Goal: Task Accomplishment & Management: Use online tool/utility

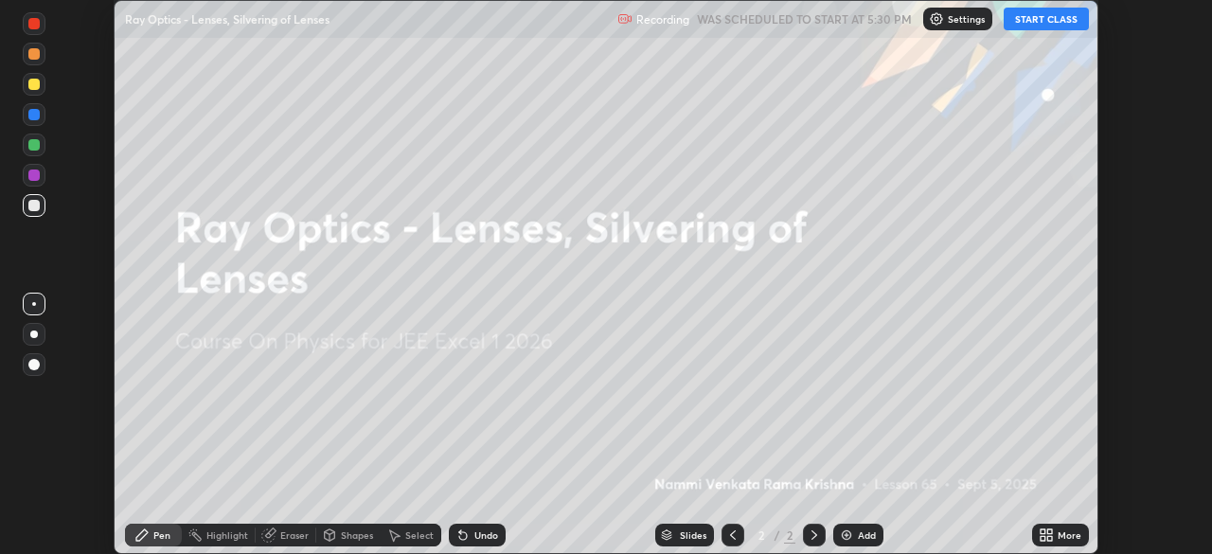
scroll to position [554, 1211]
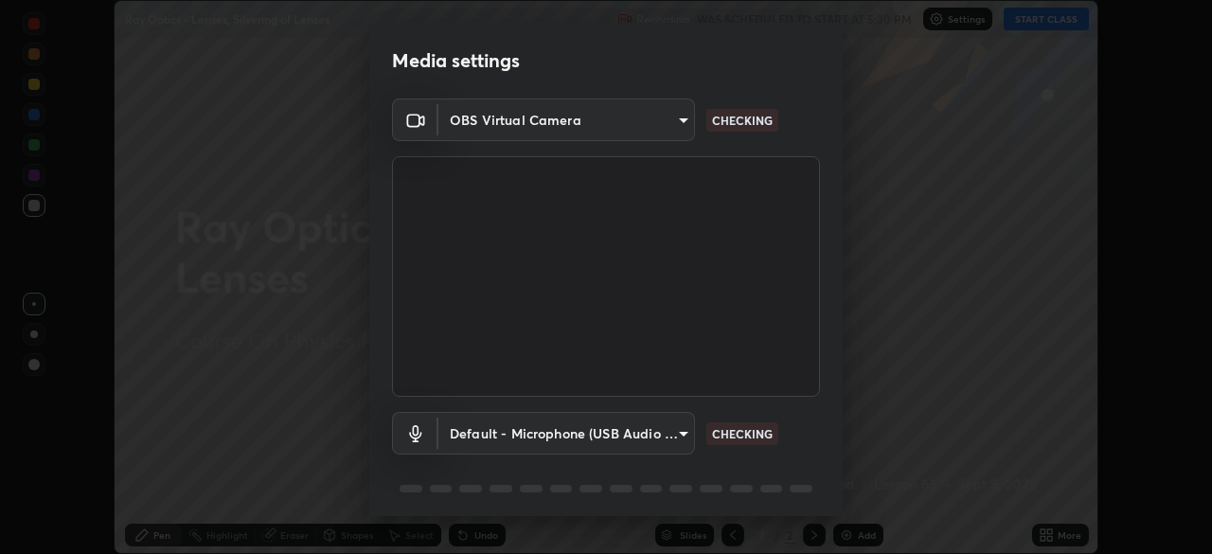
type input "b7be3d6cdc140e722cc9de4be8502babc520c6cce0c95a8ddfe4c3679804a010"
type input "default"
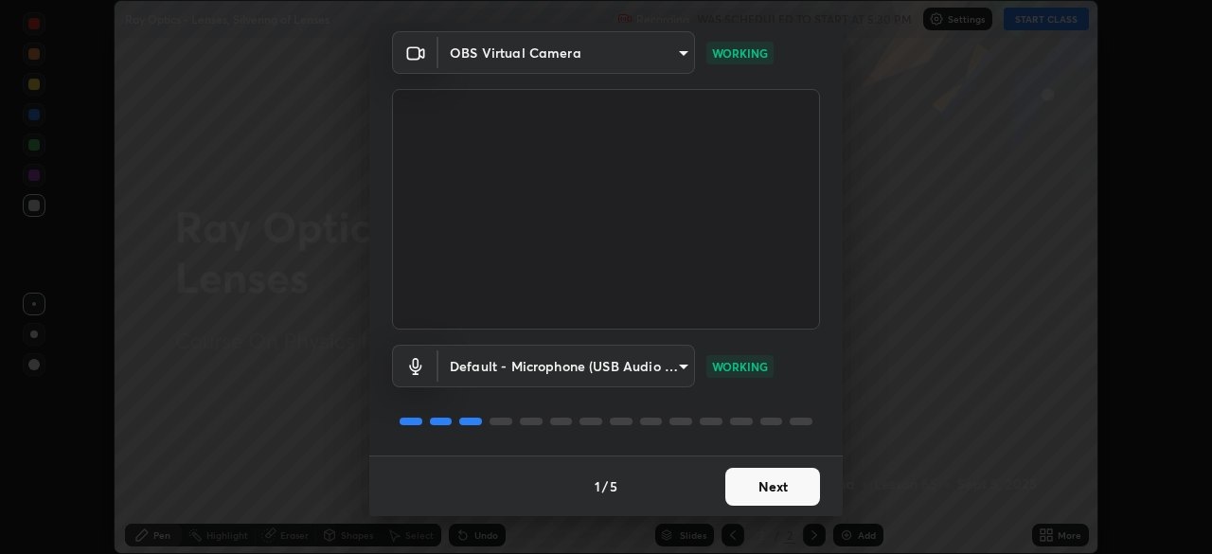
click at [768, 486] on button "Next" at bounding box center [772, 487] width 95 height 38
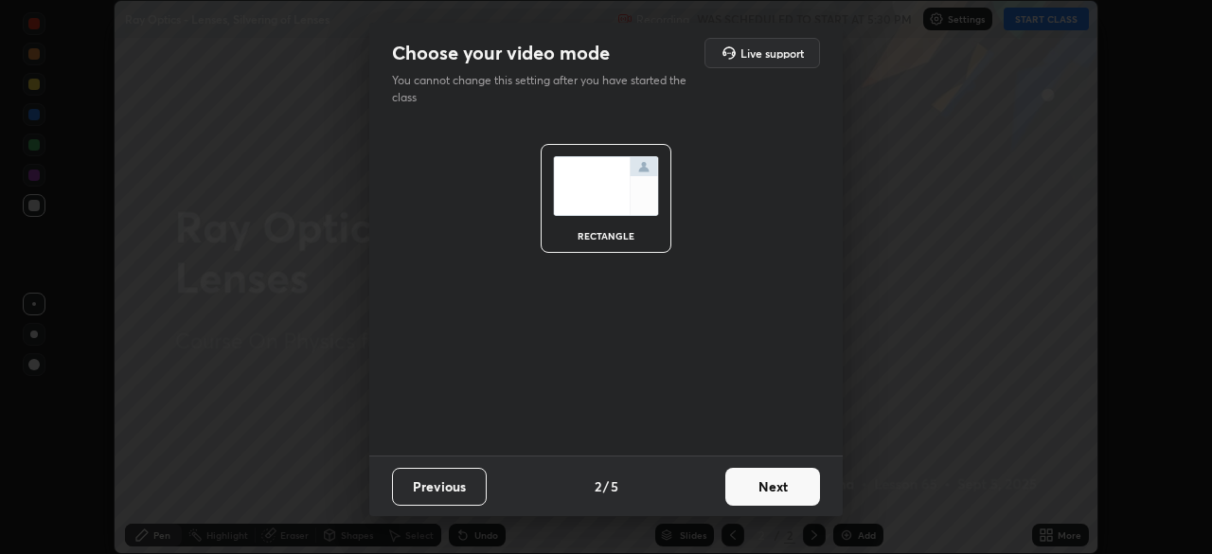
scroll to position [0, 0]
click at [763, 480] on button "Next" at bounding box center [772, 487] width 95 height 38
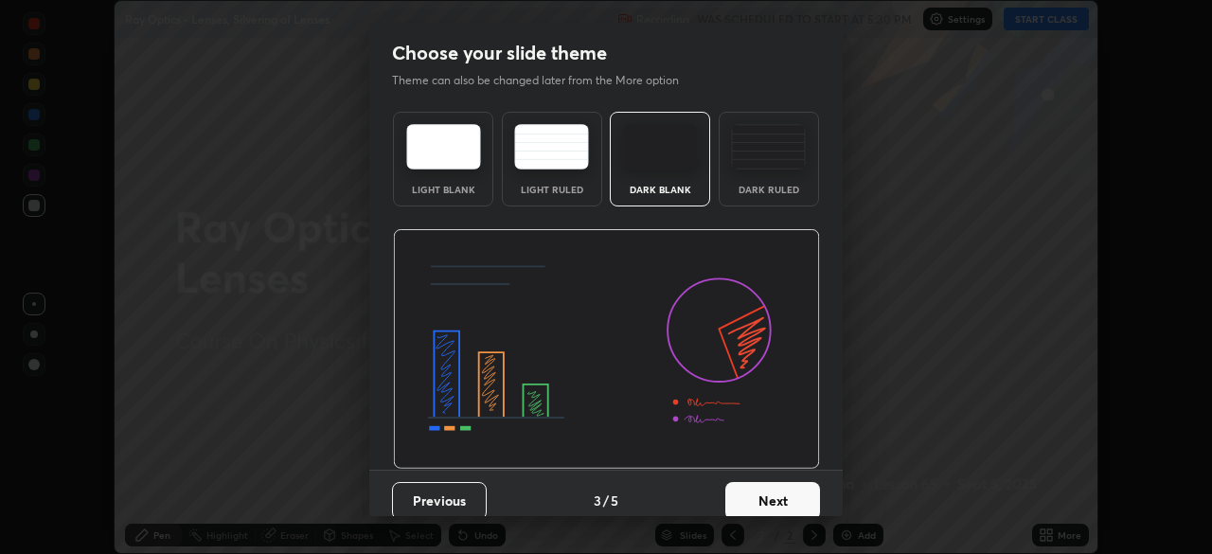
click at [767, 490] on button "Next" at bounding box center [772, 501] width 95 height 38
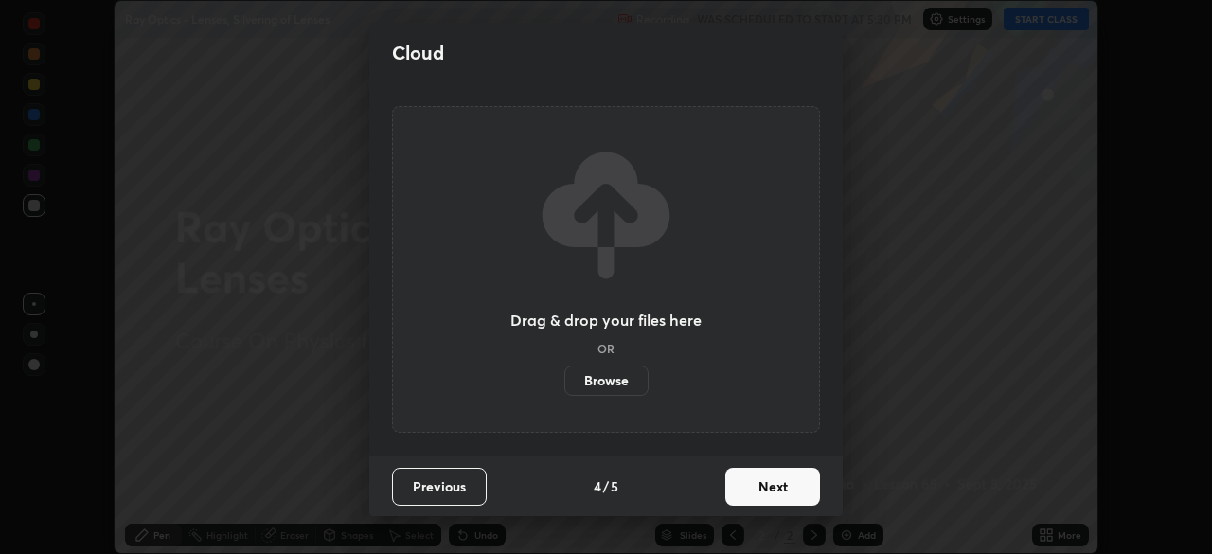
click at [762, 483] on button "Next" at bounding box center [772, 487] width 95 height 38
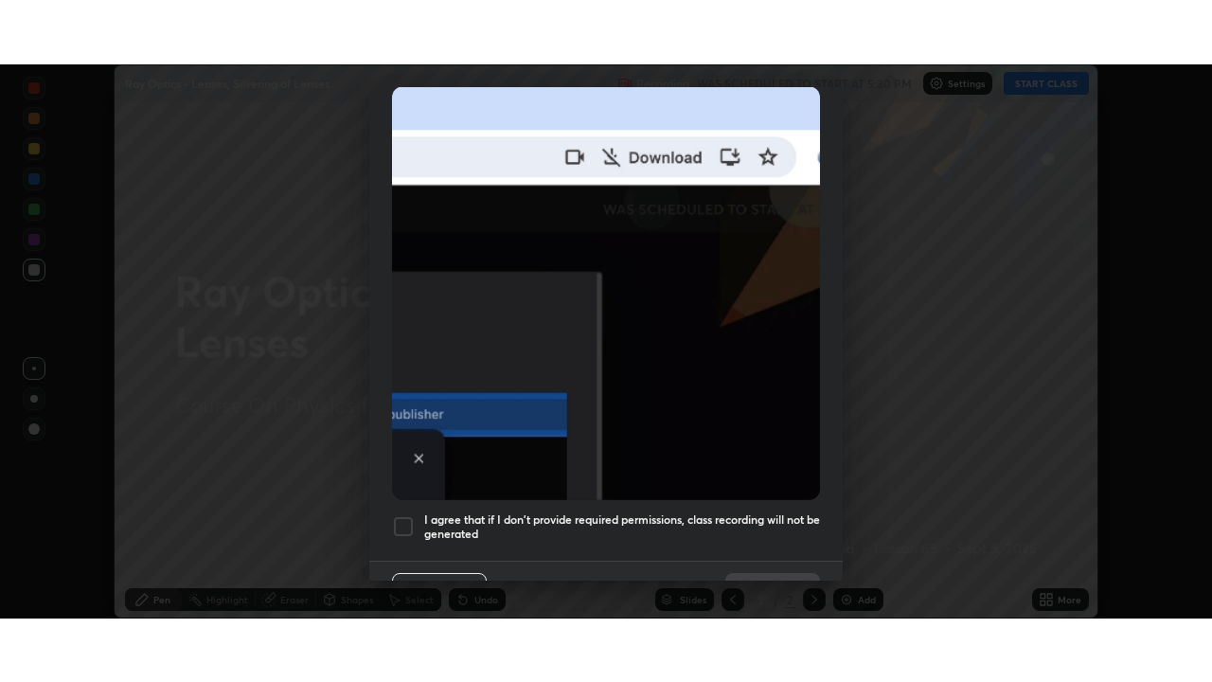
scroll to position [453, 0]
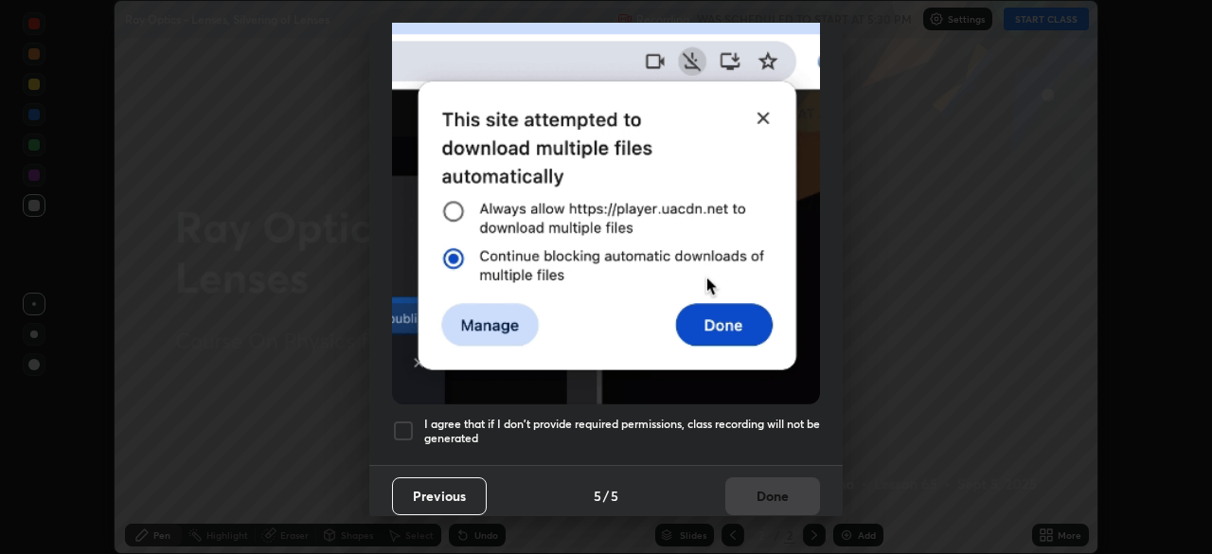
click at [408, 424] on div at bounding box center [403, 430] width 23 height 23
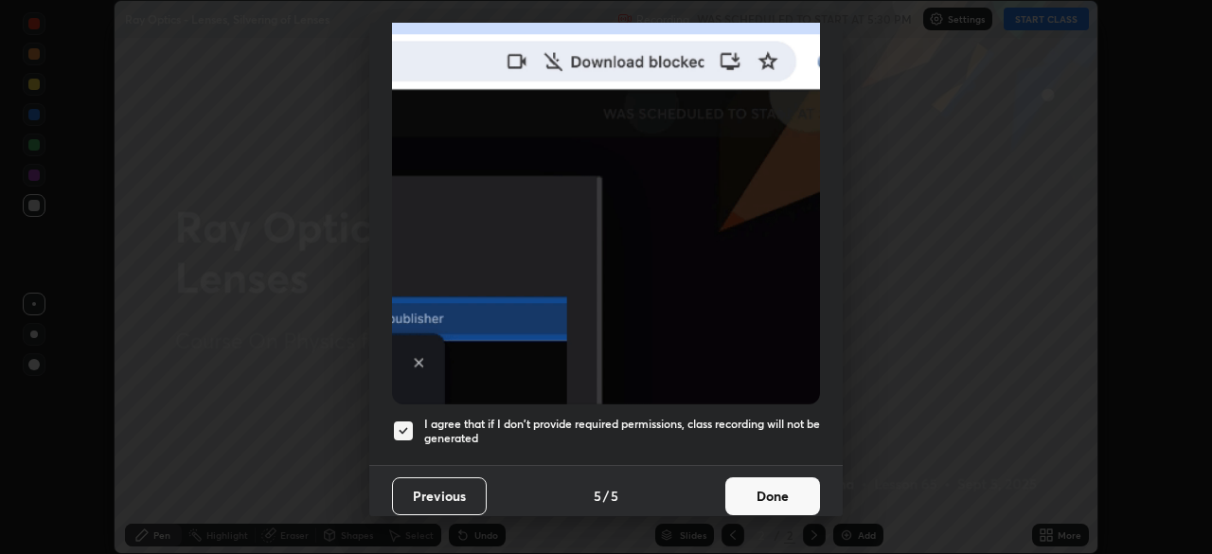
click at [766, 480] on button "Done" at bounding box center [772, 496] width 95 height 38
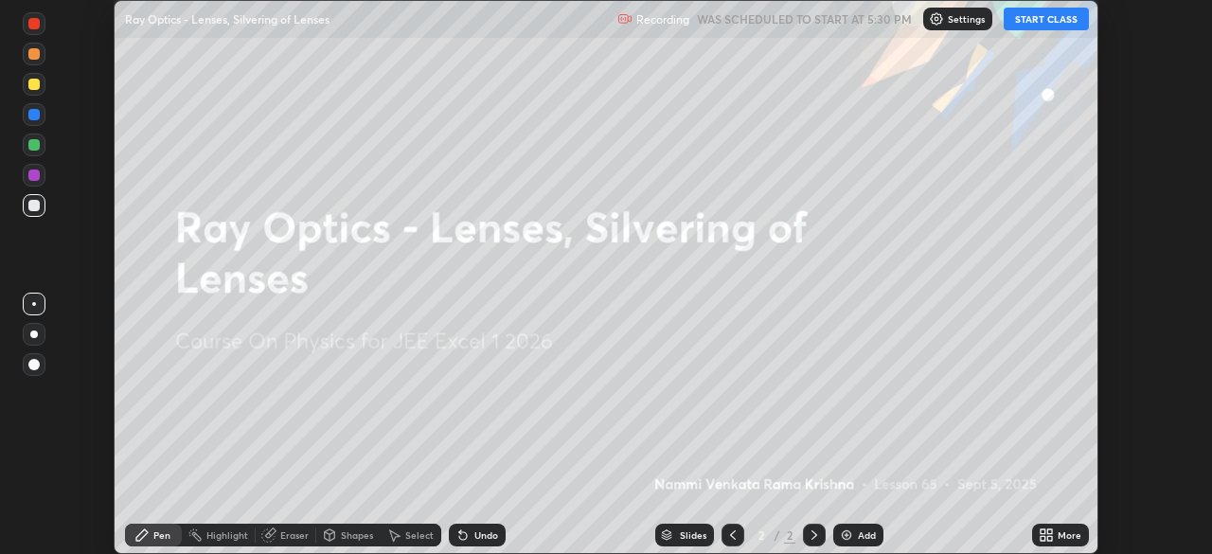
click at [1050, 19] on button "START CLASS" at bounding box center [1045, 19] width 85 height 23
click at [1044, 536] on icon at bounding box center [1042, 538] width 5 height 5
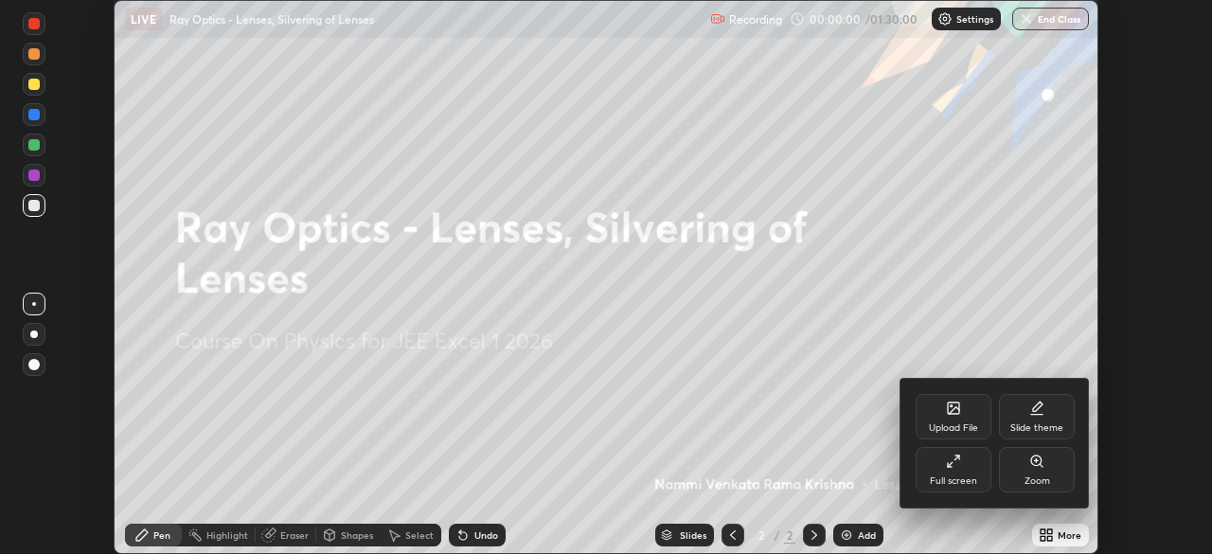
click at [953, 465] on icon at bounding box center [953, 460] width 15 height 15
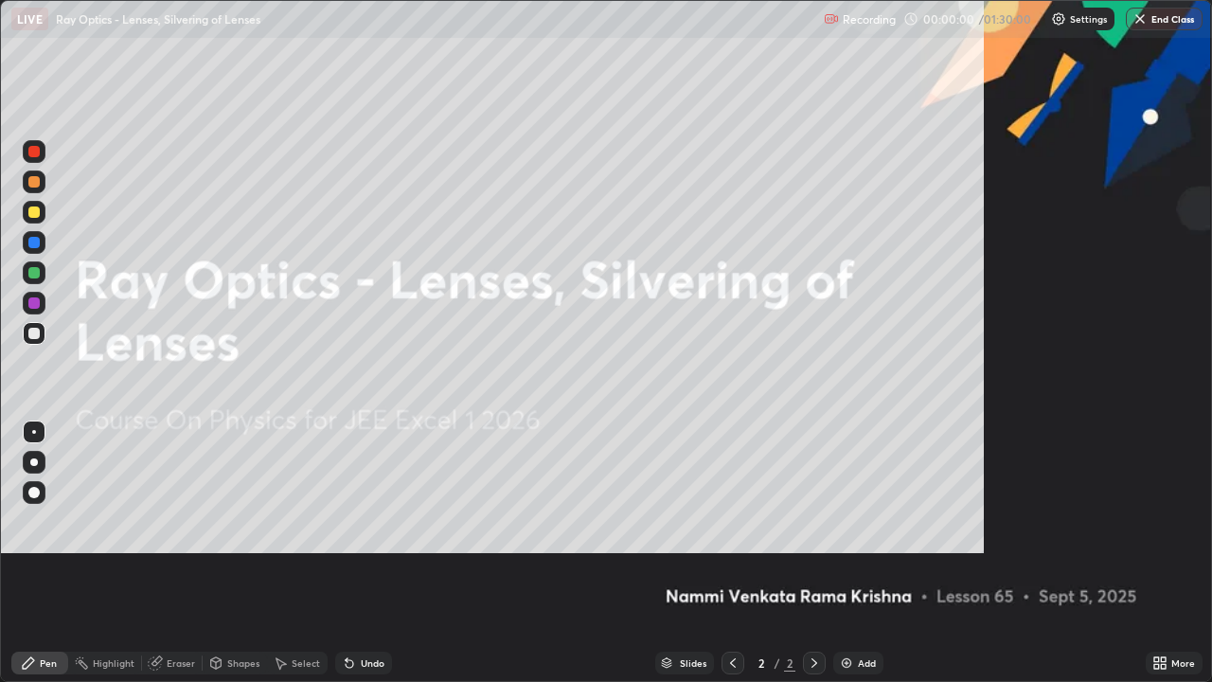
scroll to position [682, 1212]
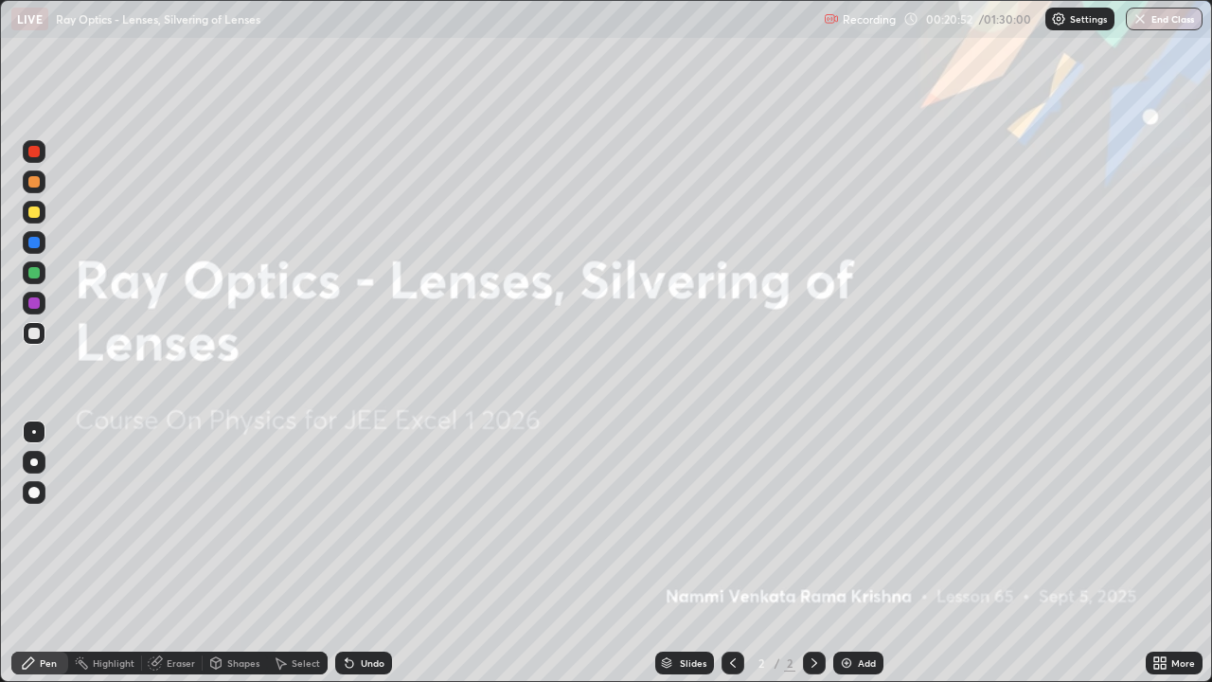
click at [841, 553] on img at bounding box center [846, 662] width 15 height 15
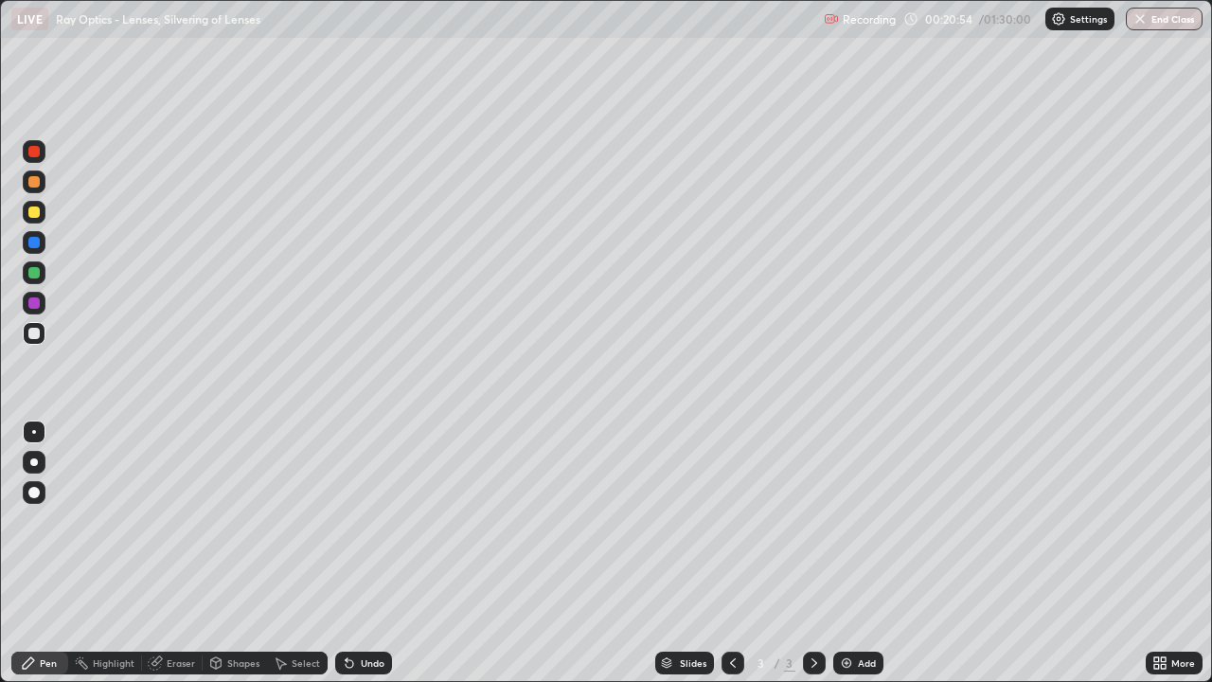
click at [39, 209] on div at bounding box center [33, 211] width 11 height 11
click at [33, 333] on div at bounding box center [33, 333] width 11 height 11
click at [38, 276] on div at bounding box center [33, 272] width 11 height 11
click at [38, 334] on div at bounding box center [33, 333] width 11 height 11
click at [244, 553] on div "Shapes" at bounding box center [243, 662] width 32 height 9
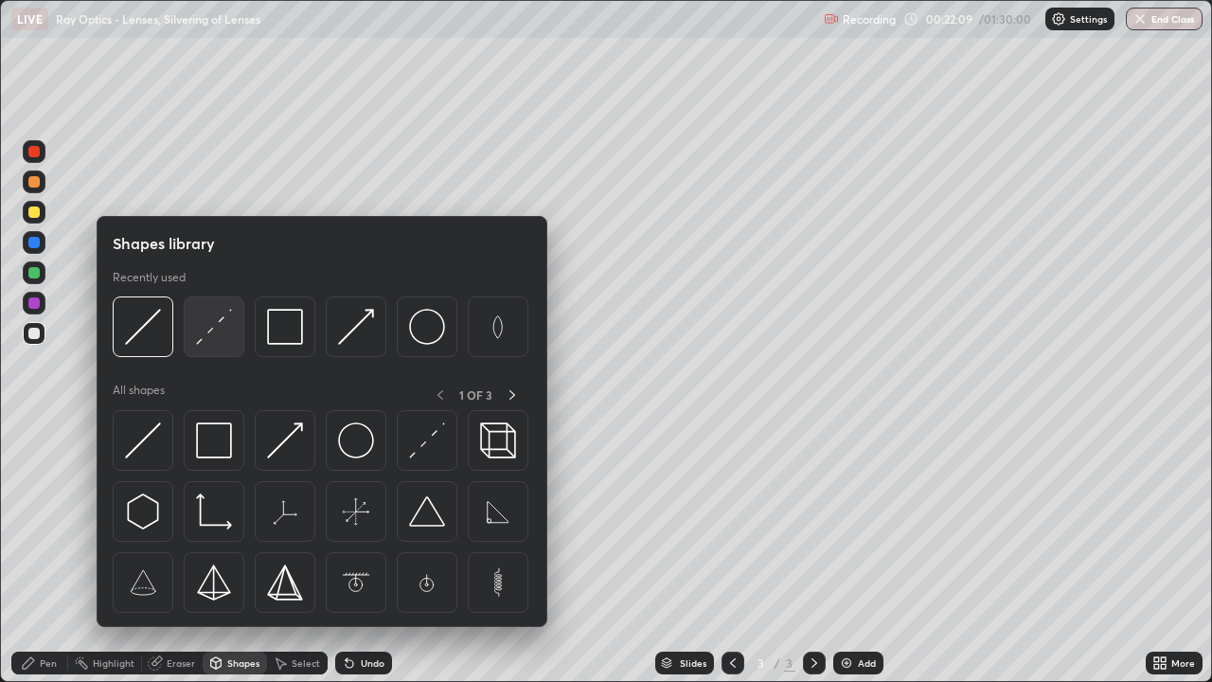
click at [215, 340] on img at bounding box center [214, 327] width 36 height 36
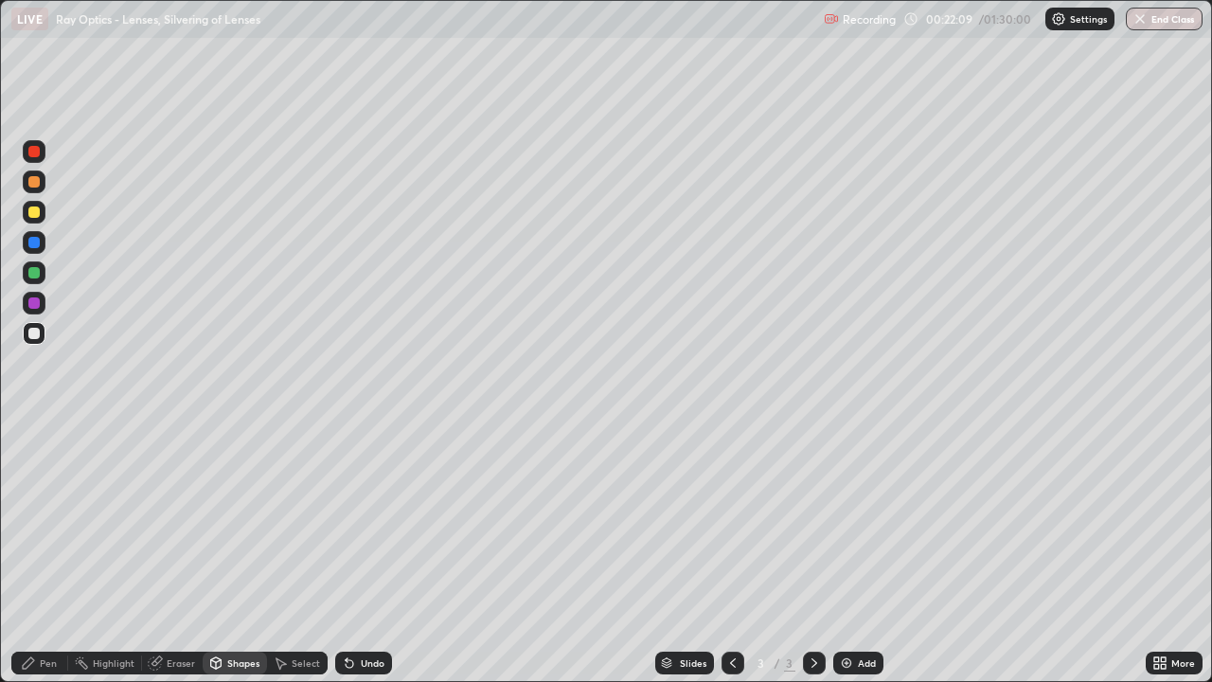
click at [33, 185] on div at bounding box center [33, 181] width 11 height 11
click at [47, 553] on div "Pen" at bounding box center [48, 662] width 17 height 9
click at [39, 335] on div at bounding box center [33, 333] width 11 height 11
click at [38, 210] on div at bounding box center [33, 211] width 11 height 11
click at [35, 333] on div at bounding box center [33, 333] width 11 height 11
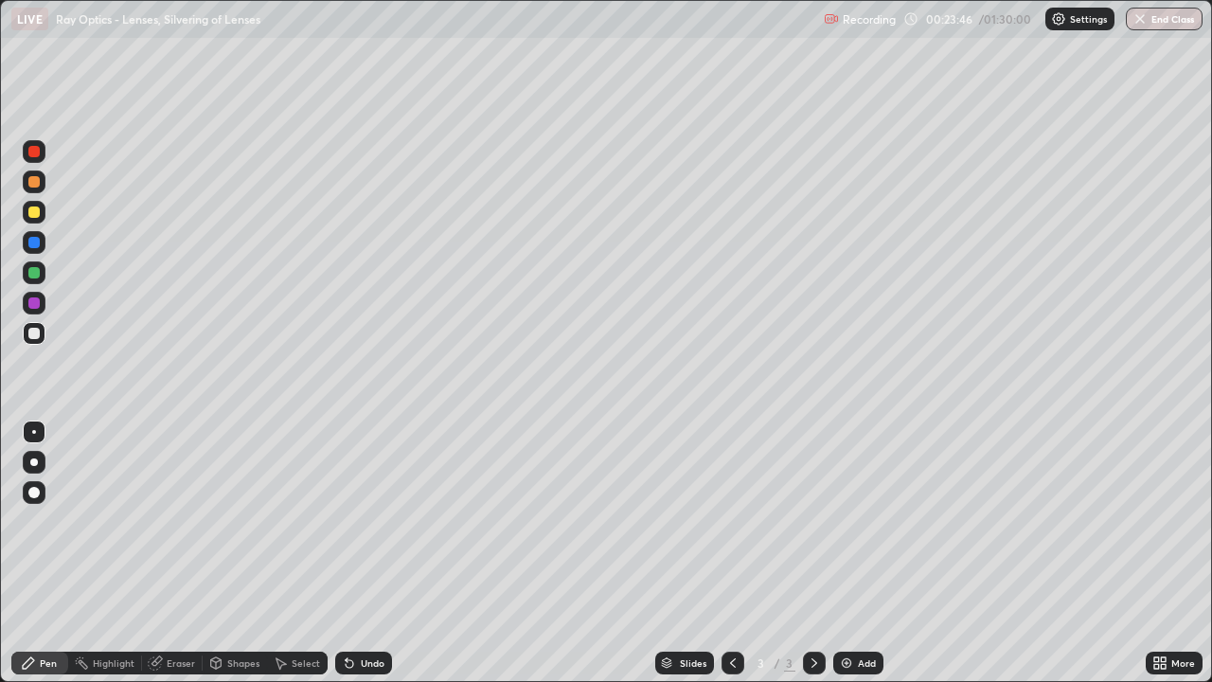
click at [39, 240] on div at bounding box center [33, 242] width 11 height 11
click at [370, 553] on div "Undo" at bounding box center [373, 662] width 24 height 9
click at [247, 553] on div "Shapes" at bounding box center [243, 662] width 32 height 9
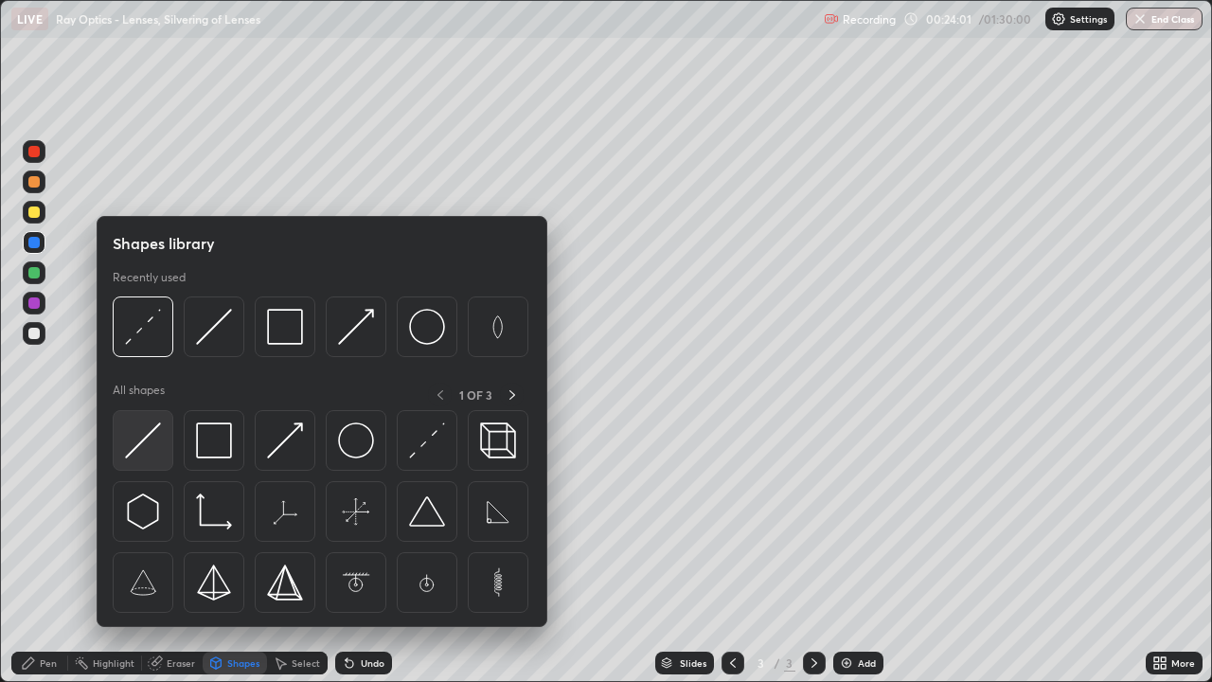
click at [156, 444] on img at bounding box center [143, 440] width 36 height 36
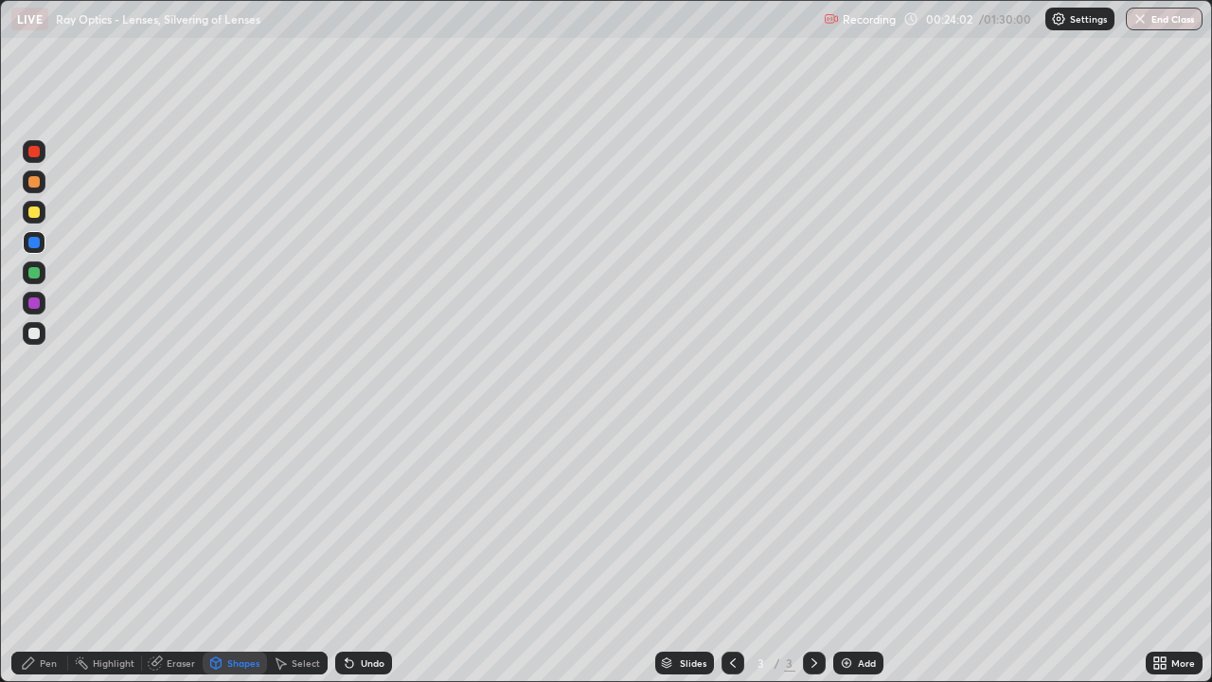
click at [35, 333] on div at bounding box center [33, 333] width 11 height 11
click at [238, 553] on div "Shapes" at bounding box center [243, 662] width 32 height 9
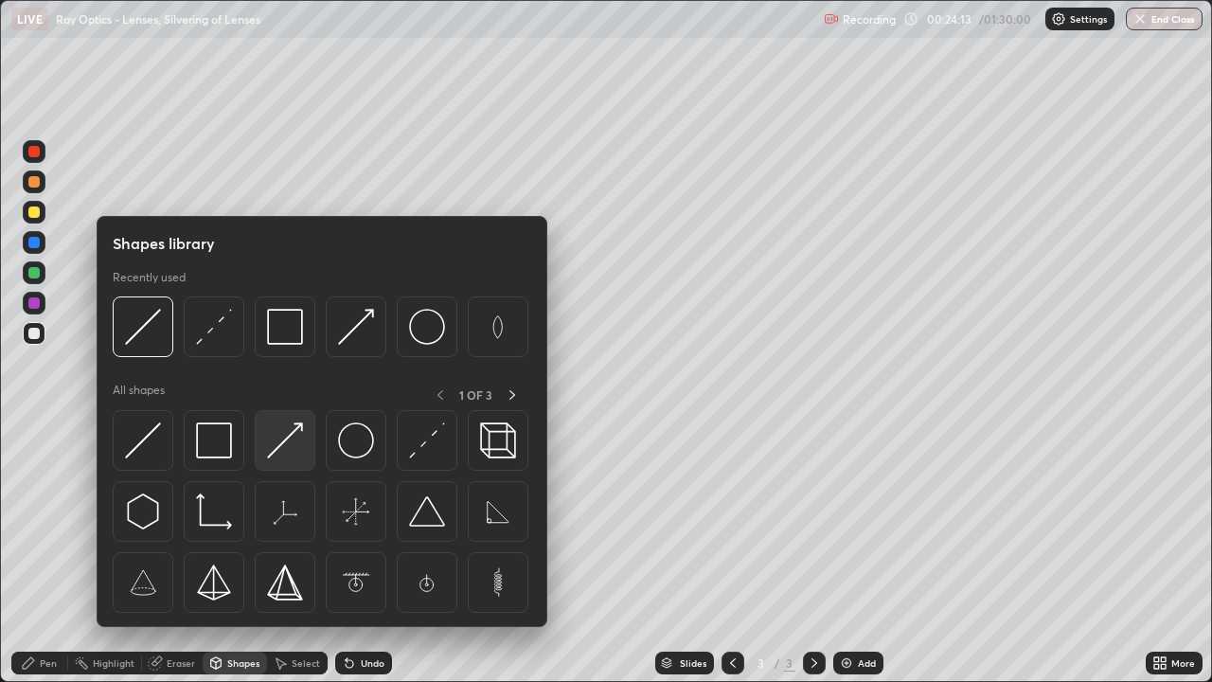
click at [288, 452] on img at bounding box center [285, 440] width 36 height 36
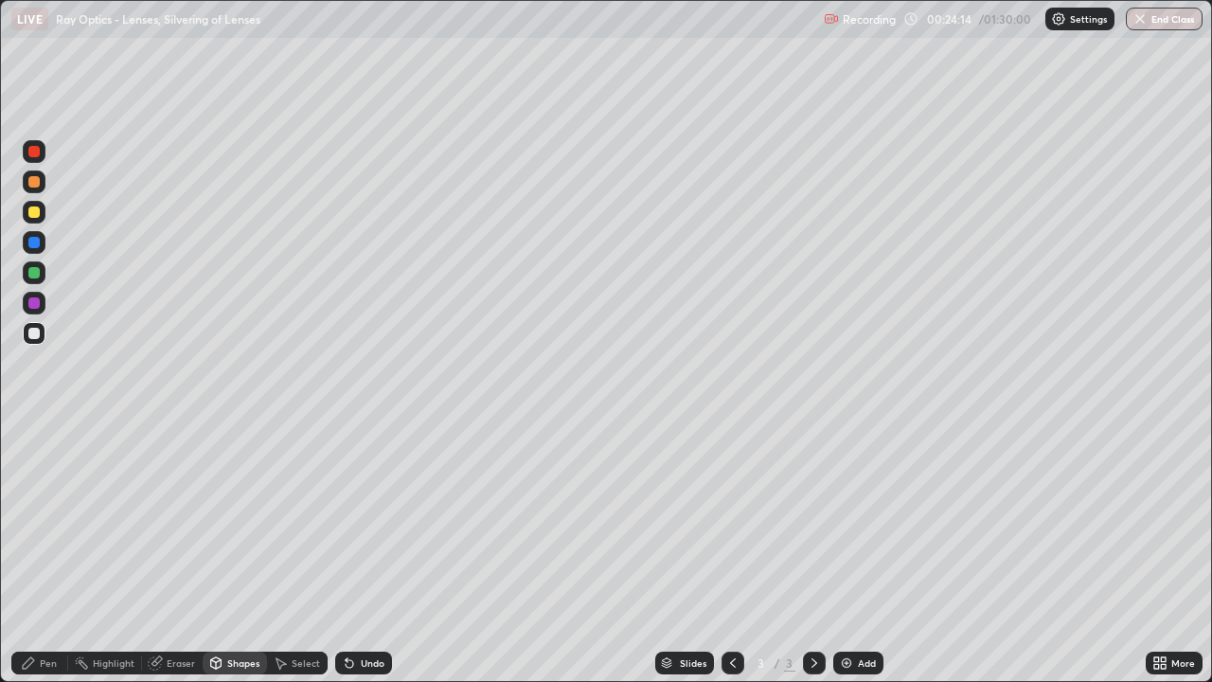
click at [36, 210] on div at bounding box center [33, 211] width 11 height 11
click at [57, 553] on div "Pen" at bounding box center [39, 662] width 57 height 23
click at [36, 301] on div at bounding box center [33, 302] width 11 height 11
click at [363, 553] on div "Undo" at bounding box center [373, 662] width 24 height 9
click at [248, 553] on div "Shapes" at bounding box center [243, 662] width 32 height 9
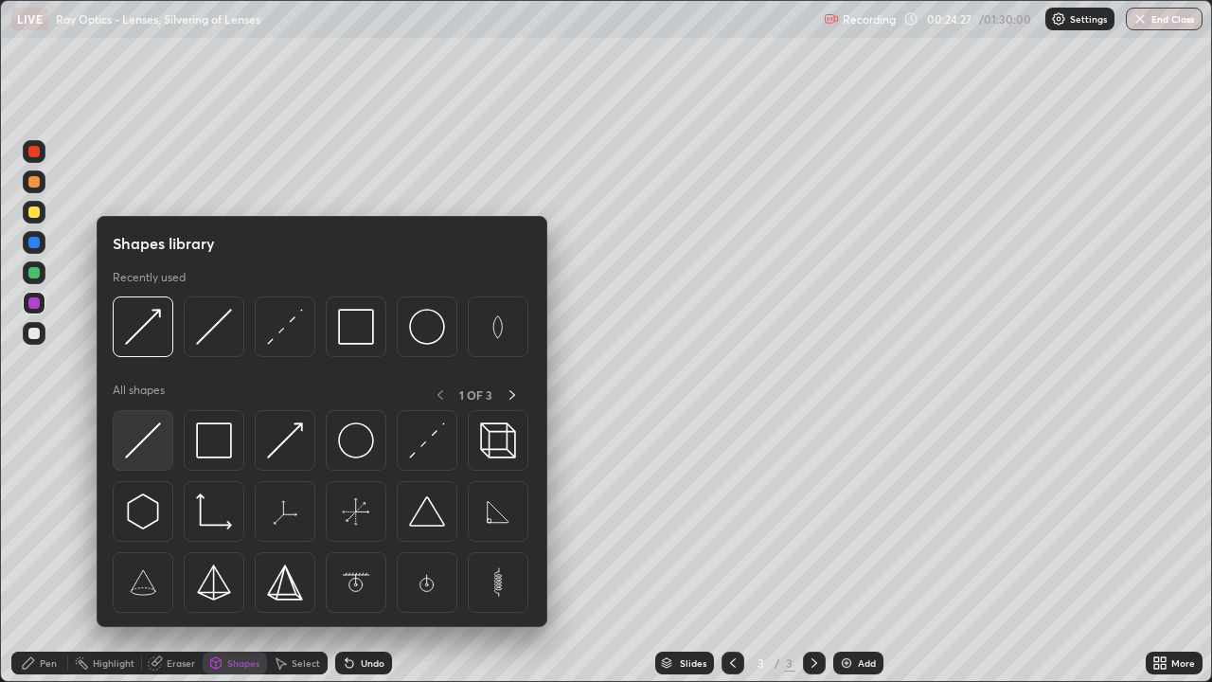
click at [151, 449] on img at bounding box center [143, 440] width 36 height 36
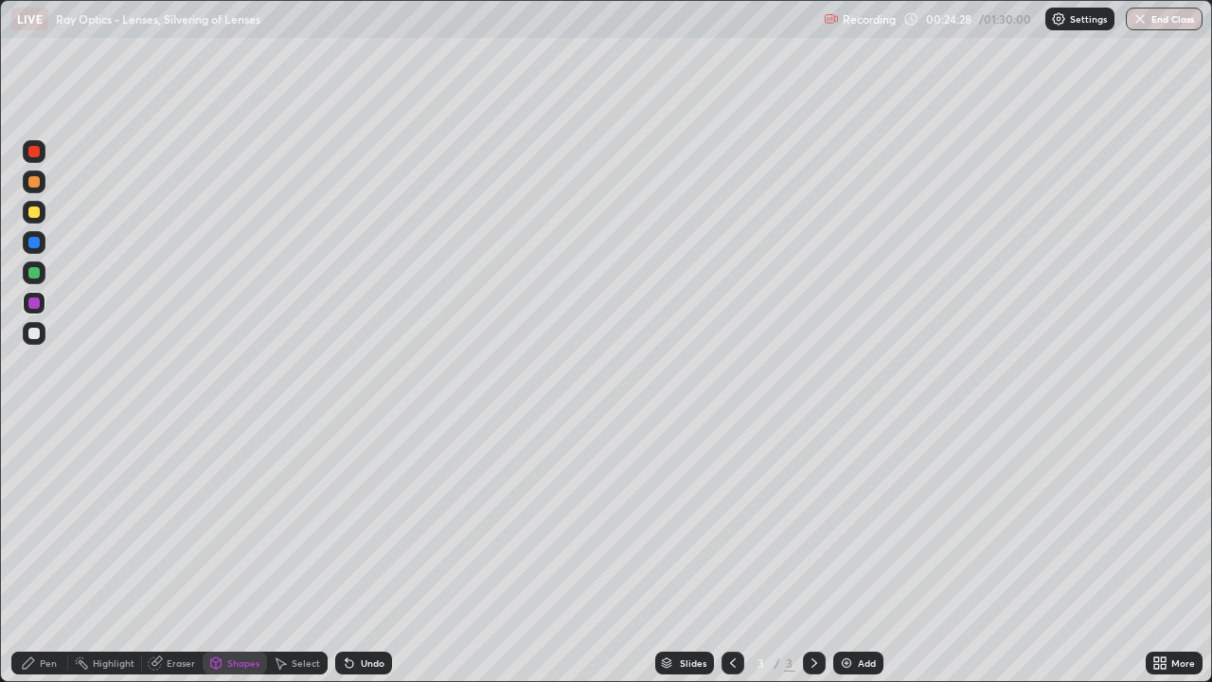
click at [35, 303] on div at bounding box center [33, 302] width 11 height 11
click at [240, 553] on div "Shapes" at bounding box center [243, 662] width 32 height 9
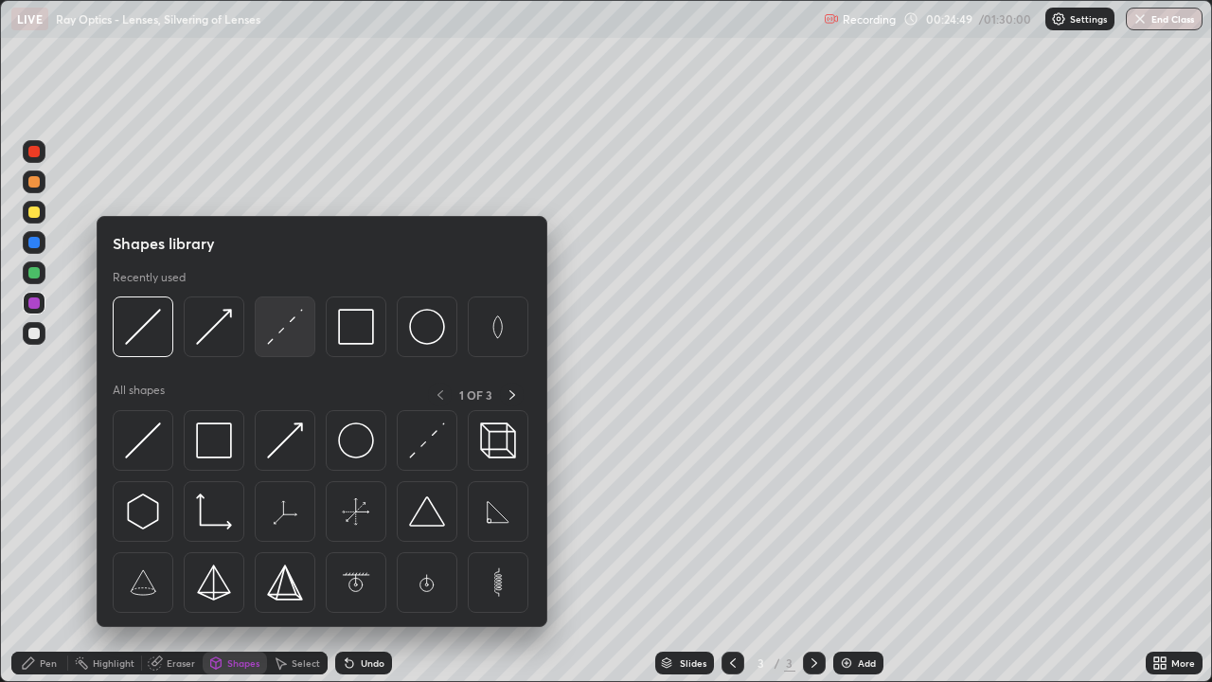
click at [284, 323] on img at bounding box center [285, 327] width 36 height 36
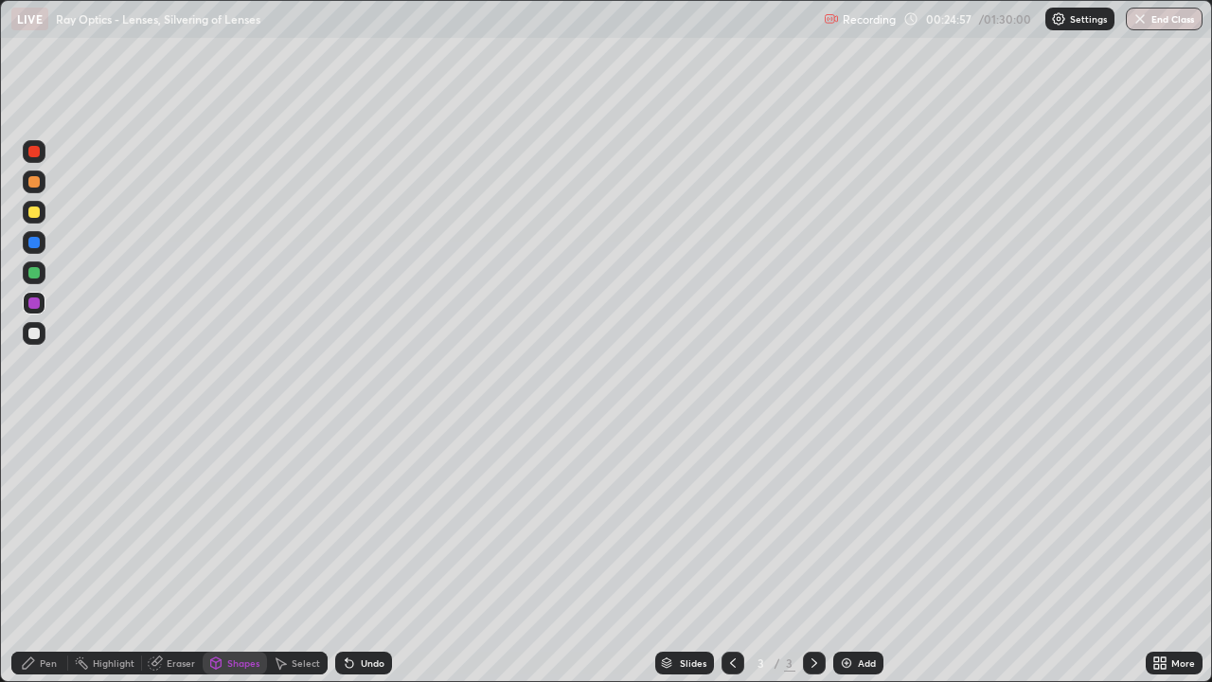
click at [312, 553] on div "Select" at bounding box center [306, 662] width 28 height 9
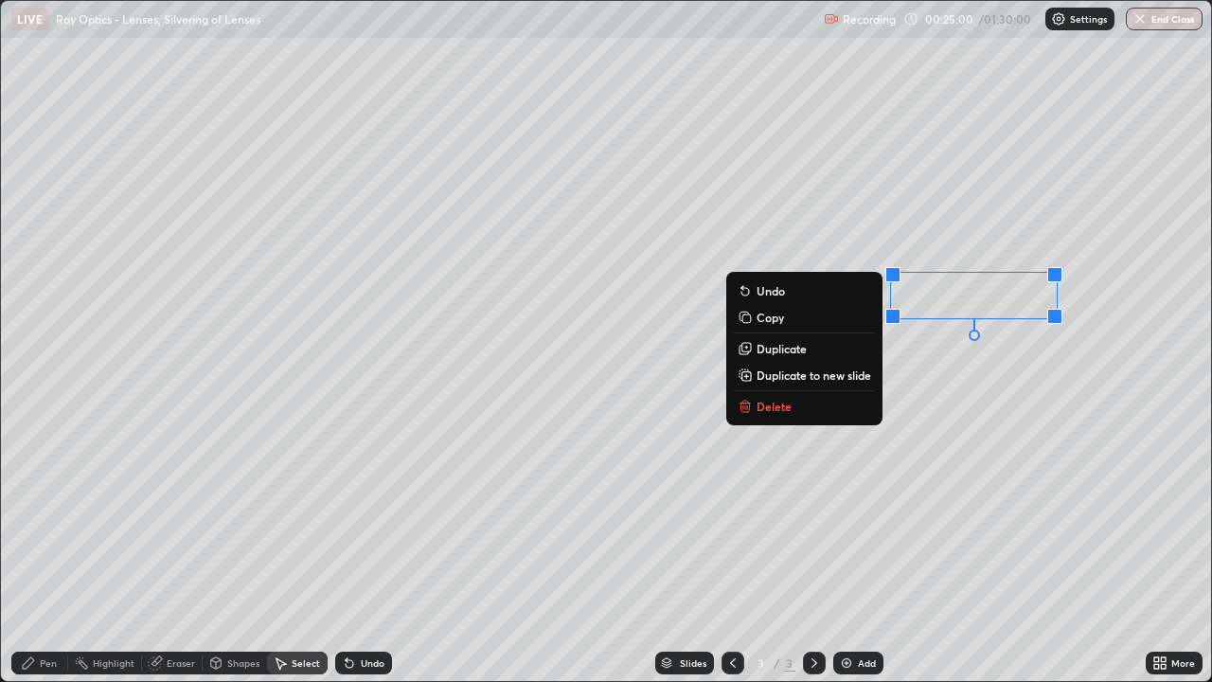
click at [786, 407] on p "Delete" at bounding box center [773, 406] width 35 height 15
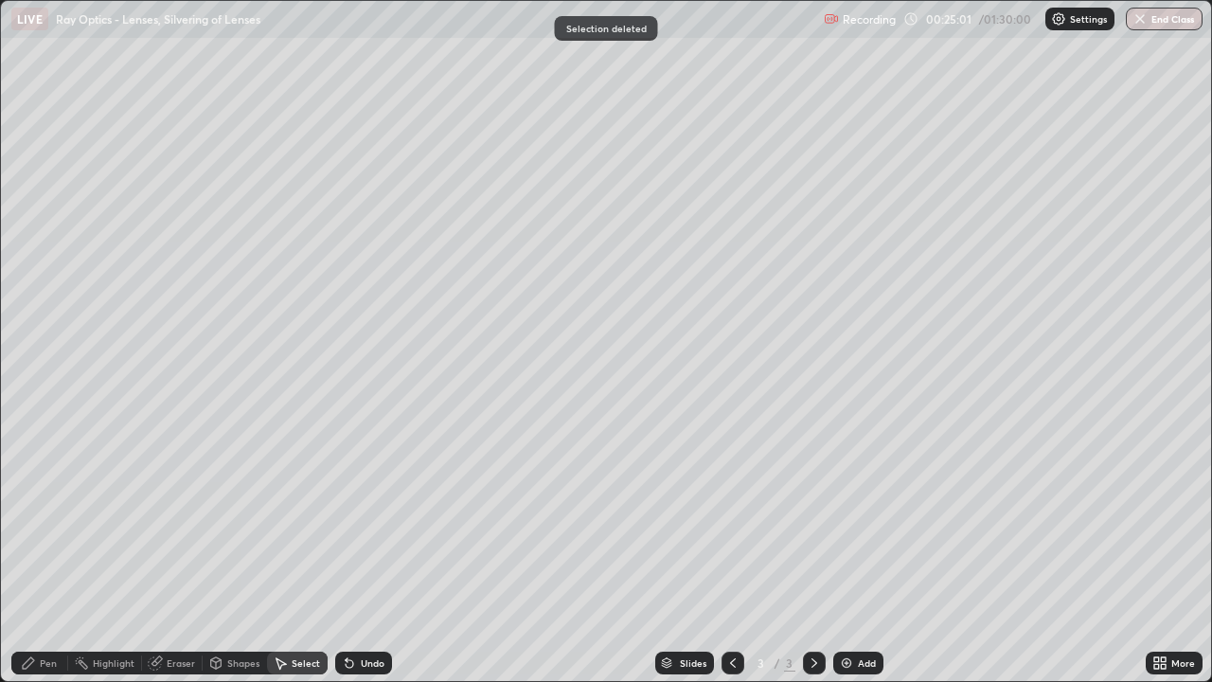
click at [253, 553] on div "Shapes" at bounding box center [243, 662] width 32 height 9
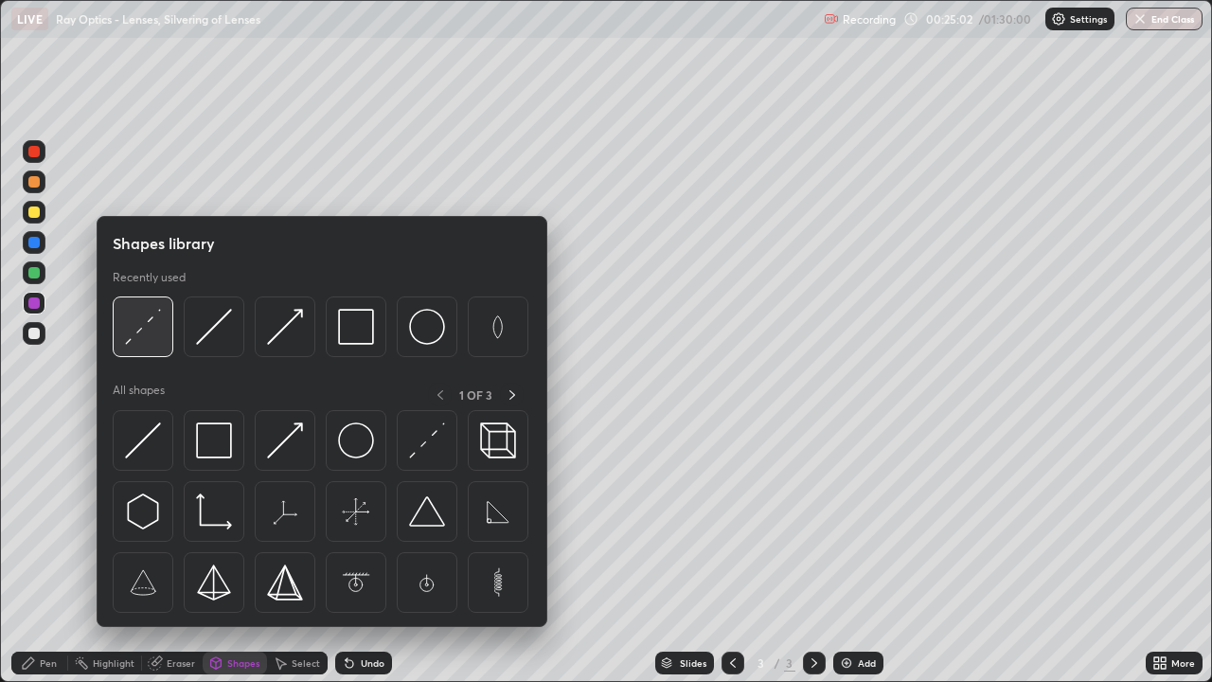
click at [160, 336] on img at bounding box center [143, 327] width 36 height 36
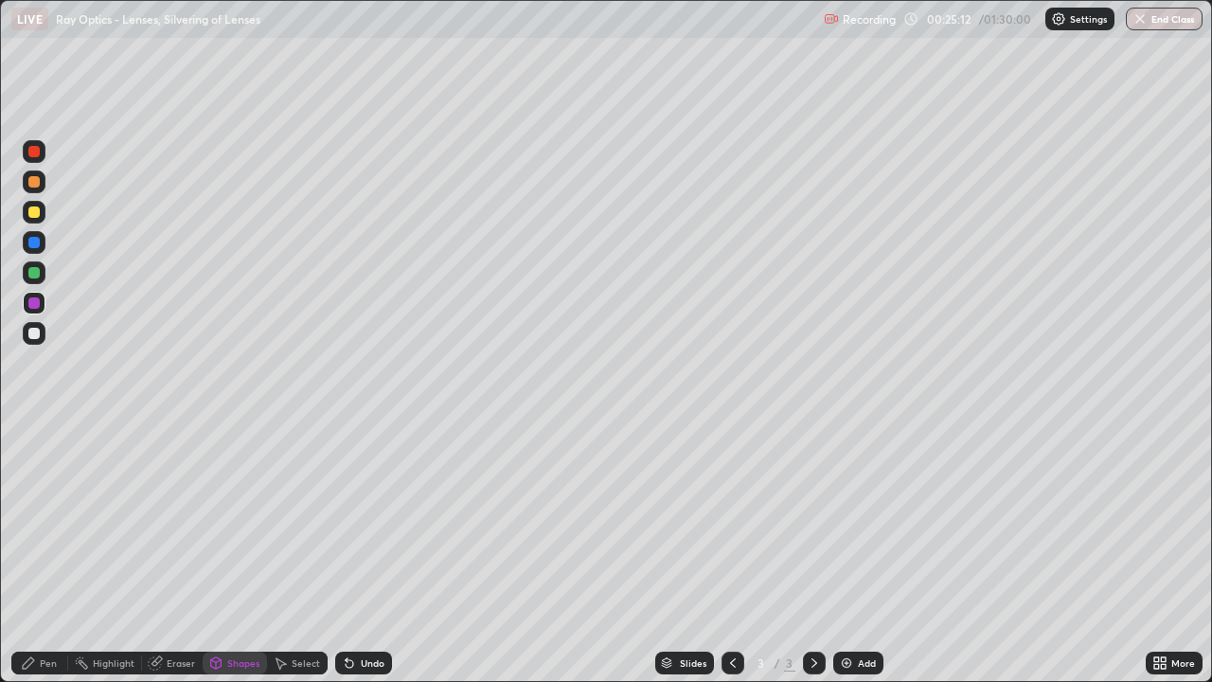
click at [240, 553] on div "Shapes" at bounding box center [243, 662] width 32 height 9
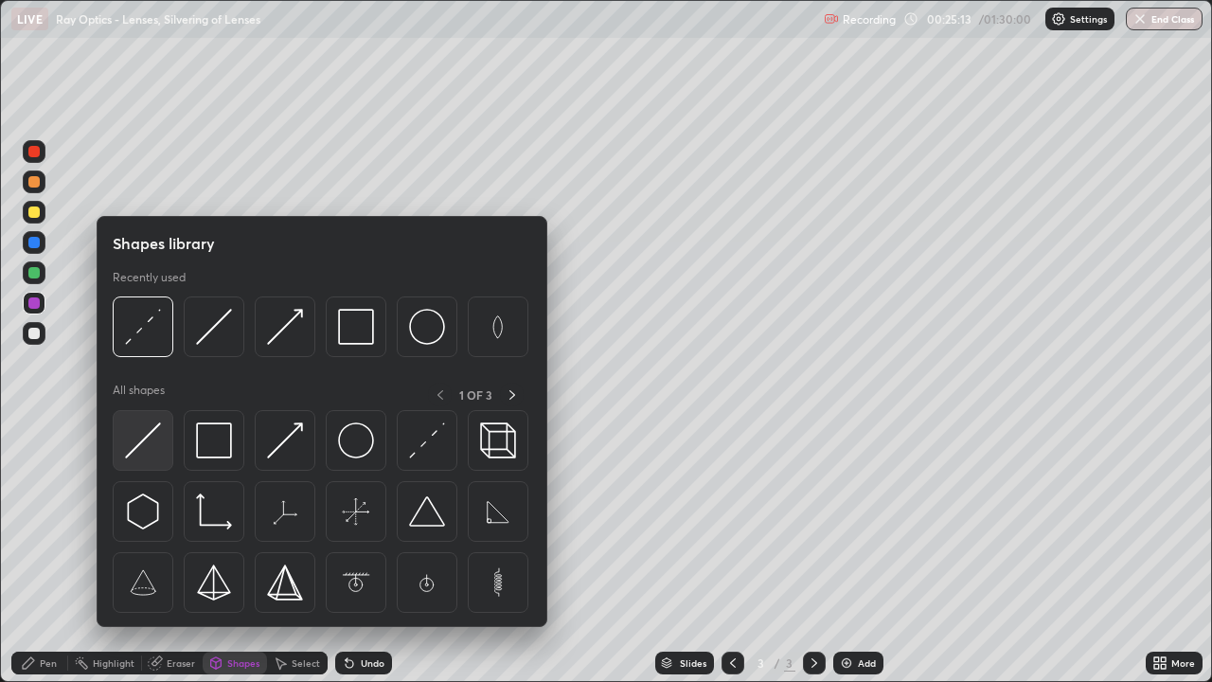
click at [157, 440] on img at bounding box center [143, 440] width 36 height 36
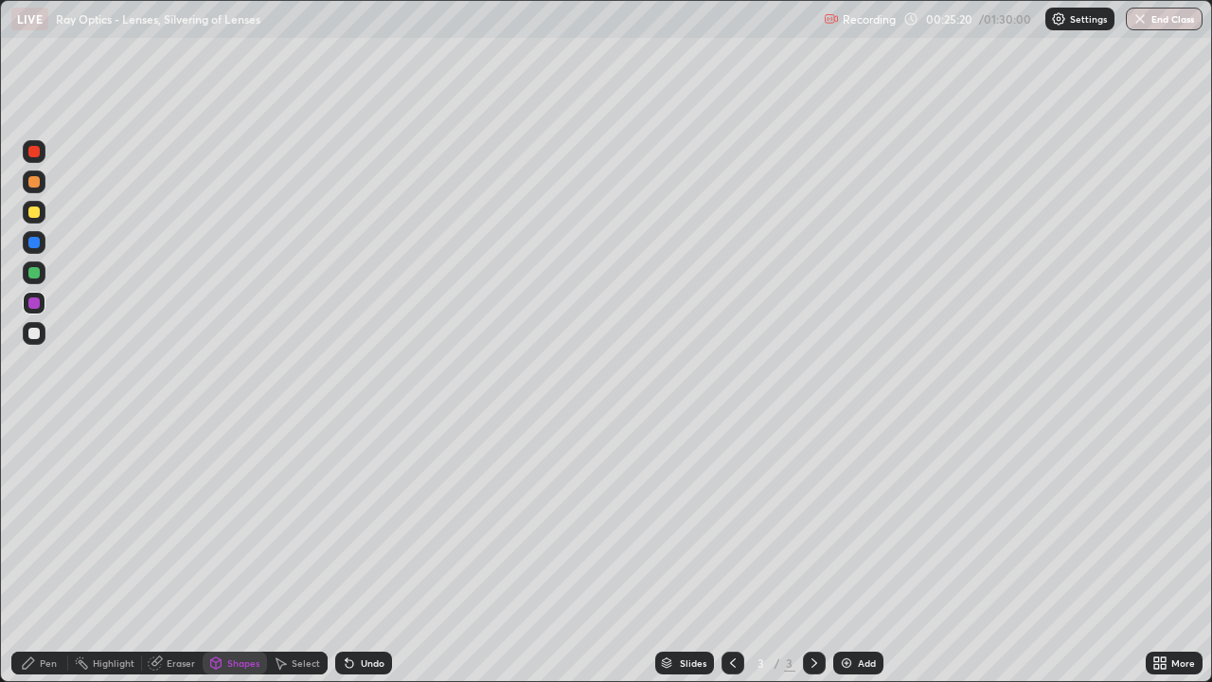
click at [54, 553] on div "Pen" at bounding box center [48, 662] width 17 height 9
click at [35, 333] on div at bounding box center [33, 333] width 11 height 11
click at [33, 210] on div at bounding box center [33, 211] width 11 height 11
click at [39, 303] on div at bounding box center [33, 302] width 11 height 11
click at [308, 553] on div "Select" at bounding box center [306, 662] width 28 height 9
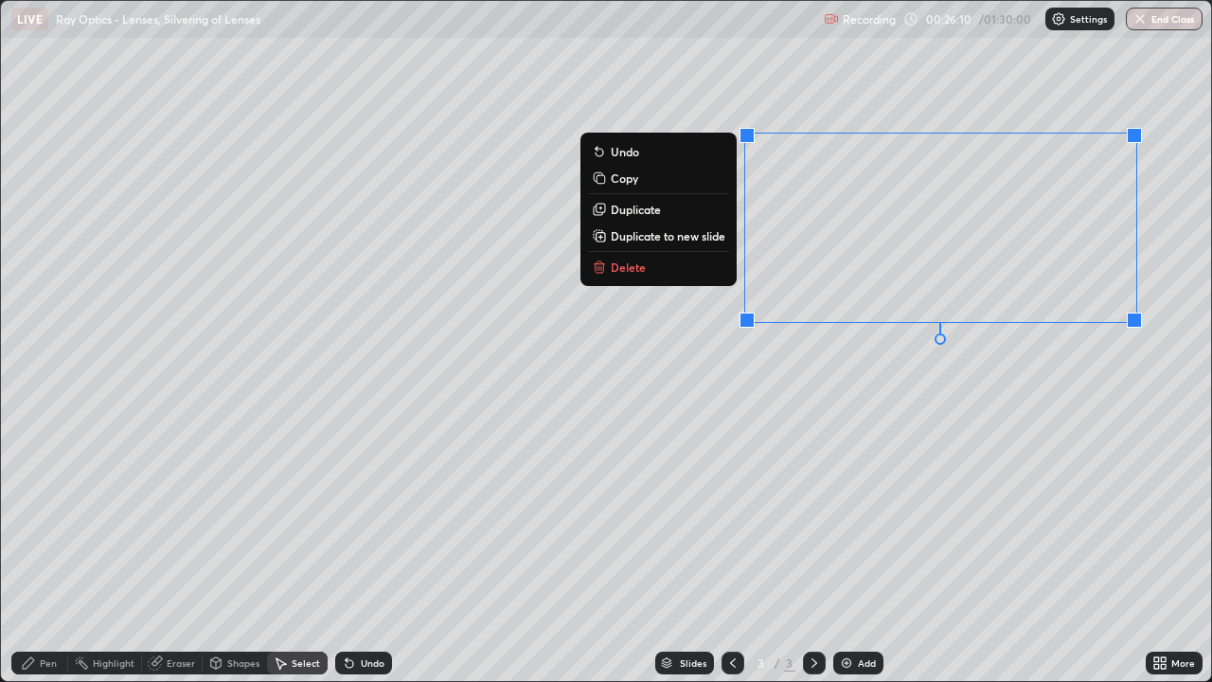
click at [654, 212] on p "Duplicate" at bounding box center [636, 209] width 50 height 15
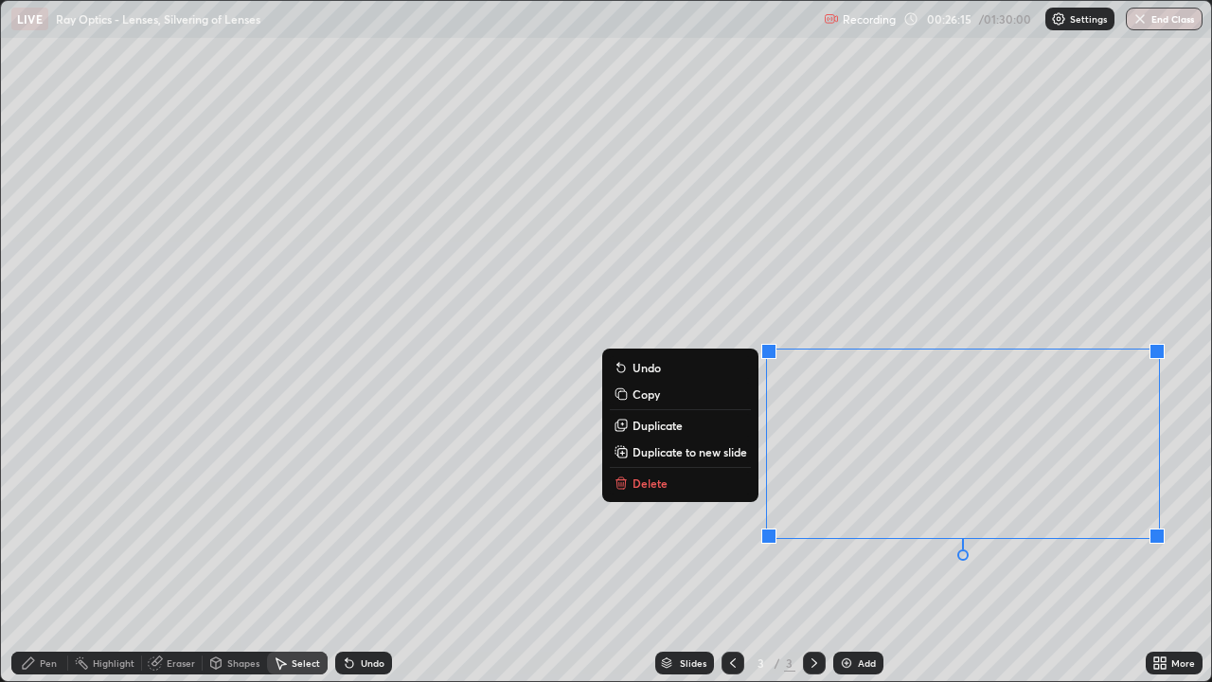
click at [368, 553] on div "Undo" at bounding box center [363, 662] width 57 height 23
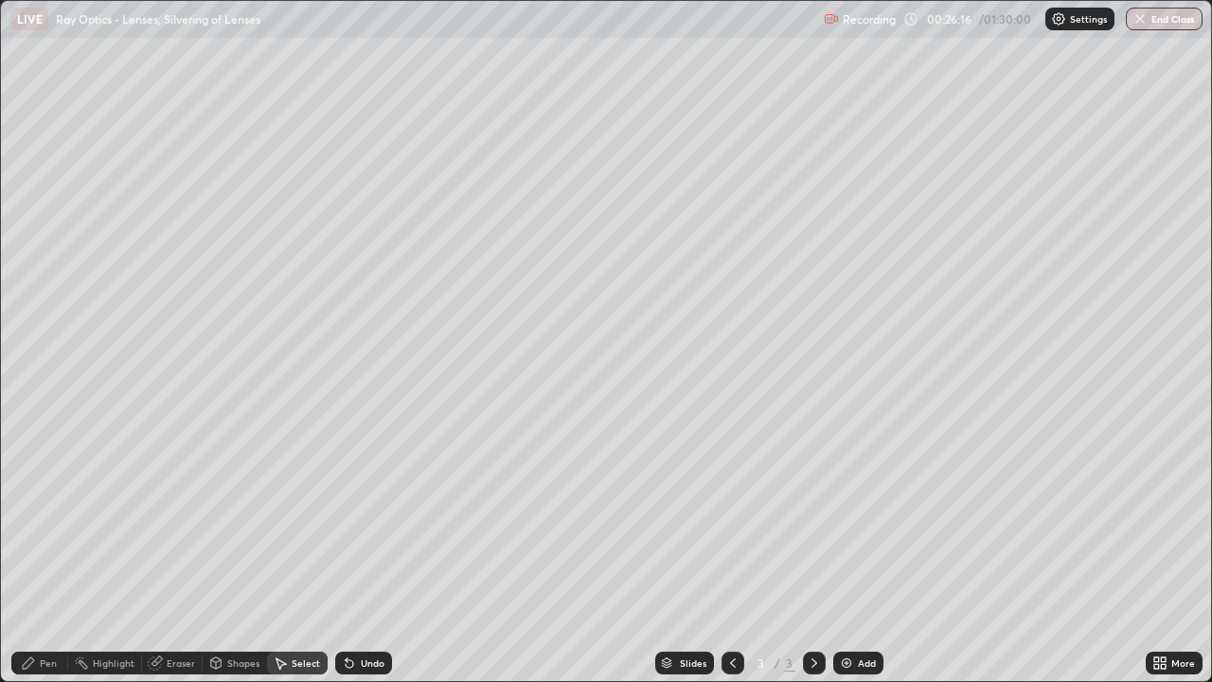
click at [370, 553] on div "Undo" at bounding box center [373, 662] width 24 height 9
click at [57, 553] on div "Pen" at bounding box center [39, 662] width 57 height 23
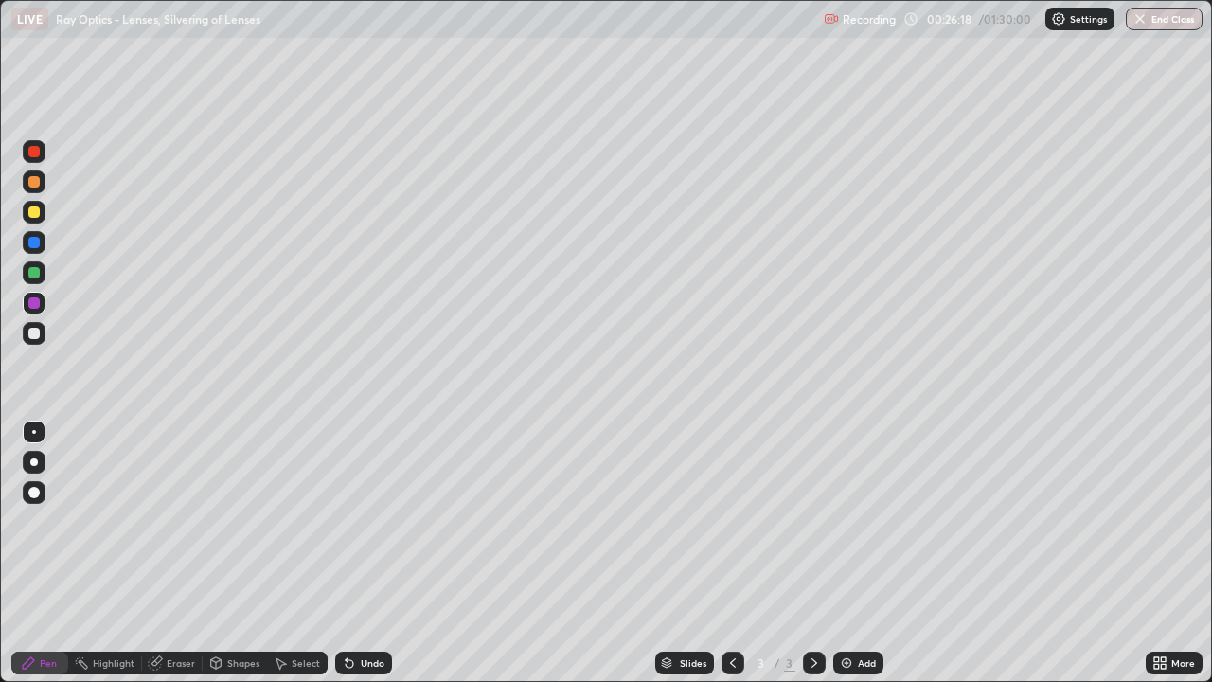
click at [39, 245] on div at bounding box center [33, 242] width 11 height 11
click at [250, 553] on div "Shapes" at bounding box center [243, 662] width 32 height 9
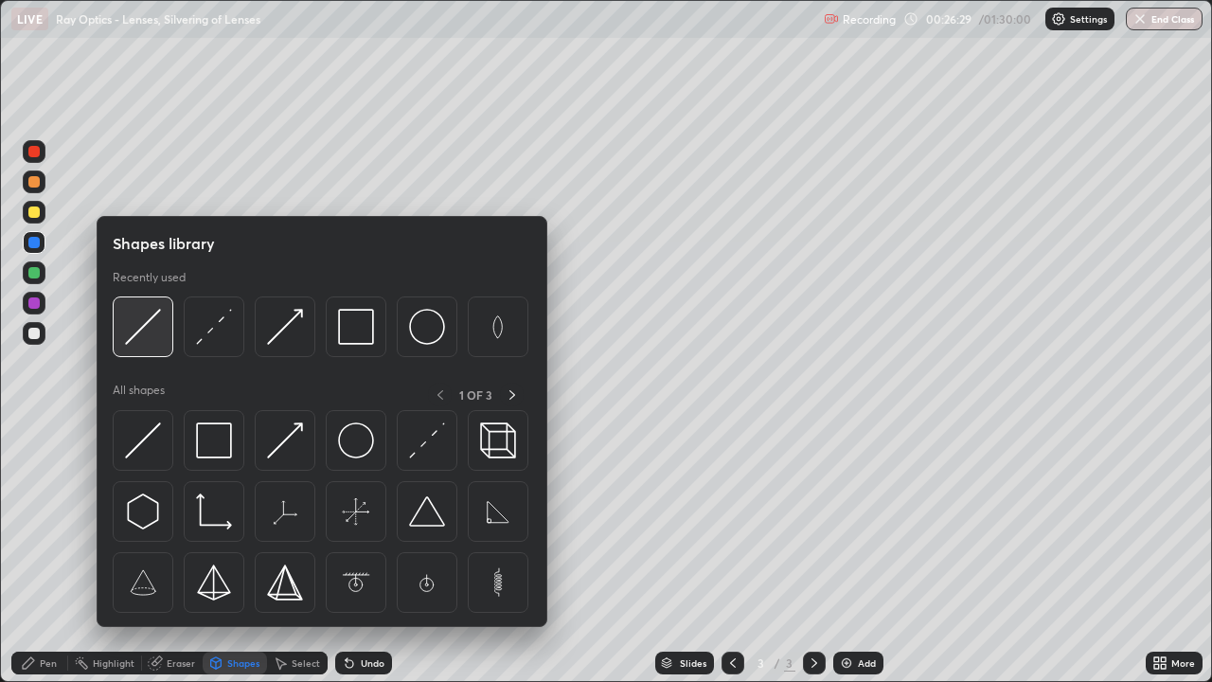
click at [151, 335] on img at bounding box center [143, 327] width 36 height 36
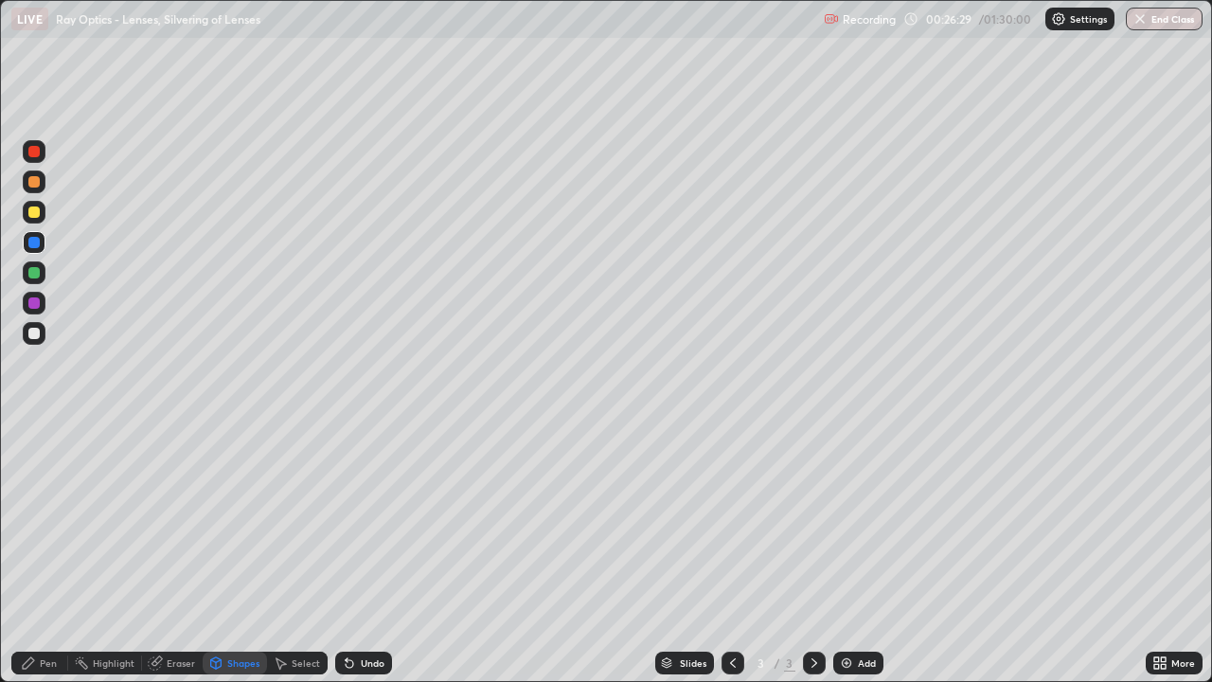
click at [38, 333] on div at bounding box center [33, 333] width 11 height 11
click at [32, 308] on div at bounding box center [33, 302] width 11 height 11
click at [375, 553] on div "Undo" at bounding box center [373, 662] width 24 height 9
click at [378, 553] on div "Undo" at bounding box center [373, 662] width 24 height 9
click at [39, 209] on div at bounding box center [33, 211] width 11 height 11
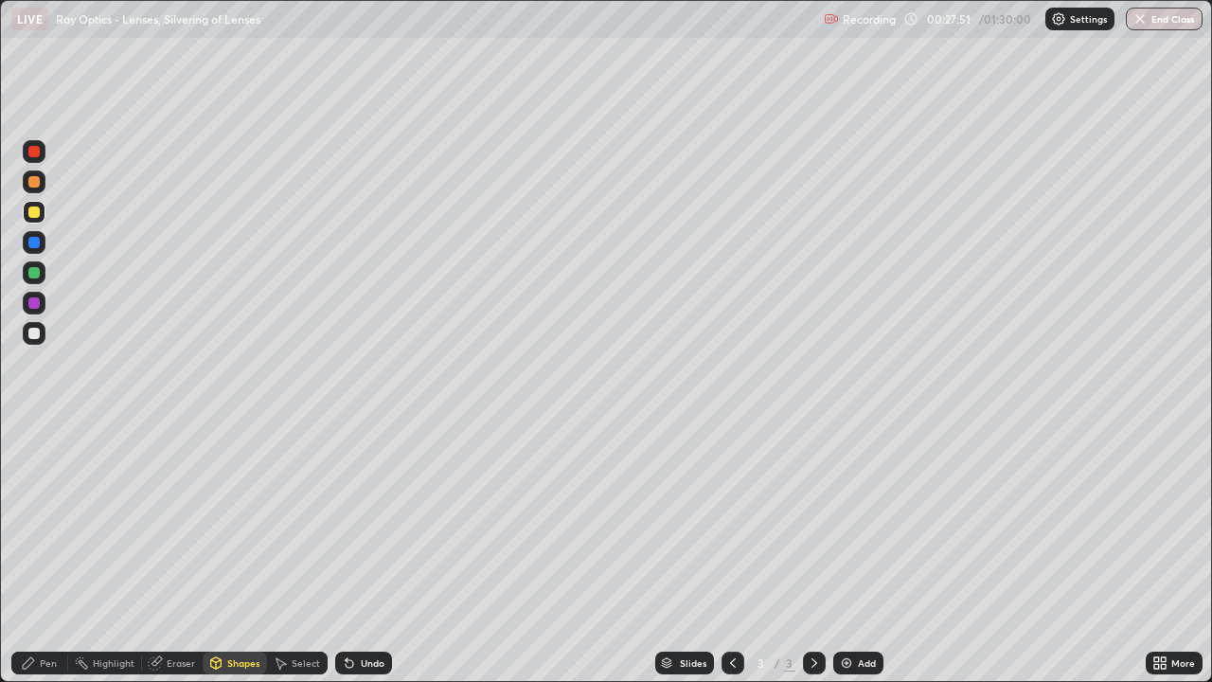
click at [62, 553] on div "Pen" at bounding box center [39, 662] width 57 height 23
click at [241, 553] on div "Shapes" at bounding box center [243, 662] width 32 height 9
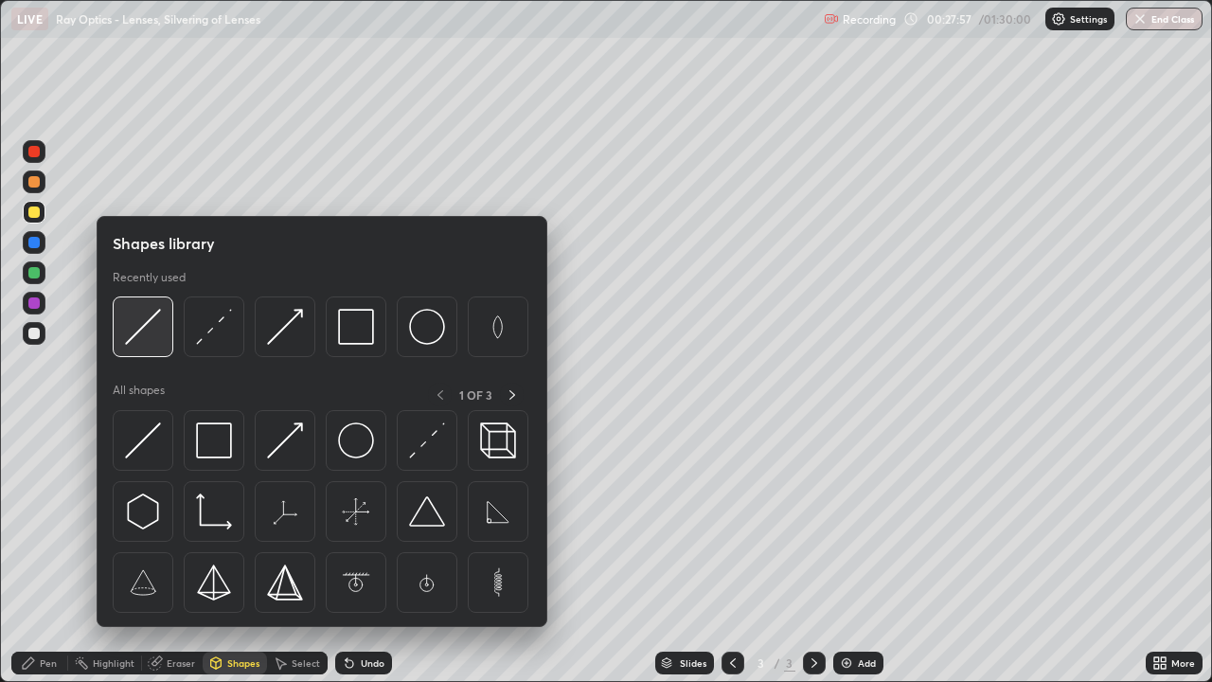
click at [142, 334] on img at bounding box center [143, 327] width 36 height 36
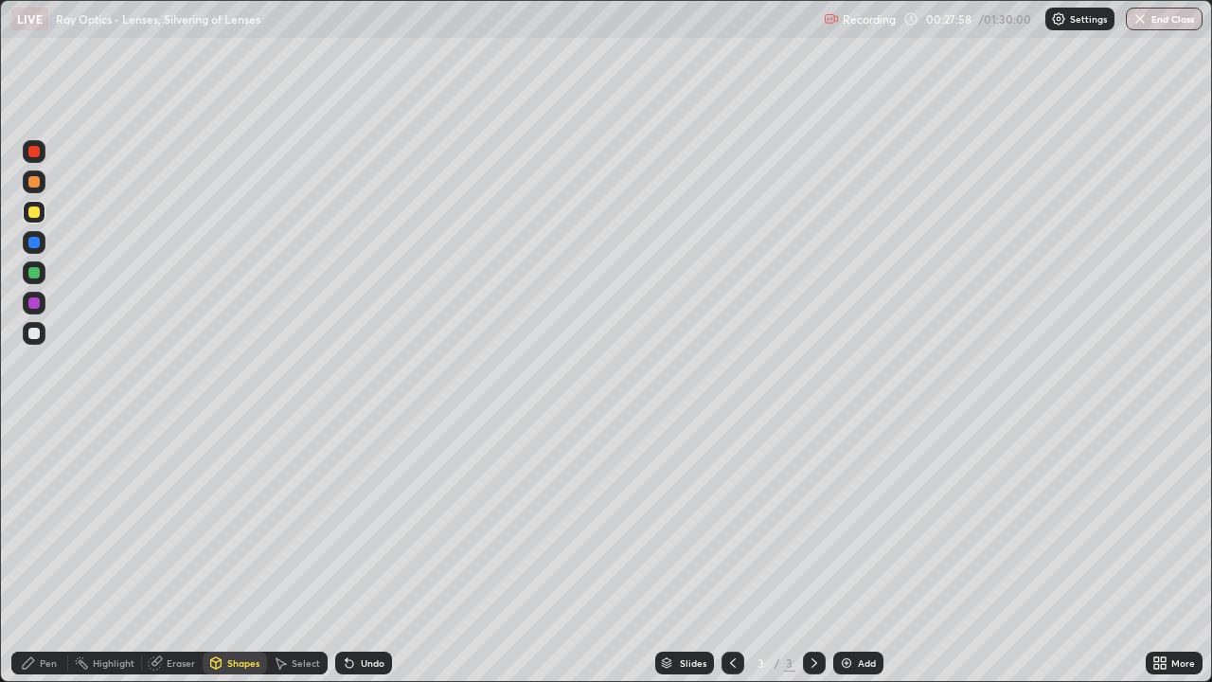
click at [42, 215] on div at bounding box center [34, 212] width 23 height 23
click at [49, 553] on div "Pen" at bounding box center [48, 662] width 17 height 9
click at [245, 553] on div "Shapes" at bounding box center [235, 662] width 64 height 23
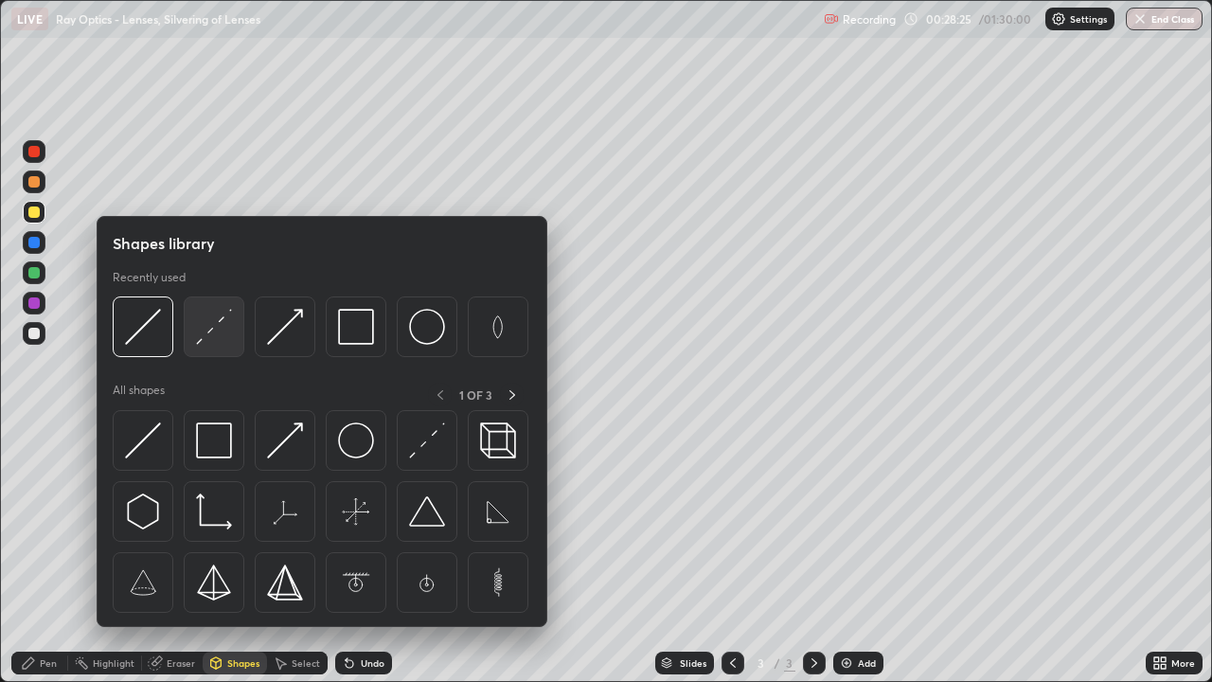
click at [221, 334] on img at bounding box center [214, 327] width 36 height 36
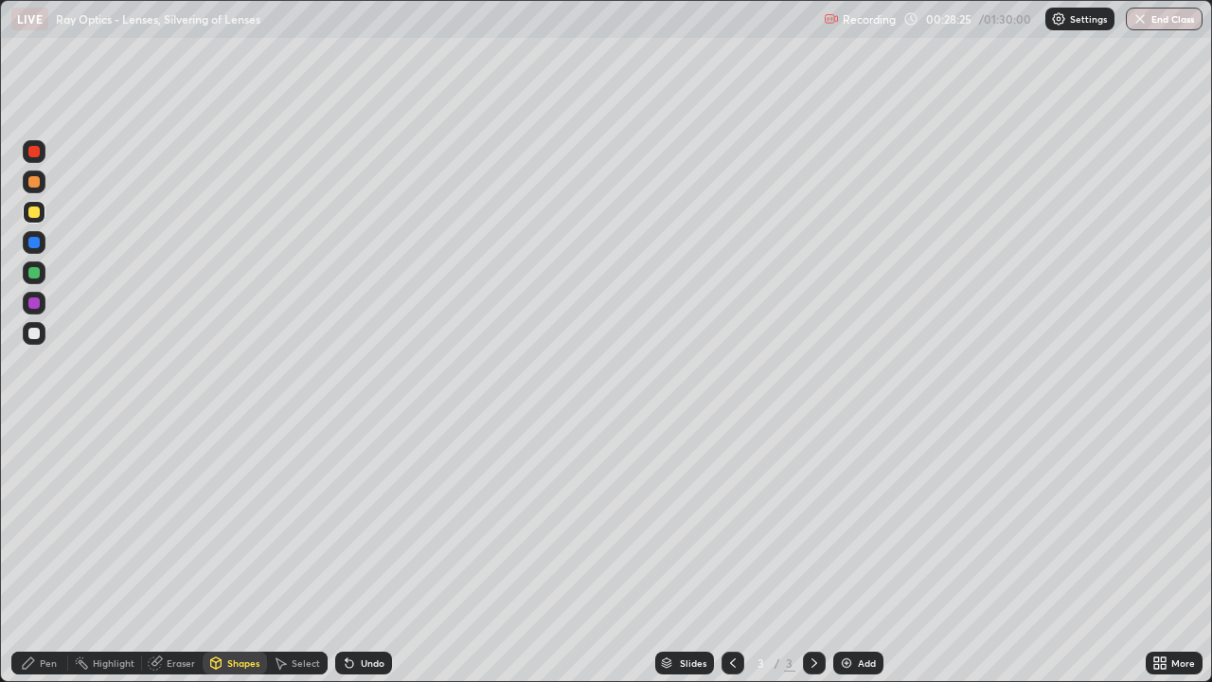
click at [43, 310] on div at bounding box center [34, 303] width 23 height 23
click at [227, 553] on div "Shapes" at bounding box center [243, 662] width 32 height 9
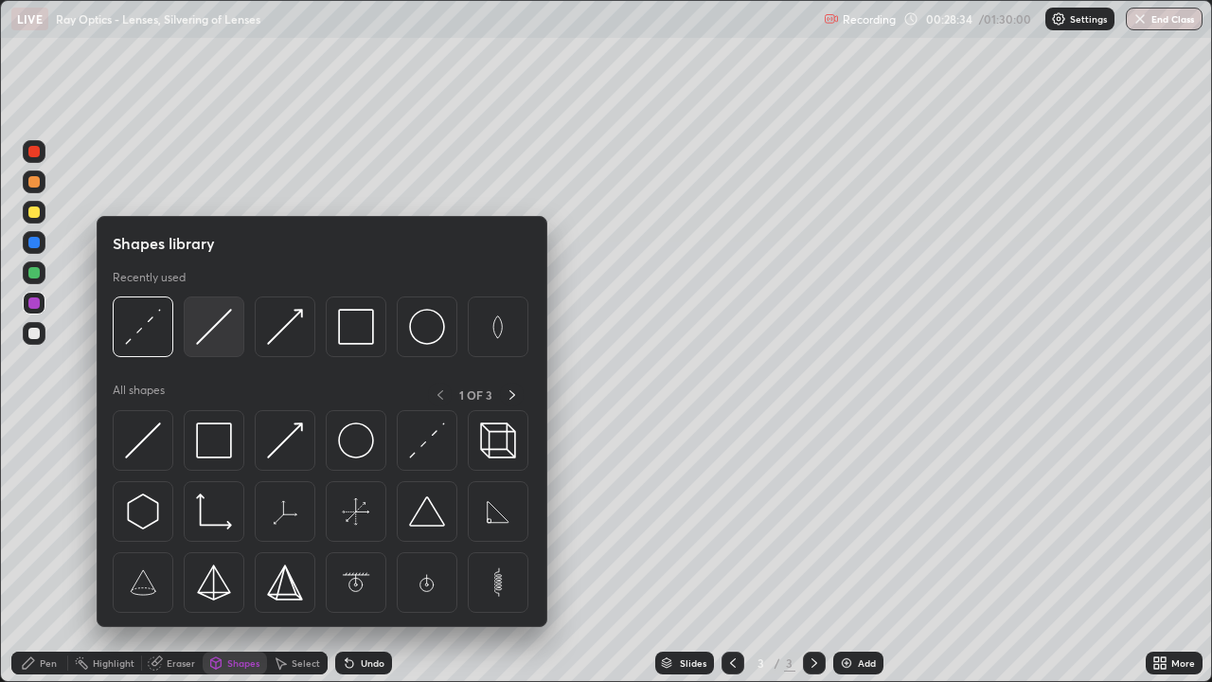
click at [218, 330] on img at bounding box center [214, 327] width 36 height 36
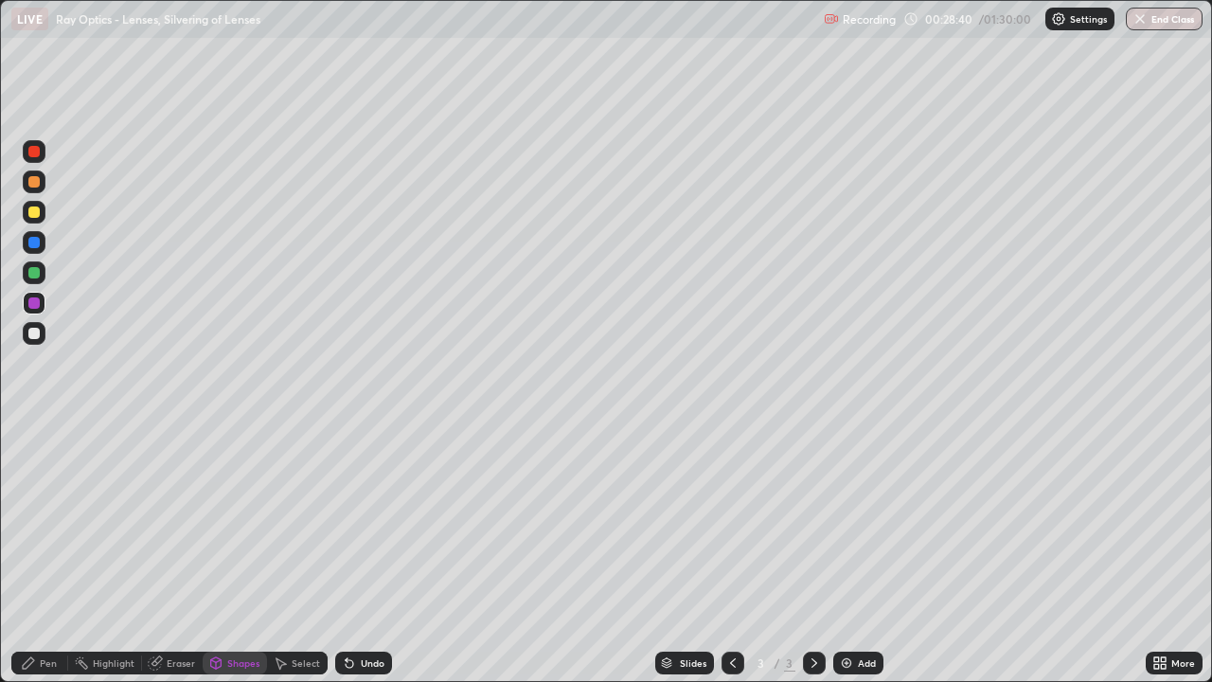
click at [51, 553] on div "Pen" at bounding box center [48, 662] width 17 height 9
click at [34, 213] on div at bounding box center [33, 211] width 11 height 11
click at [32, 238] on div at bounding box center [33, 242] width 11 height 11
click at [235, 553] on div "Shapes" at bounding box center [243, 662] width 32 height 9
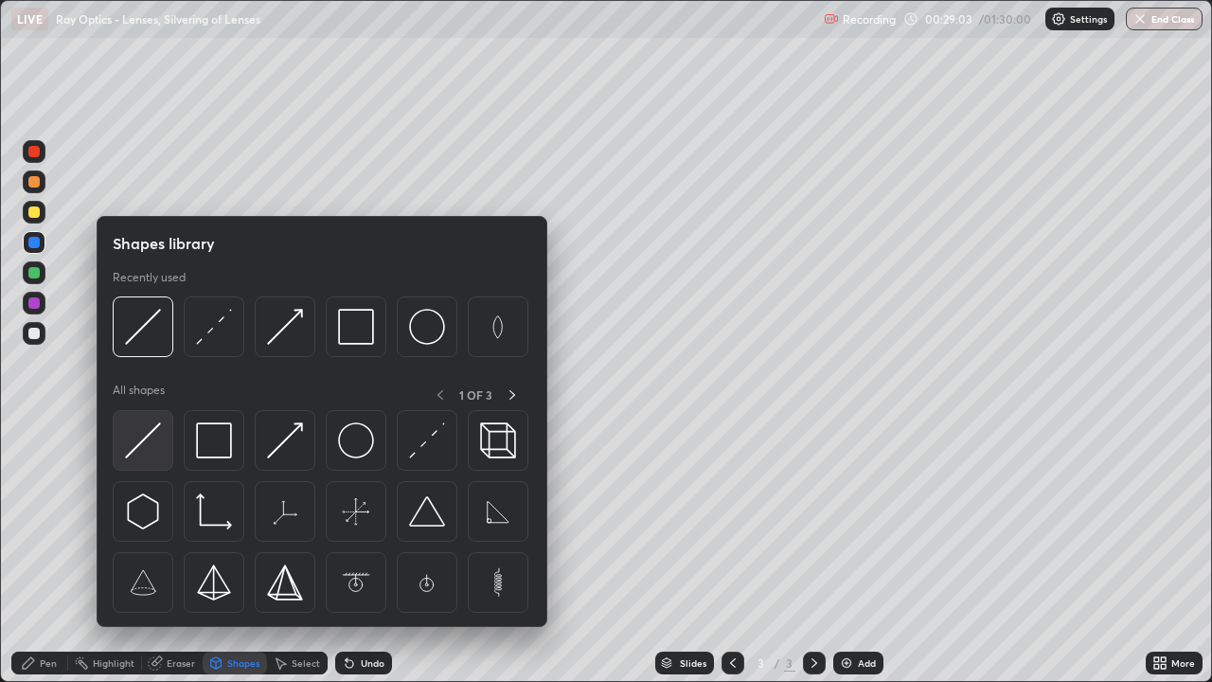
click at [143, 449] on img at bounding box center [143, 440] width 36 height 36
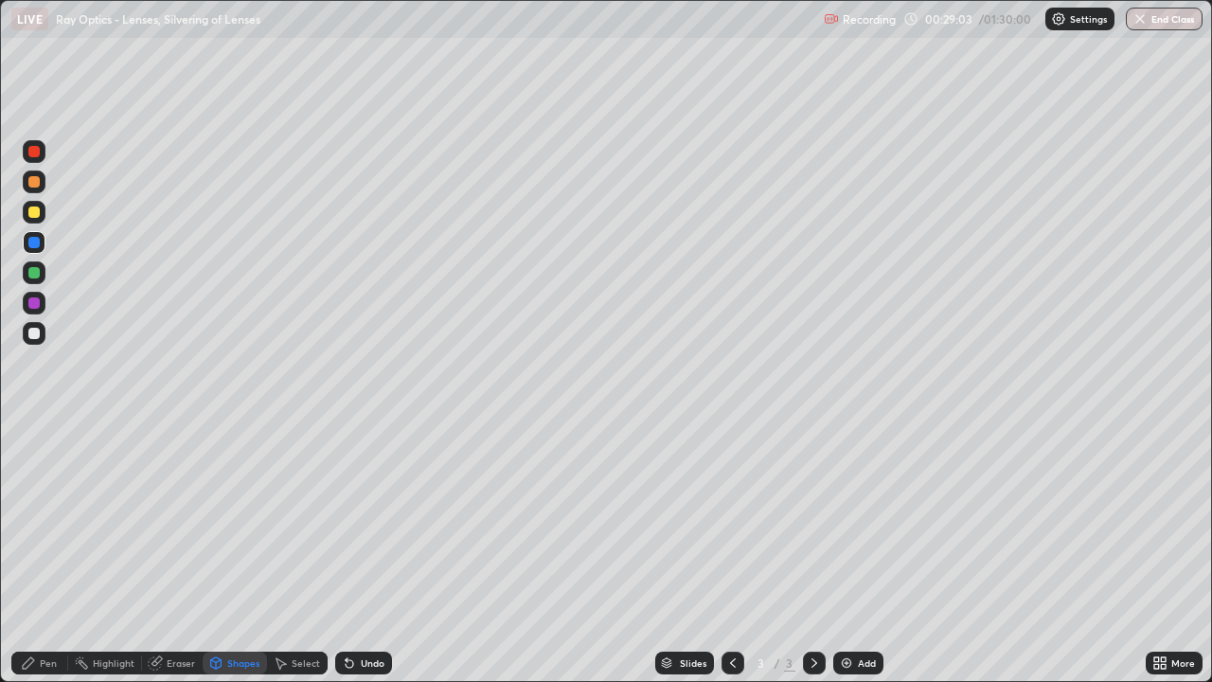
click at [36, 334] on div at bounding box center [33, 333] width 11 height 11
click at [42, 553] on div "Pen" at bounding box center [48, 662] width 17 height 9
click at [32, 215] on div at bounding box center [33, 211] width 11 height 11
click at [232, 553] on div "Shapes" at bounding box center [243, 662] width 32 height 9
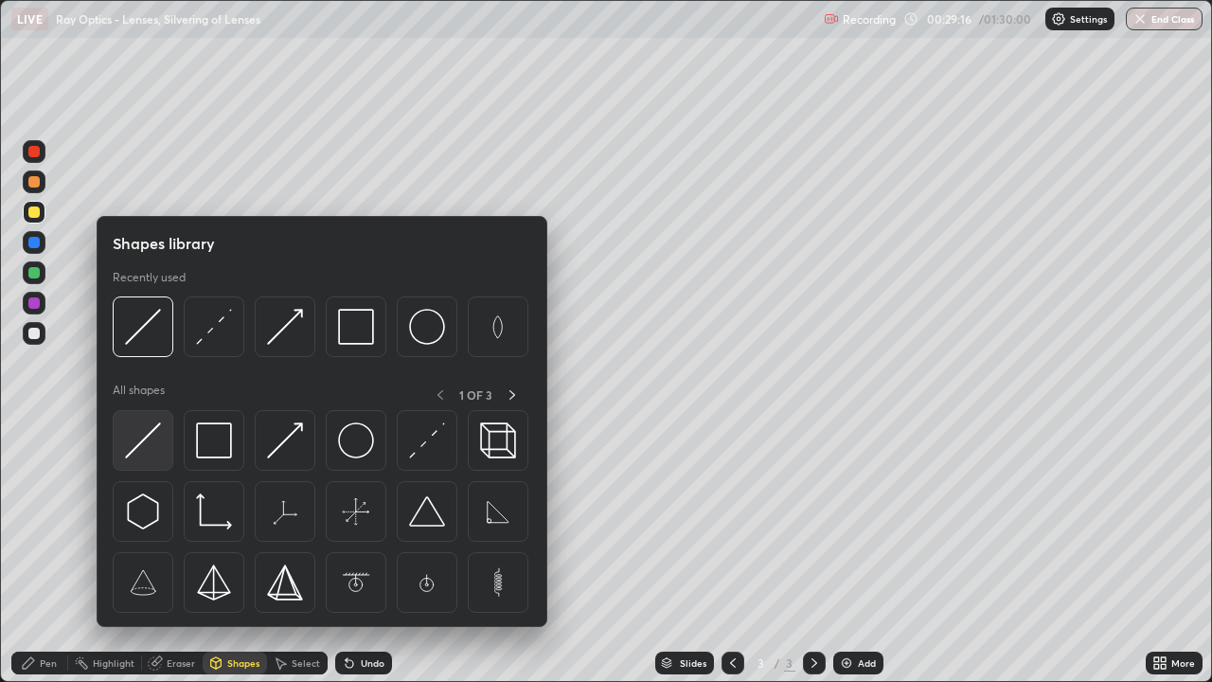
click at [147, 441] on img at bounding box center [143, 440] width 36 height 36
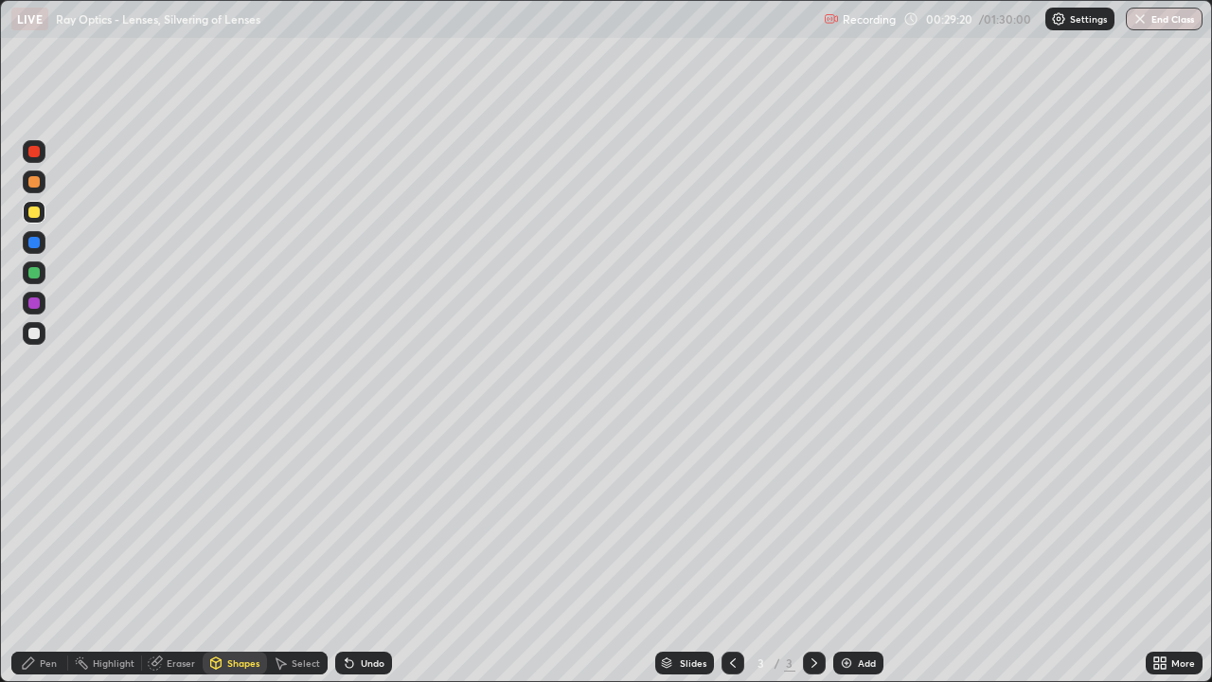
click at [361, 553] on div "Undo" at bounding box center [373, 662] width 24 height 9
click at [38, 302] on div at bounding box center [33, 302] width 11 height 11
click at [36, 553] on icon at bounding box center [28, 662] width 15 height 15
click at [34, 213] on div at bounding box center [33, 211] width 11 height 11
click at [355, 553] on div "Undo" at bounding box center [363, 662] width 57 height 23
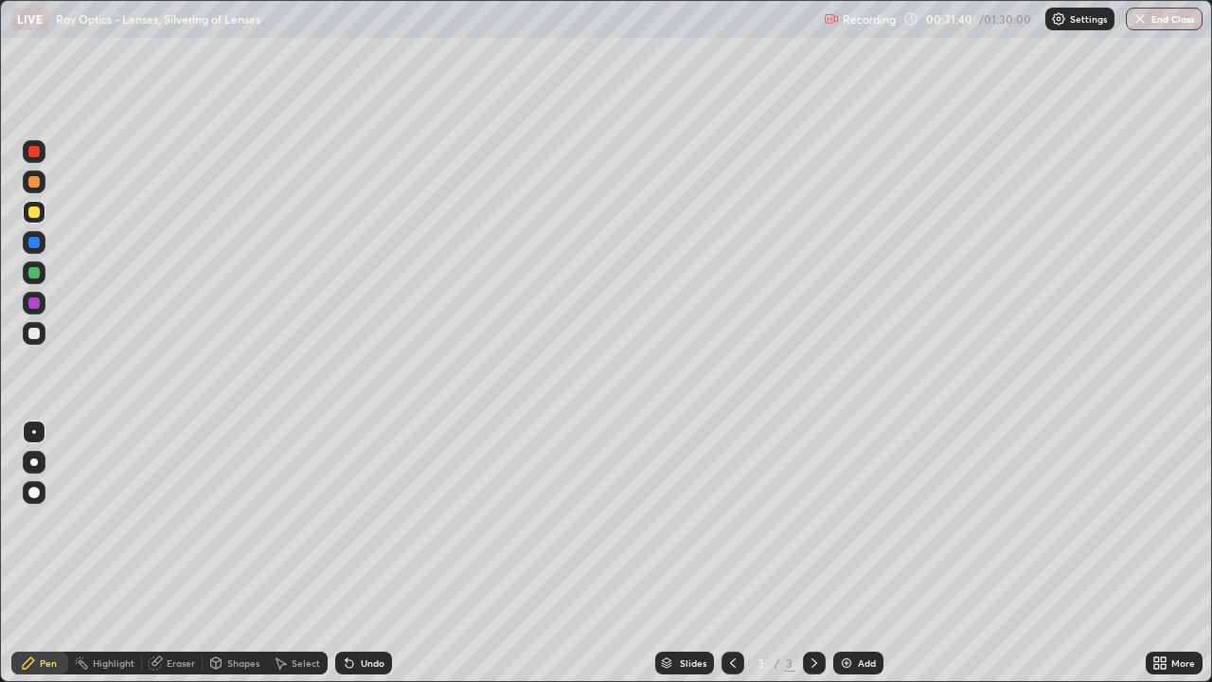
click at [303, 553] on div "Select" at bounding box center [306, 662] width 28 height 9
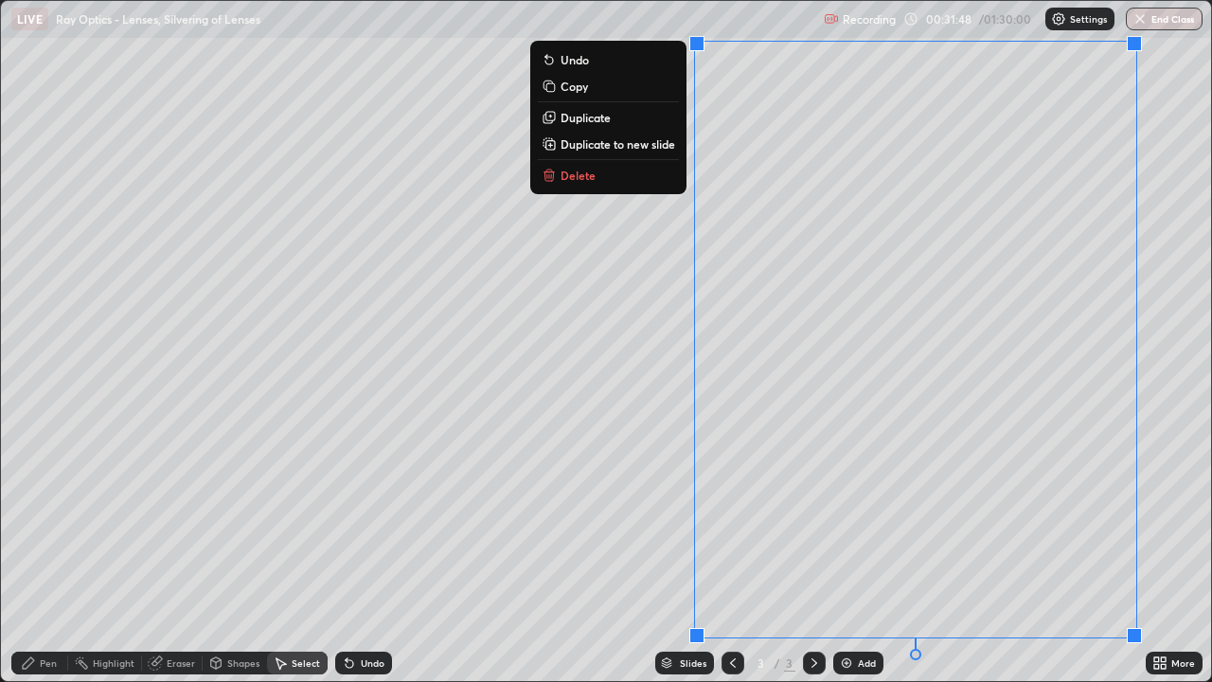
click at [619, 146] on p "Duplicate to new slide" at bounding box center [617, 143] width 115 height 15
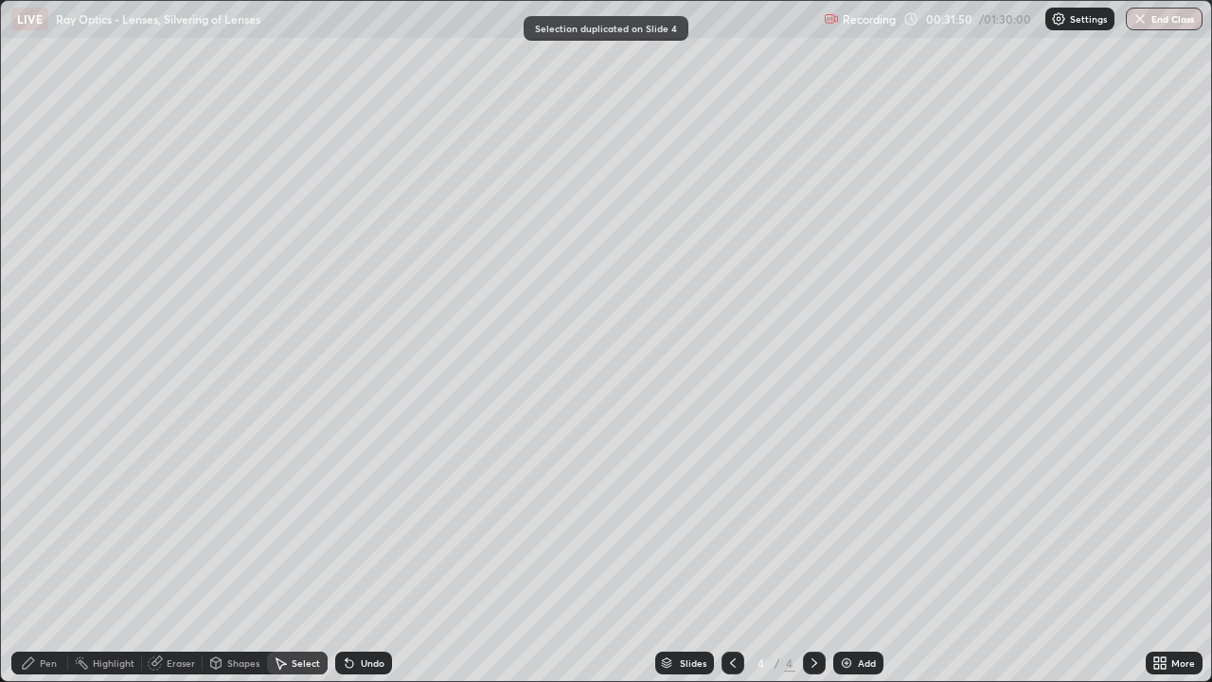
click at [235, 553] on div "Shapes" at bounding box center [243, 662] width 32 height 9
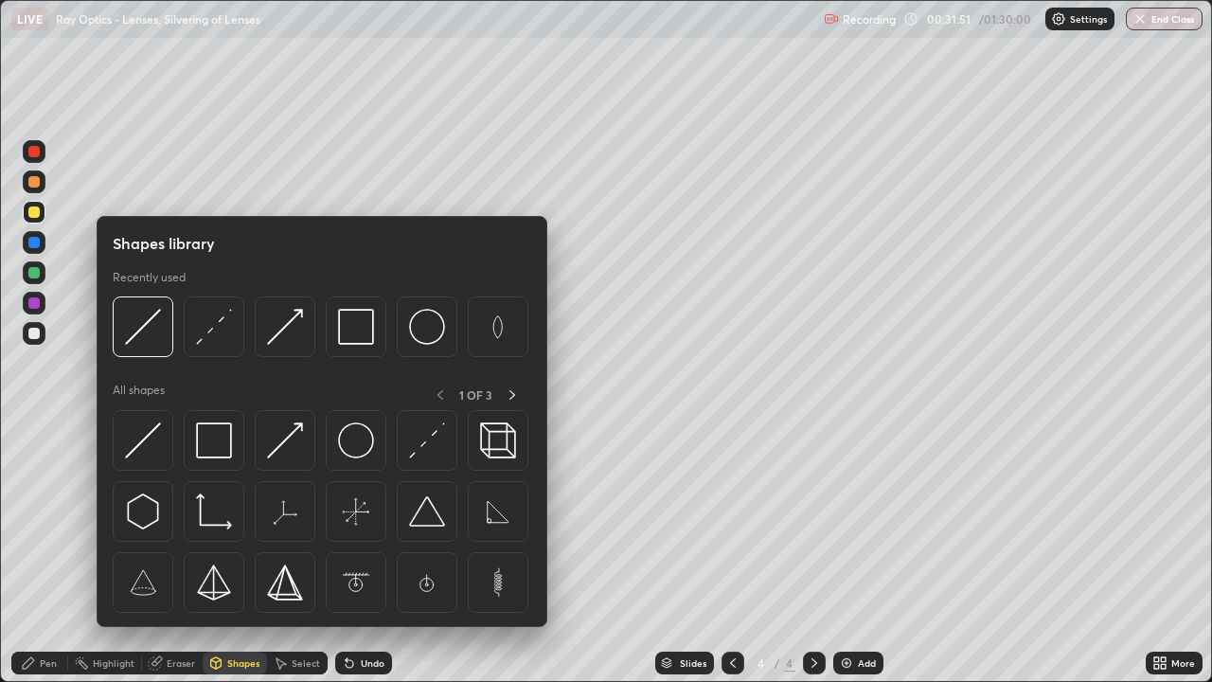
click at [58, 553] on div "Pen" at bounding box center [39, 662] width 57 height 23
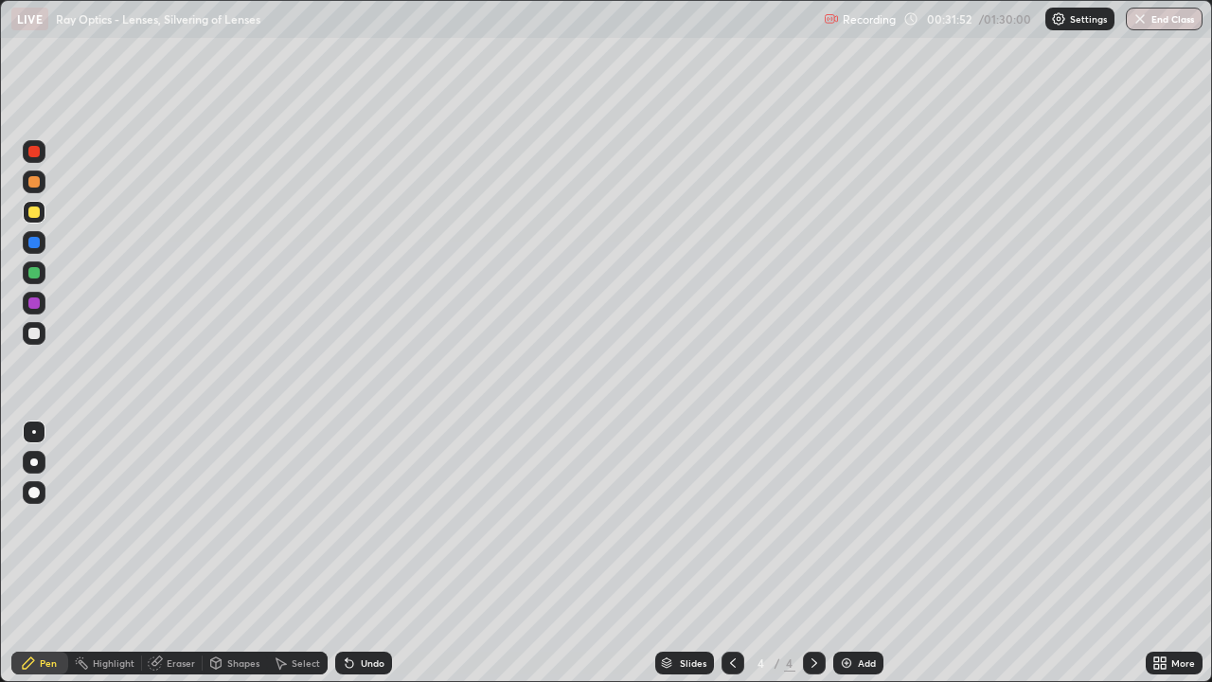
click at [35, 242] on div at bounding box center [33, 242] width 11 height 11
click at [241, 553] on div "Shapes" at bounding box center [243, 662] width 32 height 9
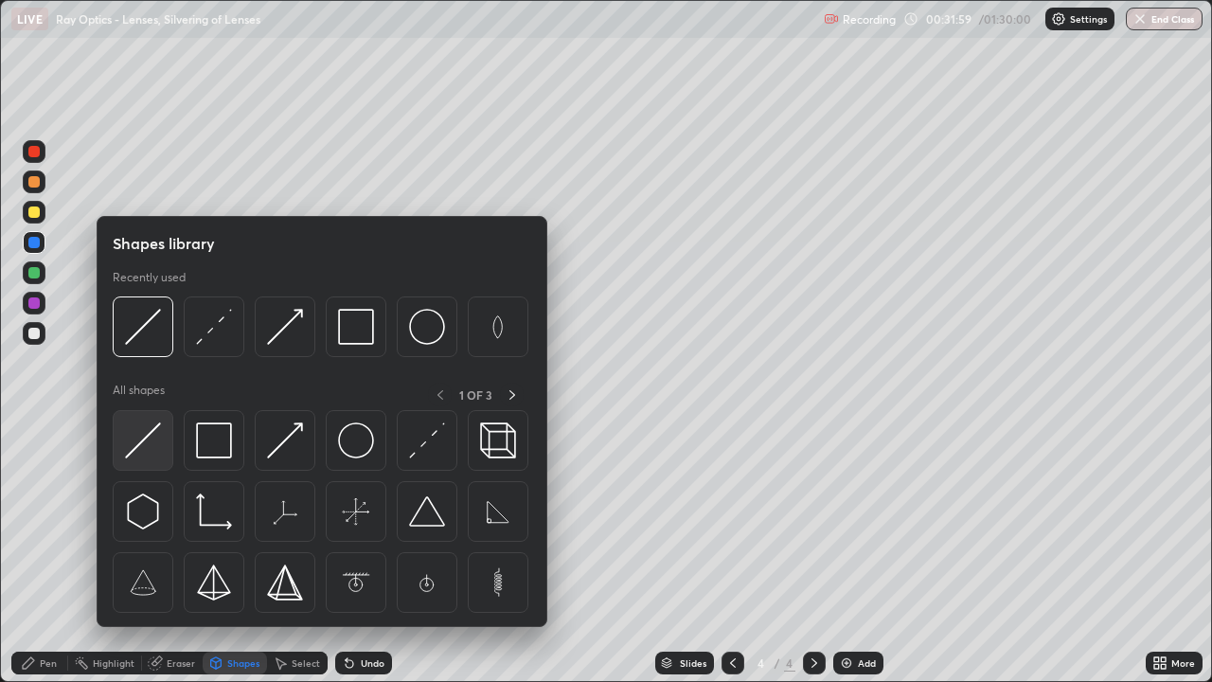
click at [147, 447] on img at bounding box center [143, 440] width 36 height 36
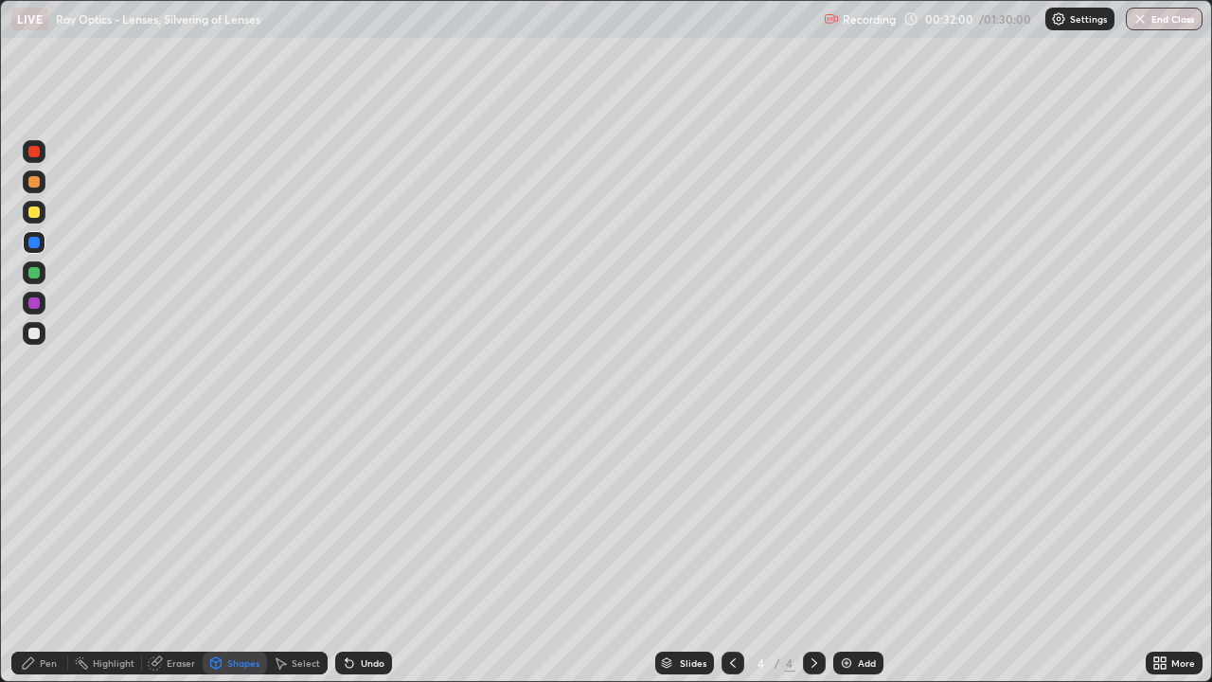
click at [38, 330] on div at bounding box center [33, 333] width 11 height 11
click at [37, 300] on div at bounding box center [33, 302] width 11 height 11
click at [37, 210] on div at bounding box center [33, 211] width 11 height 11
click at [49, 553] on div "Pen" at bounding box center [48, 662] width 17 height 9
click at [37, 302] on div at bounding box center [33, 302] width 11 height 11
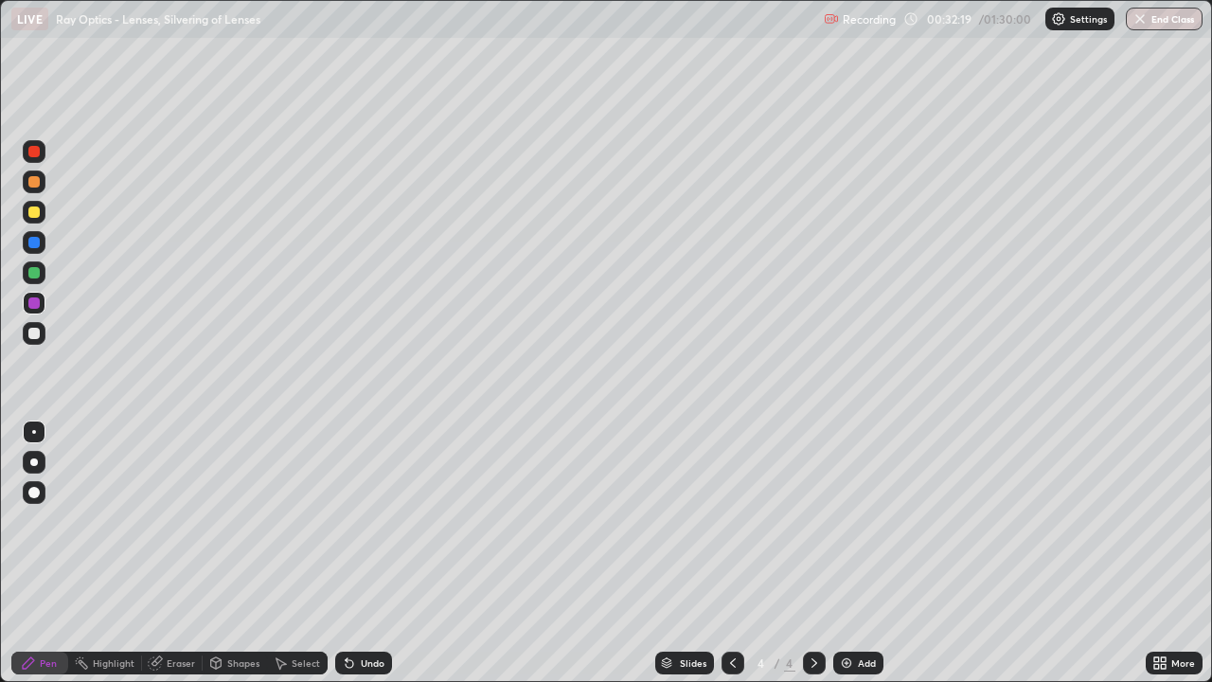
click at [235, 553] on div "Shapes" at bounding box center [243, 662] width 32 height 9
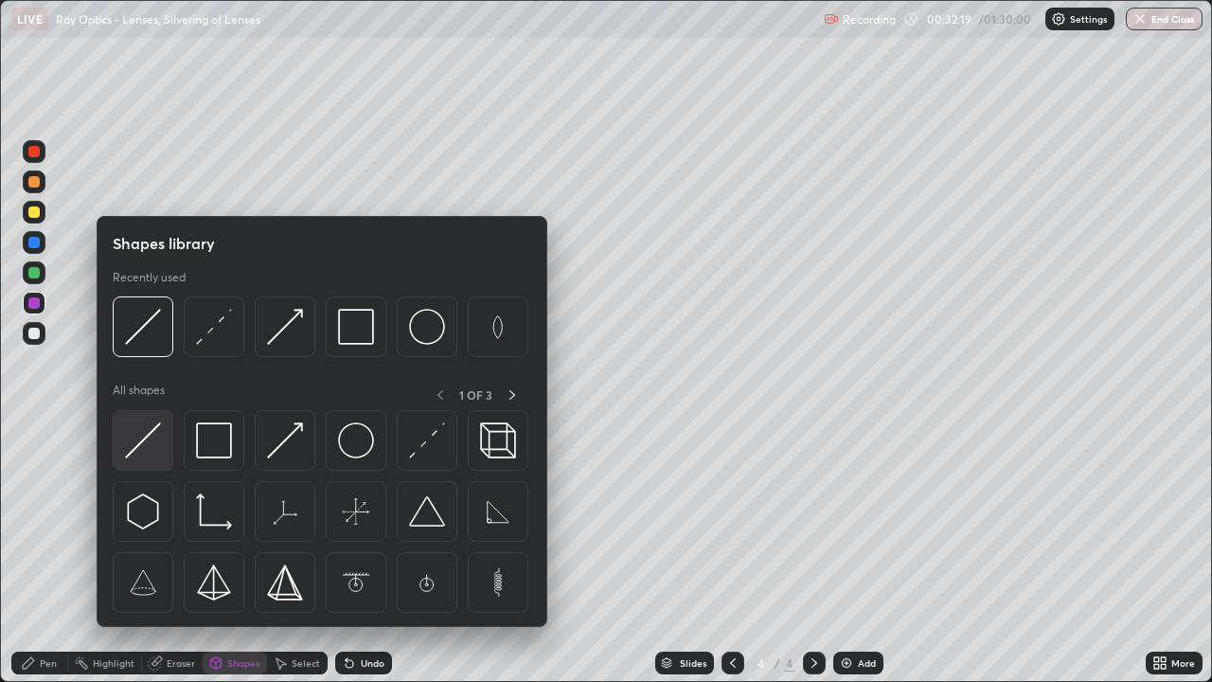
click at [152, 440] on img at bounding box center [143, 440] width 36 height 36
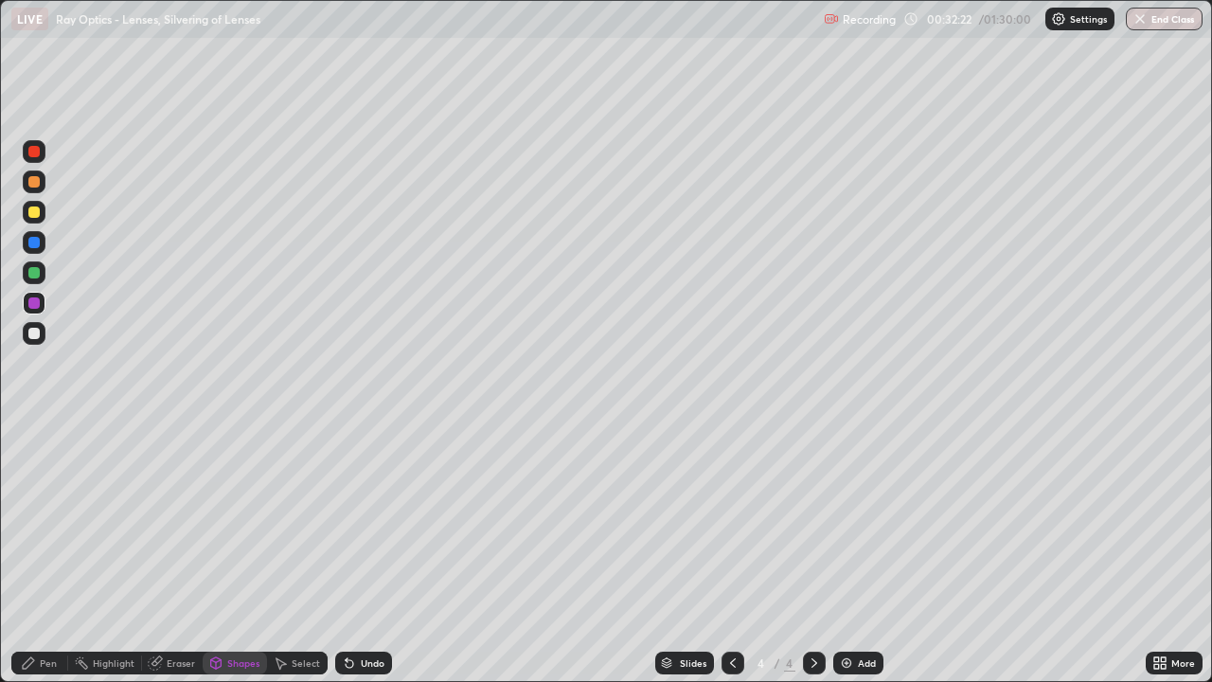
click at [232, 553] on div "Shapes" at bounding box center [243, 662] width 32 height 9
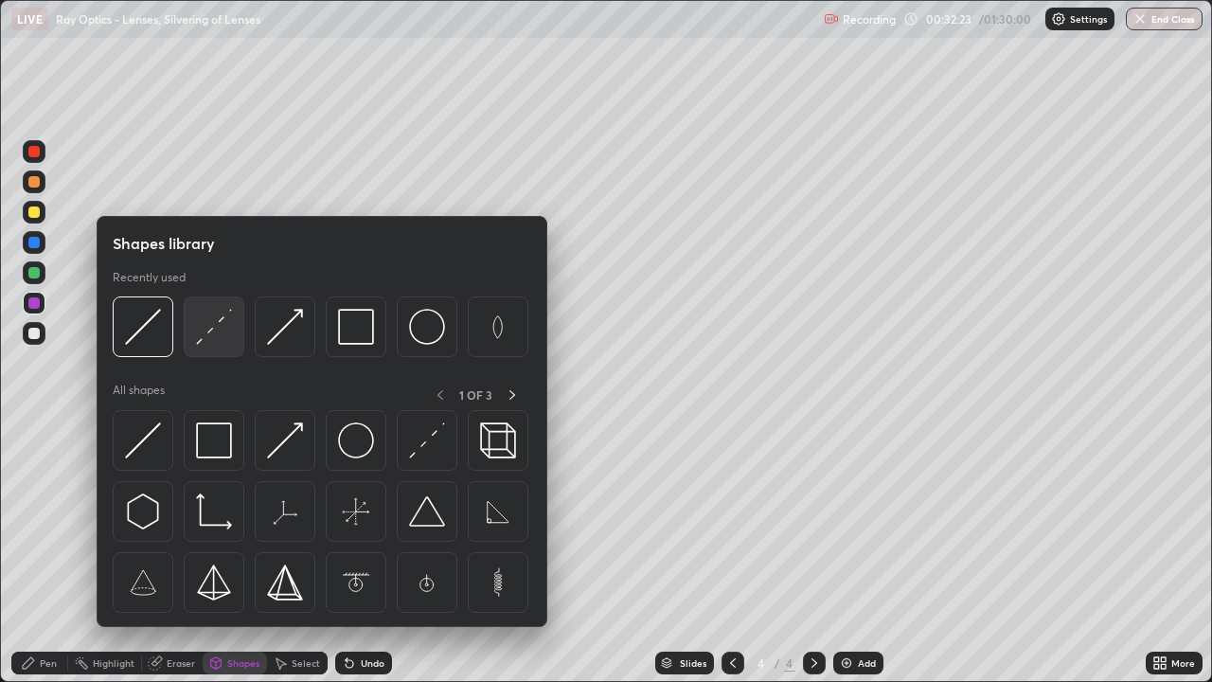
click at [215, 338] on img at bounding box center [214, 327] width 36 height 36
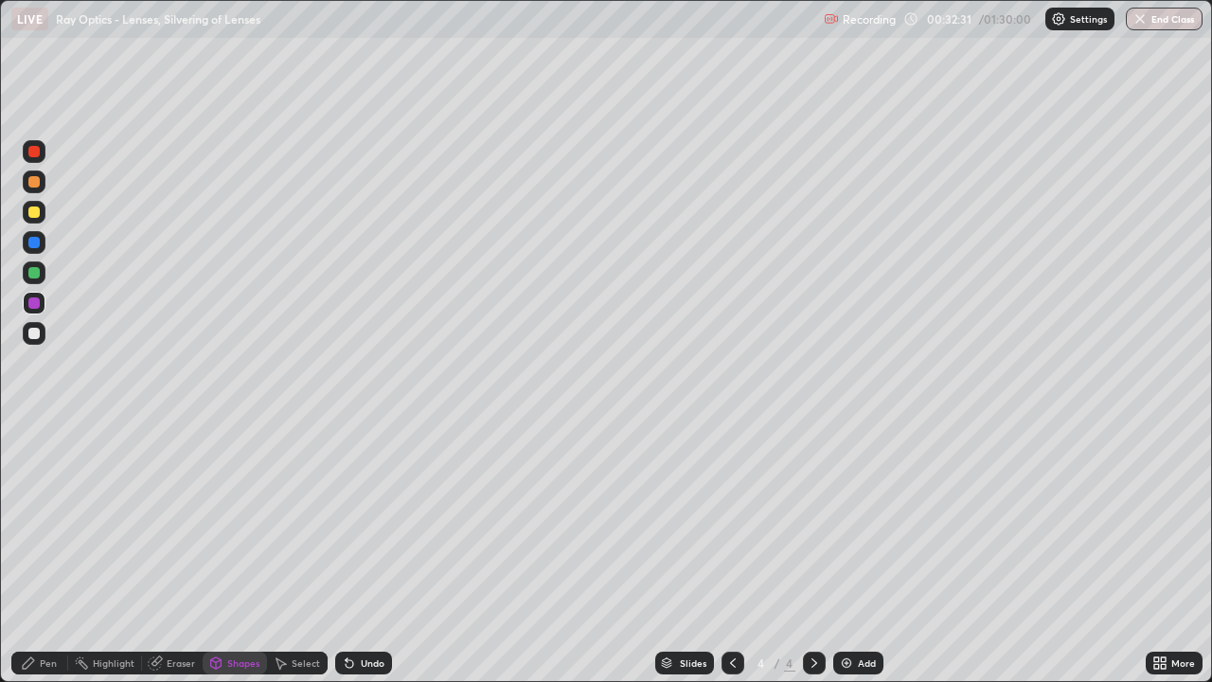
click at [235, 553] on div "Shapes" at bounding box center [243, 662] width 32 height 9
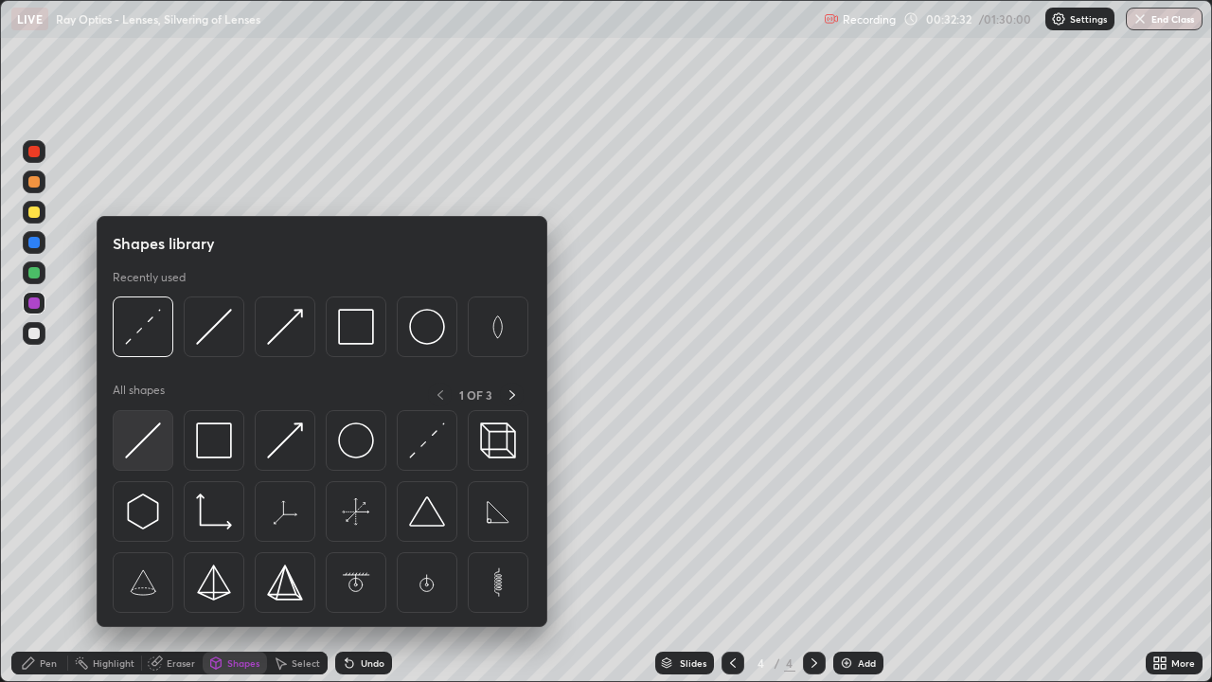
click at [157, 443] on img at bounding box center [143, 440] width 36 height 36
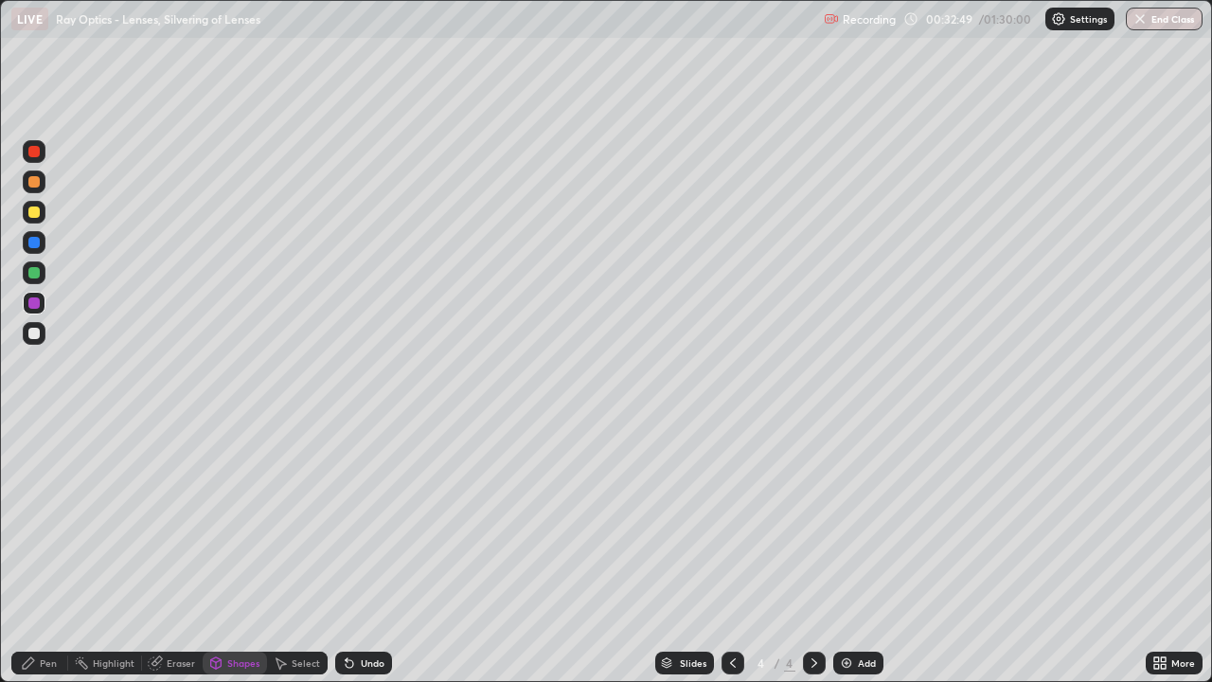
click at [51, 553] on div "Pen" at bounding box center [48, 662] width 17 height 9
click at [368, 553] on div "Undo" at bounding box center [373, 662] width 24 height 9
click at [35, 333] on div at bounding box center [33, 333] width 11 height 11
click at [35, 212] on div at bounding box center [33, 211] width 11 height 11
click at [243, 553] on div "Shapes" at bounding box center [243, 662] width 32 height 9
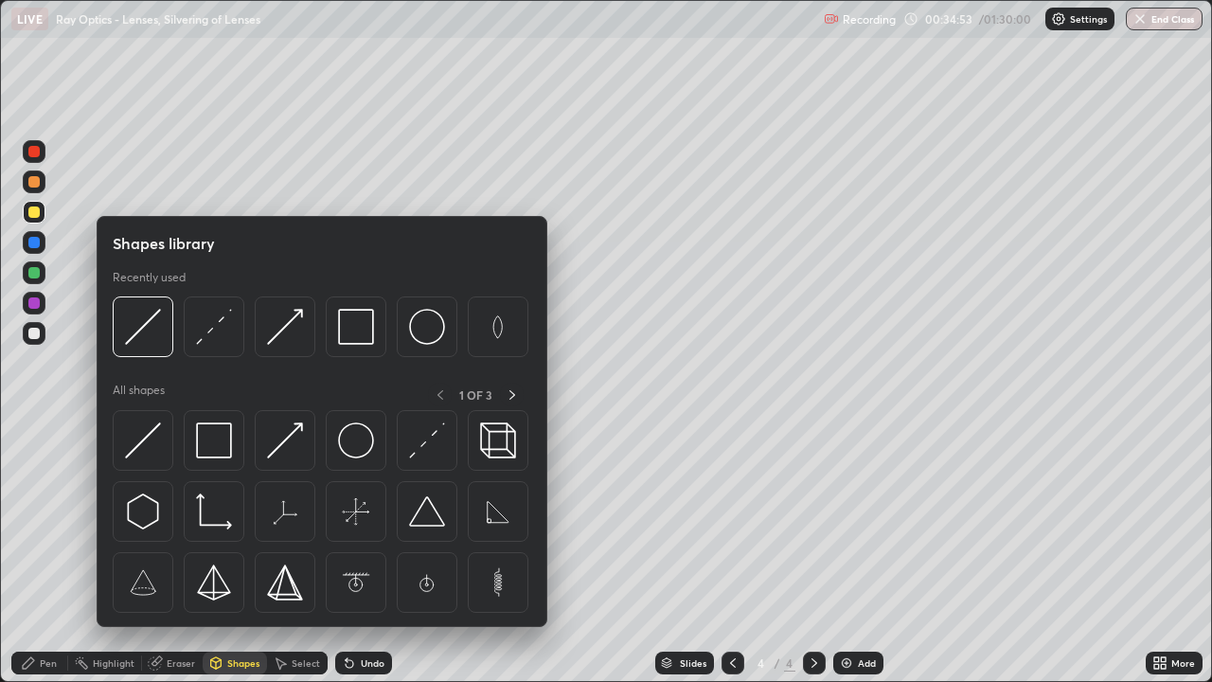
click at [50, 553] on div "Pen" at bounding box center [48, 662] width 17 height 9
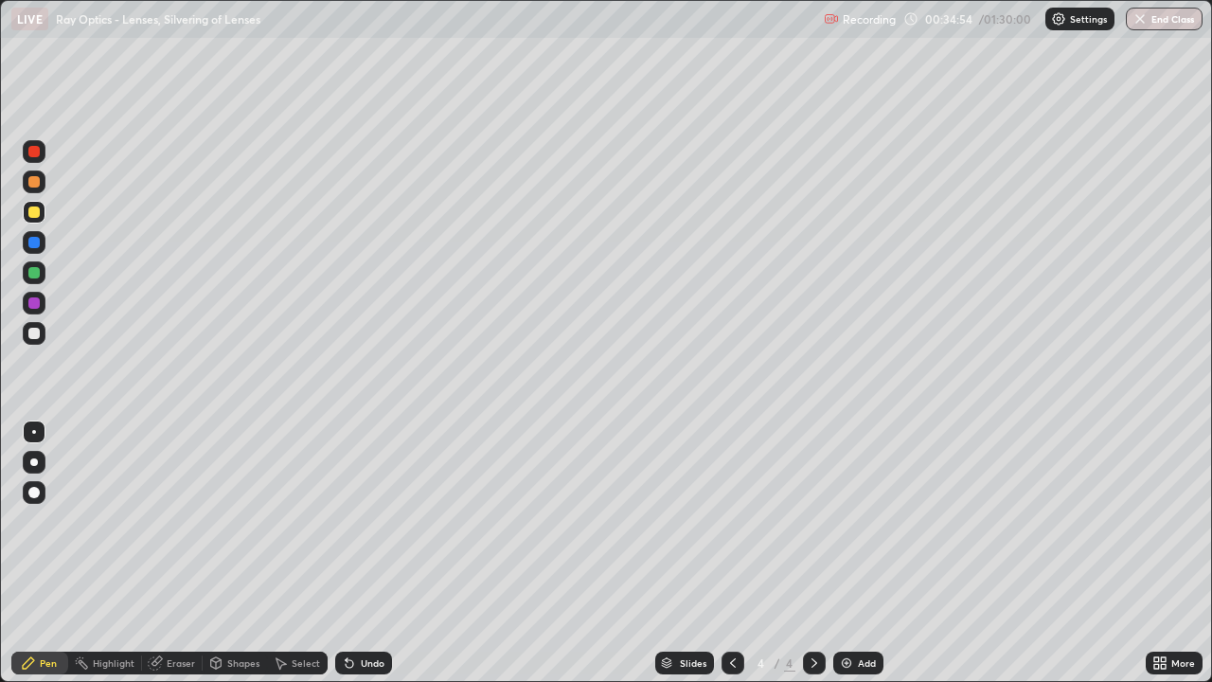
click at [35, 241] on div at bounding box center [33, 242] width 11 height 11
click at [244, 553] on div "Shapes" at bounding box center [243, 662] width 32 height 9
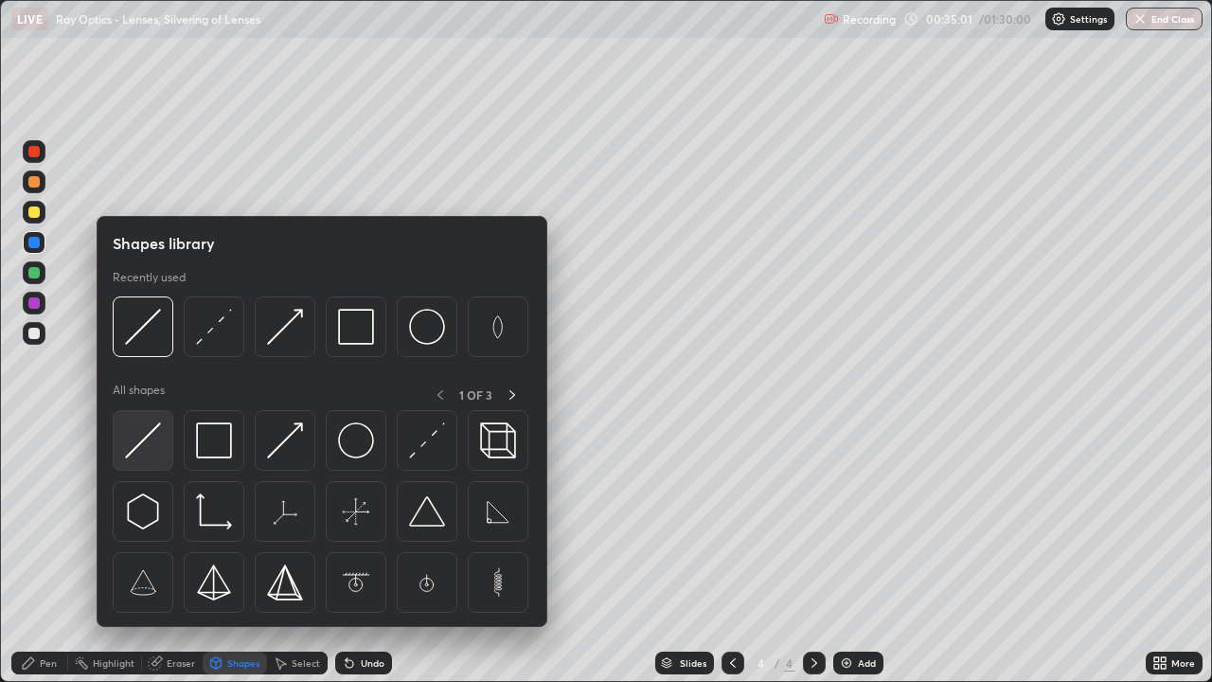
click at [153, 454] on img at bounding box center [143, 440] width 36 height 36
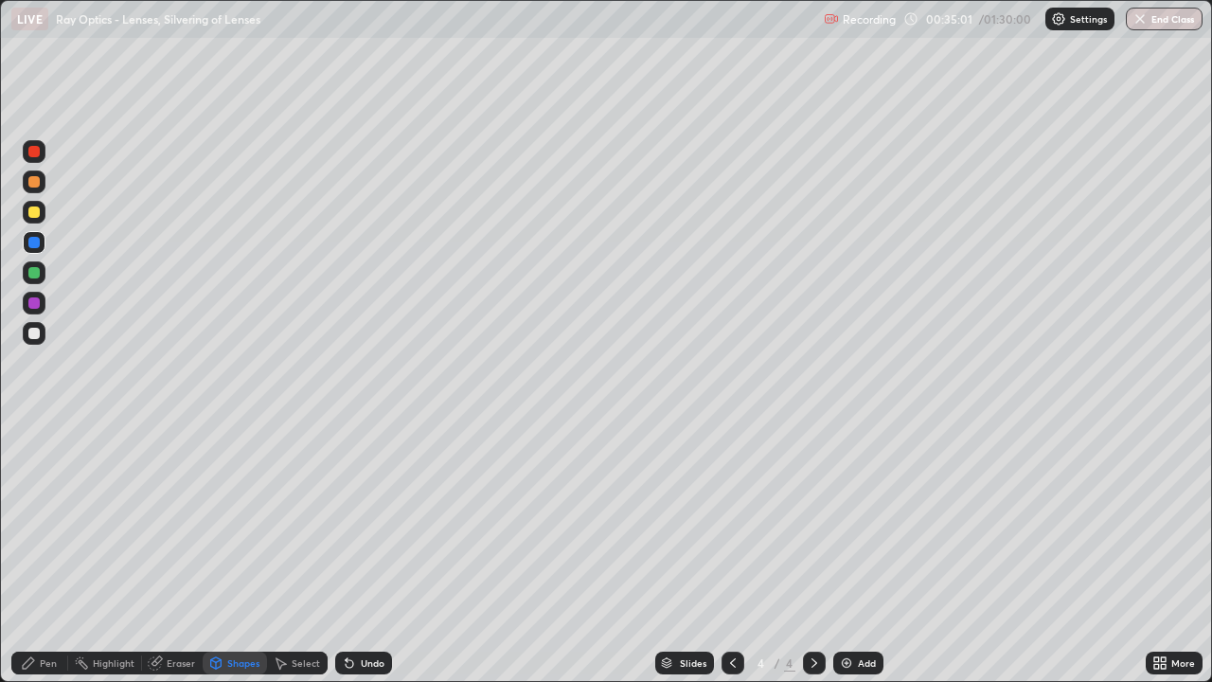
click at [35, 335] on div at bounding box center [33, 333] width 11 height 11
click at [229, 553] on div "Shapes" at bounding box center [243, 662] width 32 height 9
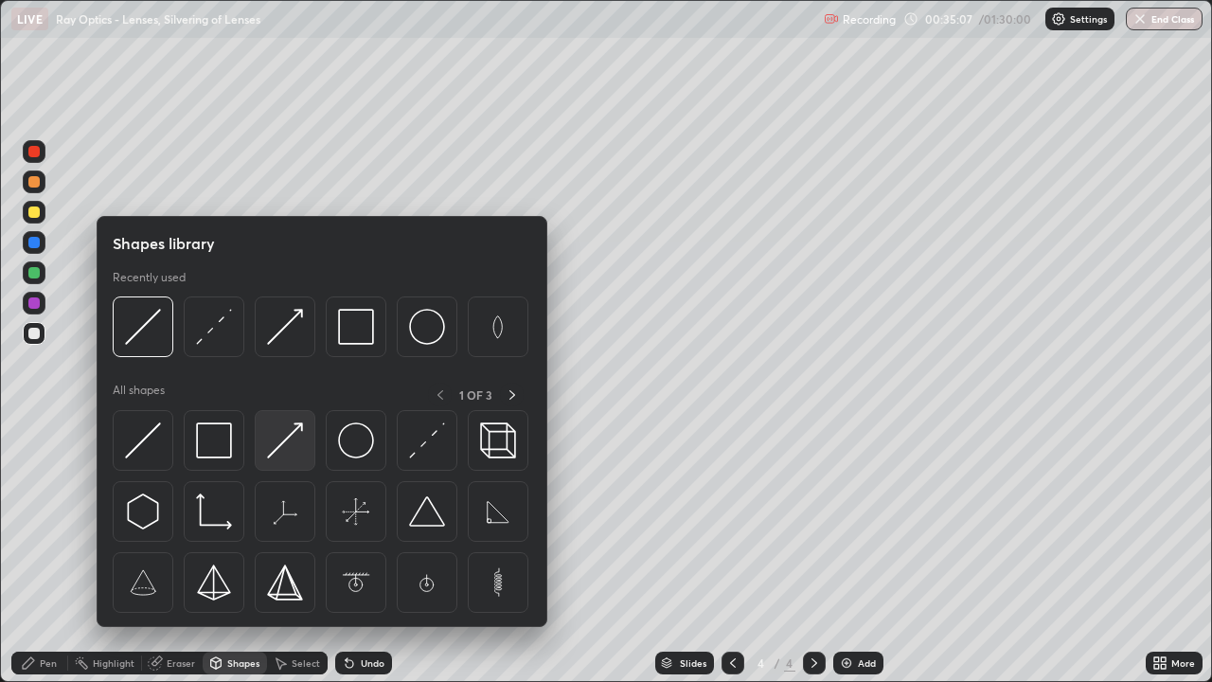
click at [285, 449] on img at bounding box center [285, 440] width 36 height 36
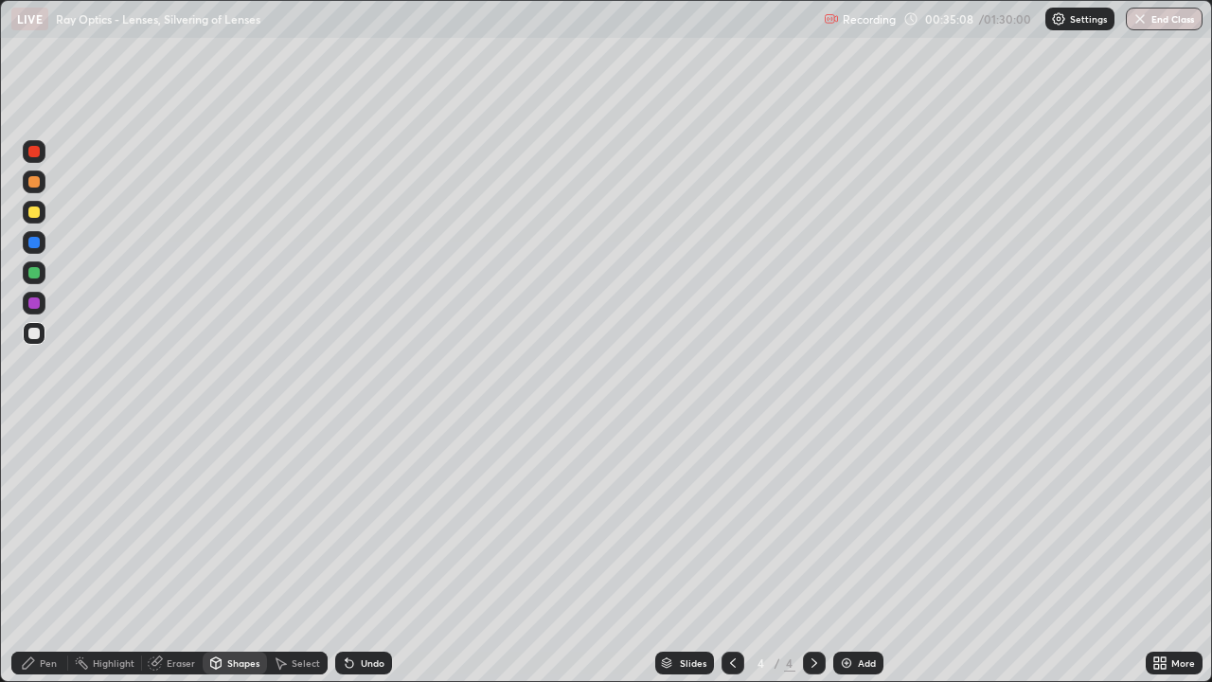
click at [37, 213] on div at bounding box center [33, 211] width 11 height 11
click at [227, 553] on div "Shapes" at bounding box center [235, 662] width 64 height 23
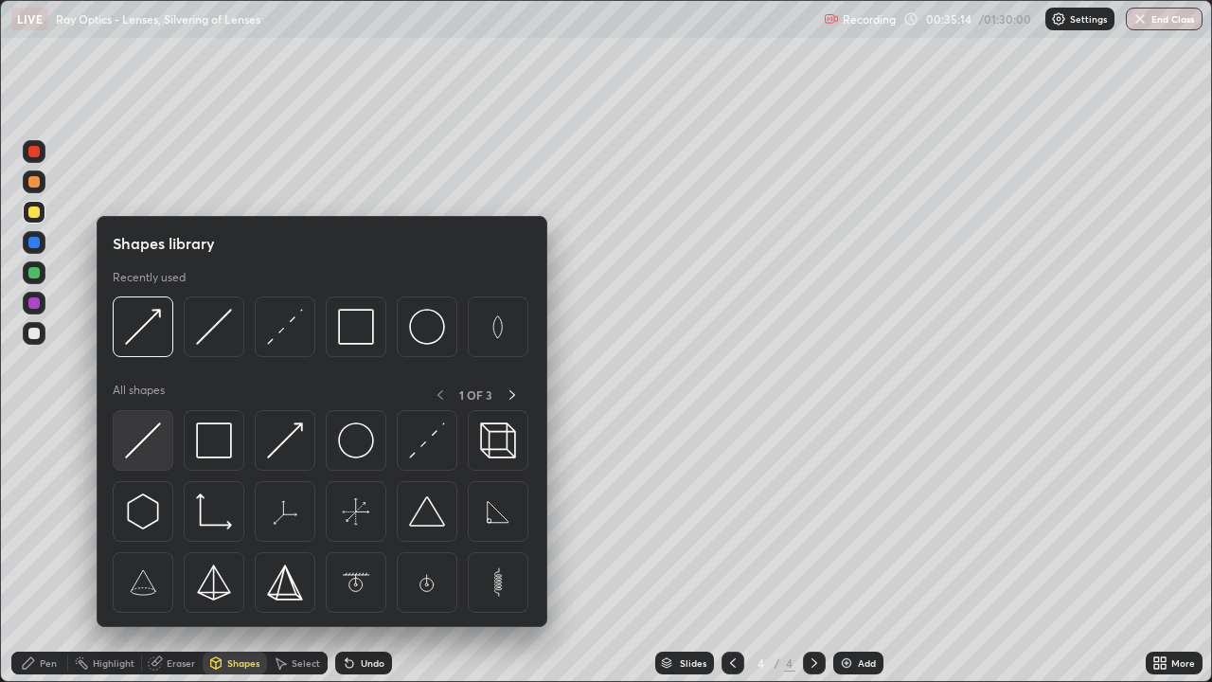
click at [154, 451] on img at bounding box center [143, 440] width 36 height 36
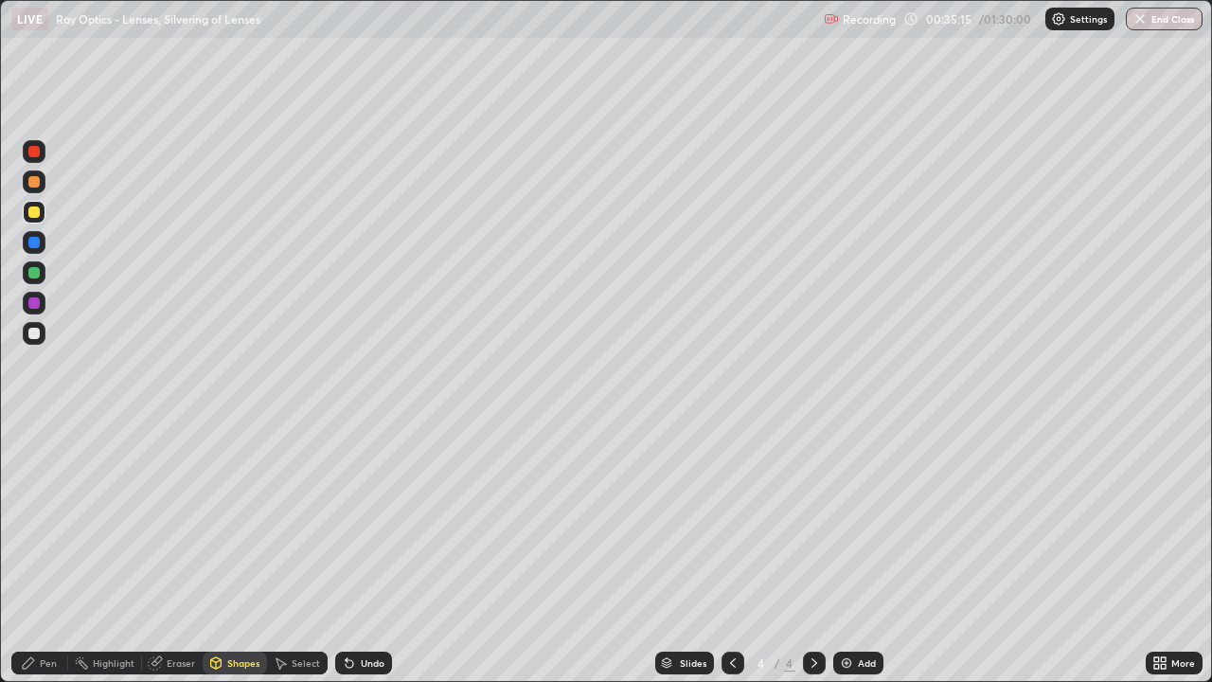
click at [39, 305] on div at bounding box center [33, 302] width 11 height 11
click at [36, 336] on div at bounding box center [33, 333] width 11 height 11
click at [36, 212] on div at bounding box center [33, 211] width 11 height 11
click at [36, 274] on div at bounding box center [33, 272] width 11 height 11
click at [55, 553] on div "Pen" at bounding box center [48, 662] width 17 height 9
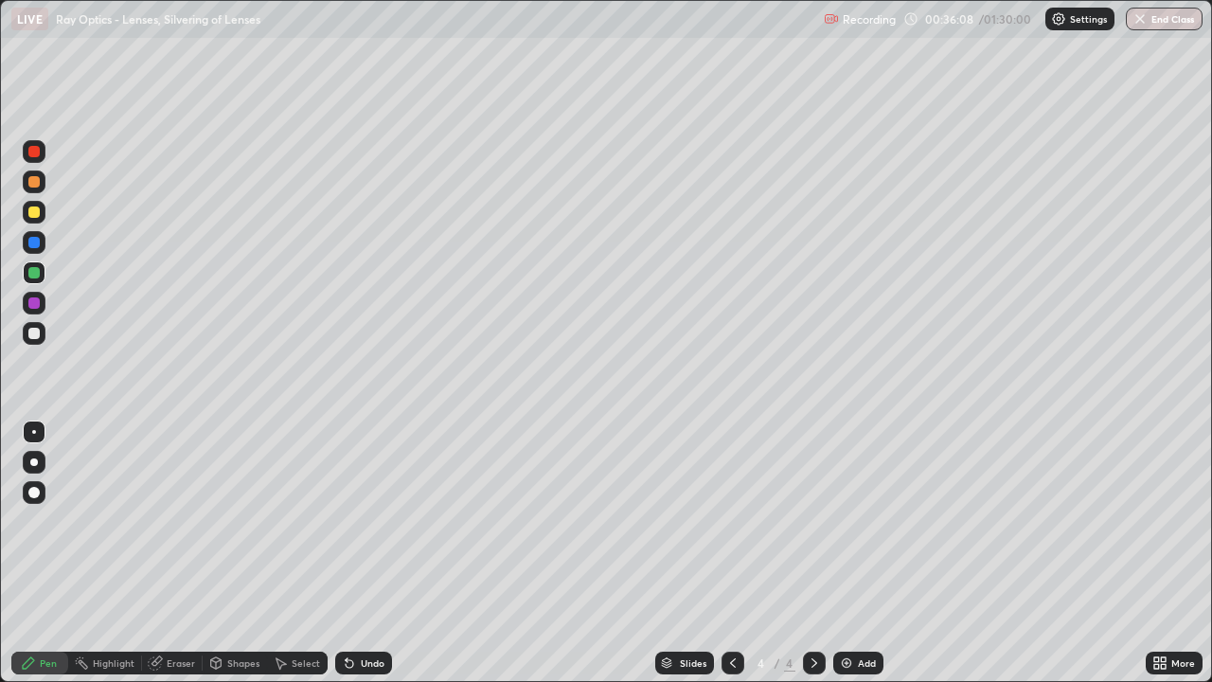
click at [236, 553] on div "Shapes" at bounding box center [243, 662] width 32 height 9
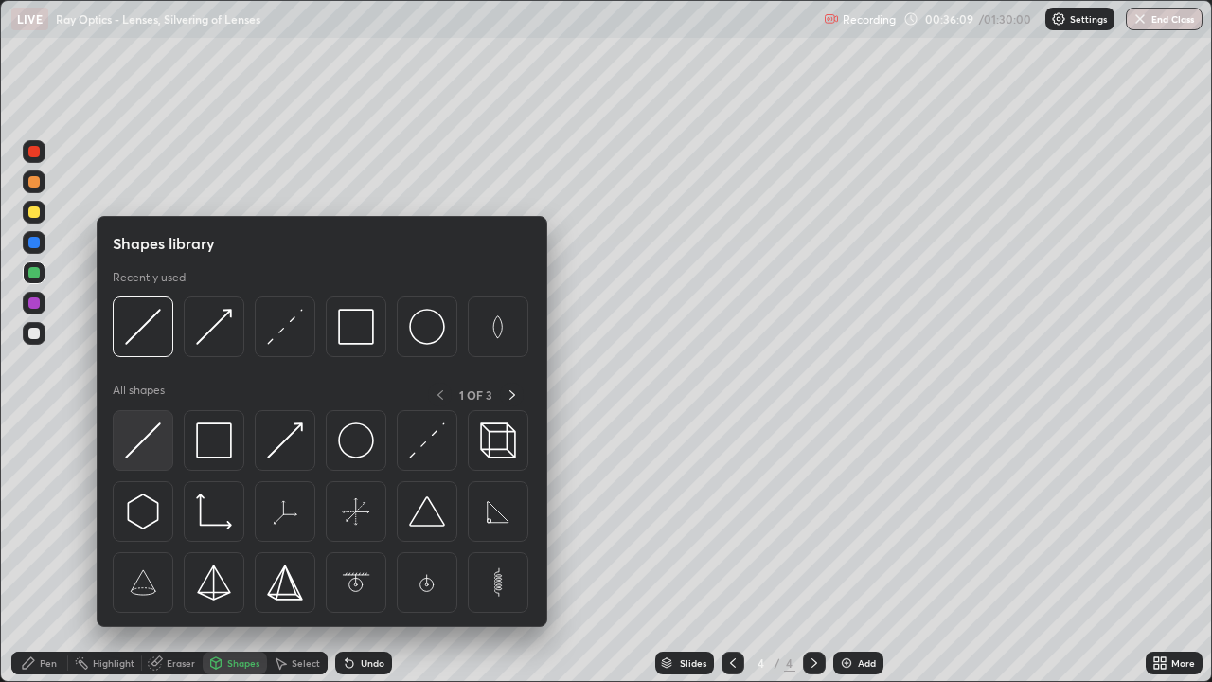
click at [151, 443] on img at bounding box center [143, 440] width 36 height 36
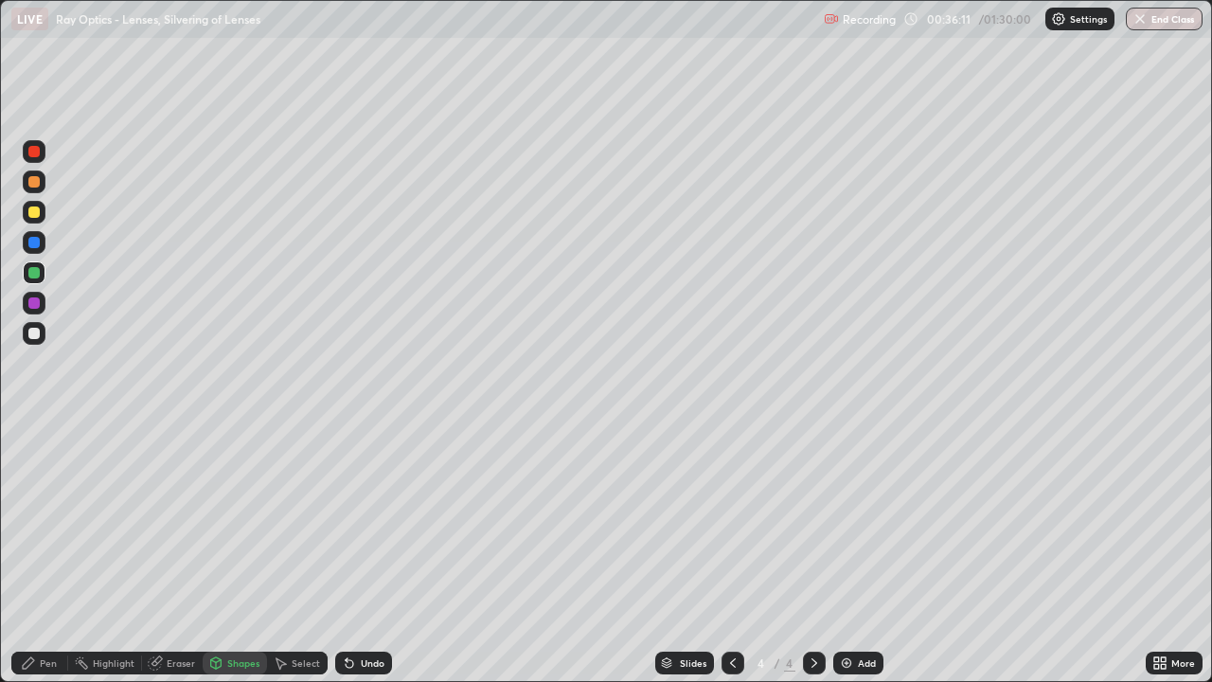
click at [240, 553] on div "Shapes" at bounding box center [243, 662] width 32 height 9
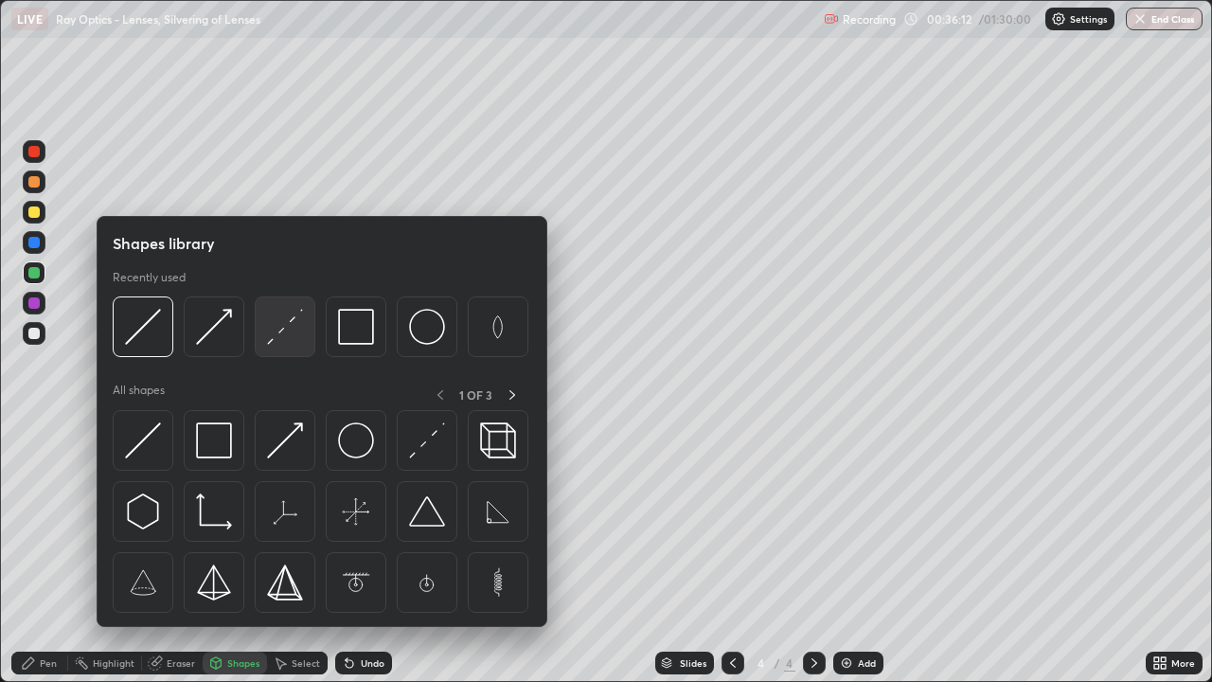
click at [293, 343] on img at bounding box center [285, 327] width 36 height 36
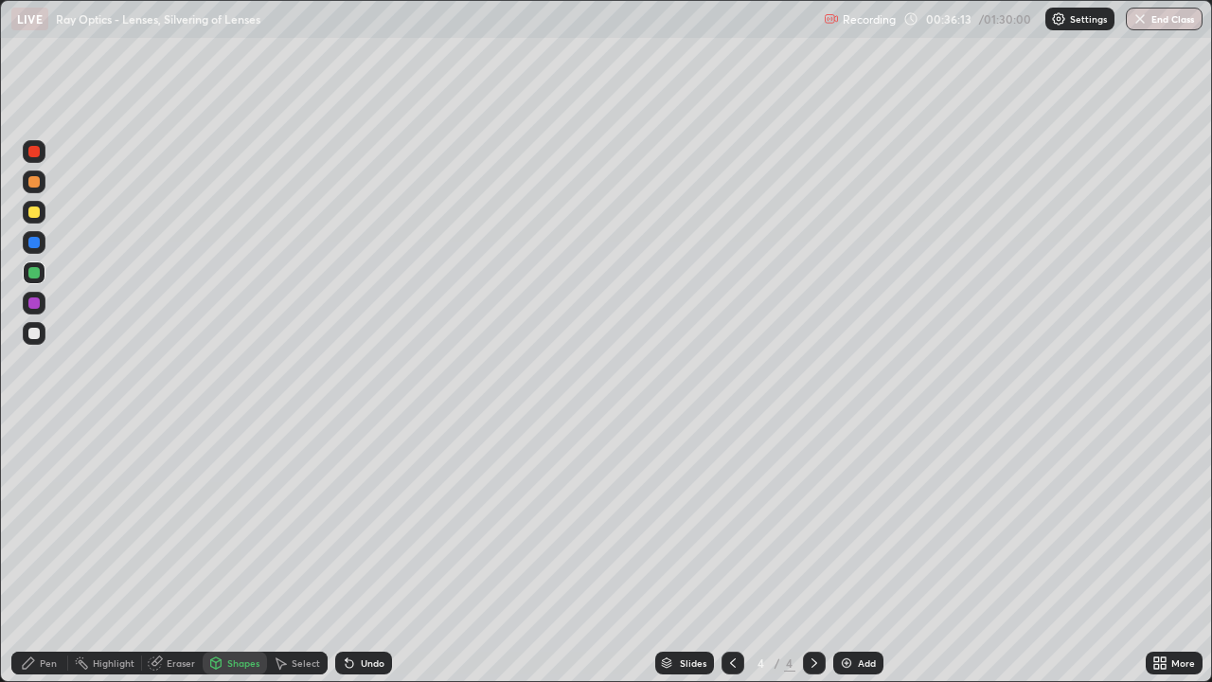
click at [36, 301] on div at bounding box center [33, 302] width 11 height 11
click at [36, 304] on div at bounding box center [33, 302] width 11 height 11
click at [224, 553] on div "Shapes" at bounding box center [235, 662] width 64 height 23
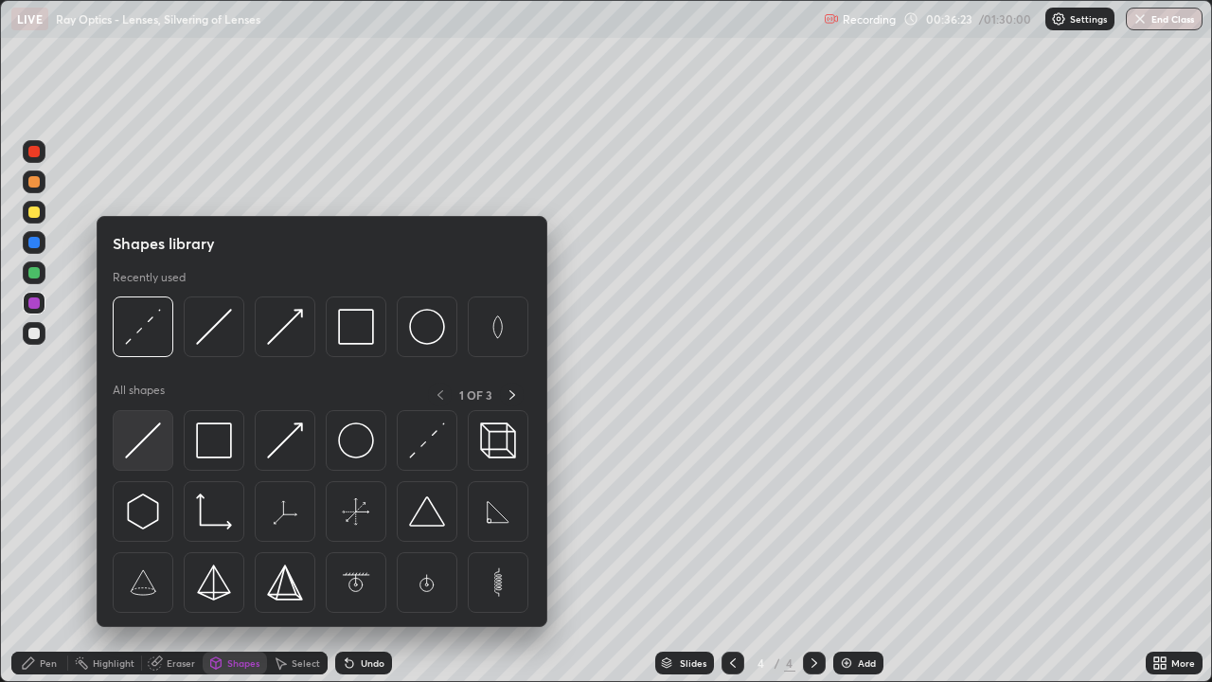
click at [154, 440] on img at bounding box center [143, 440] width 36 height 36
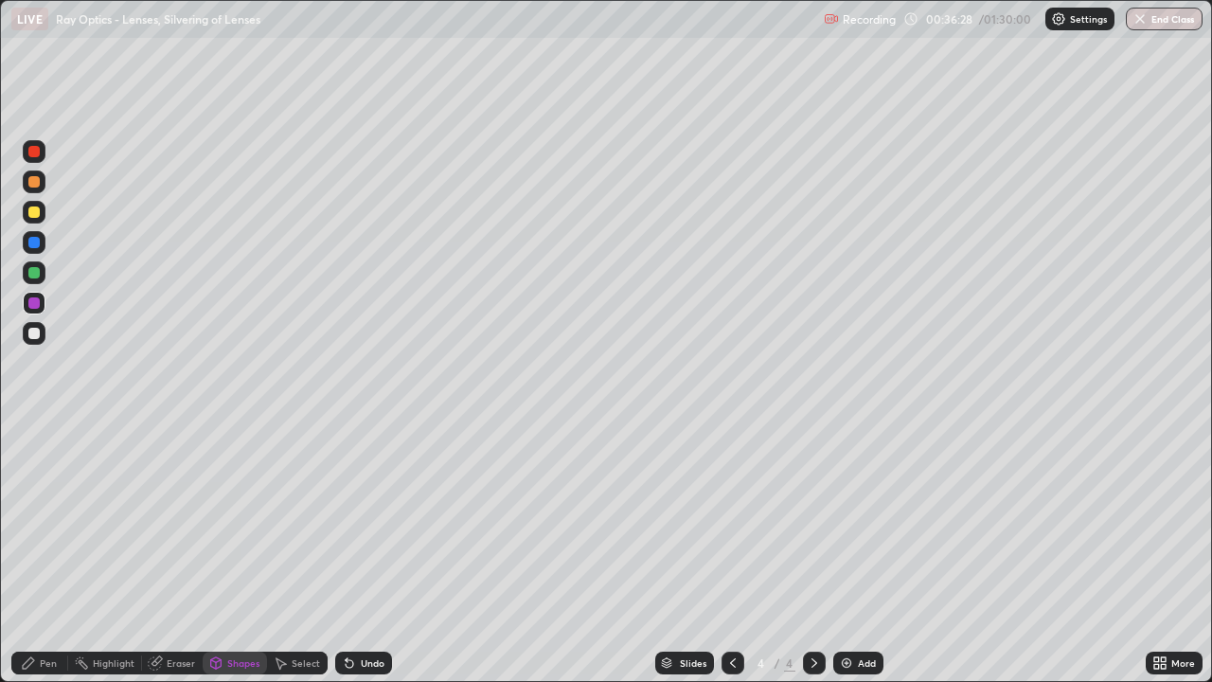
click at [50, 553] on div "Pen" at bounding box center [48, 662] width 17 height 9
click at [37, 215] on div at bounding box center [33, 211] width 11 height 11
click at [363, 553] on div "Undo" at bounding box center [363, 662] width 57 height 23
click at [233, 553] on div "Shapes" at bounding box center [243, 662] width 32 height 9
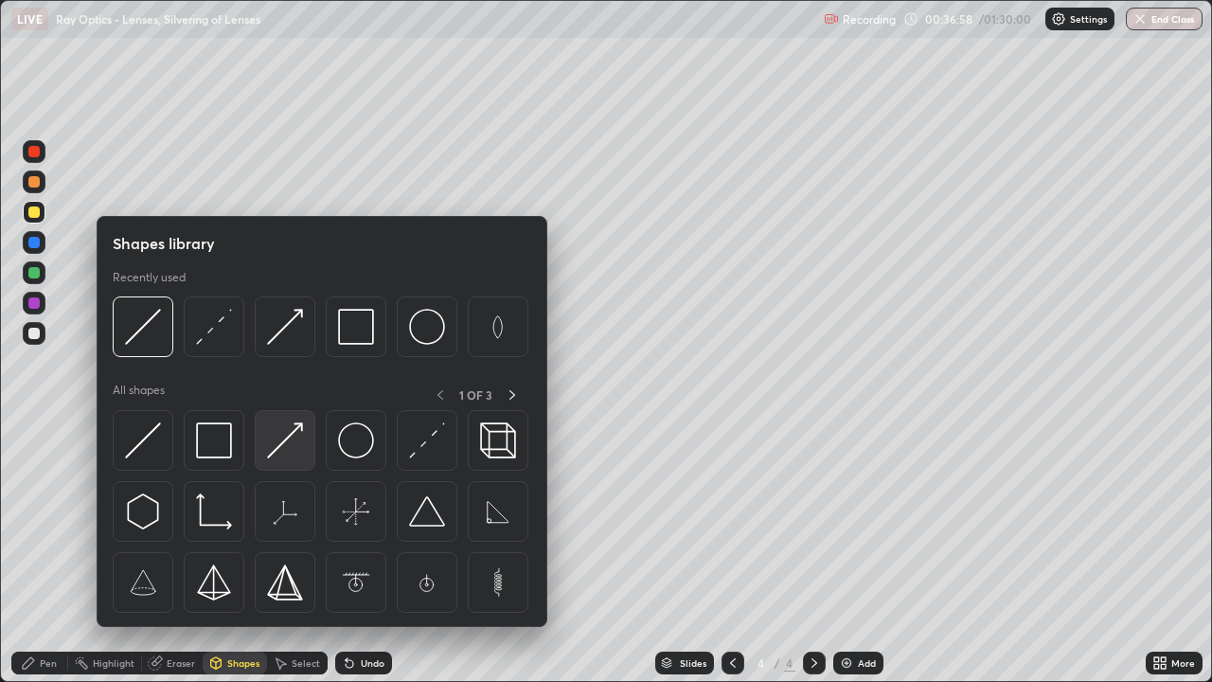
click at [279, 446] on img at bounding box center [285, 440] width 36 height 36
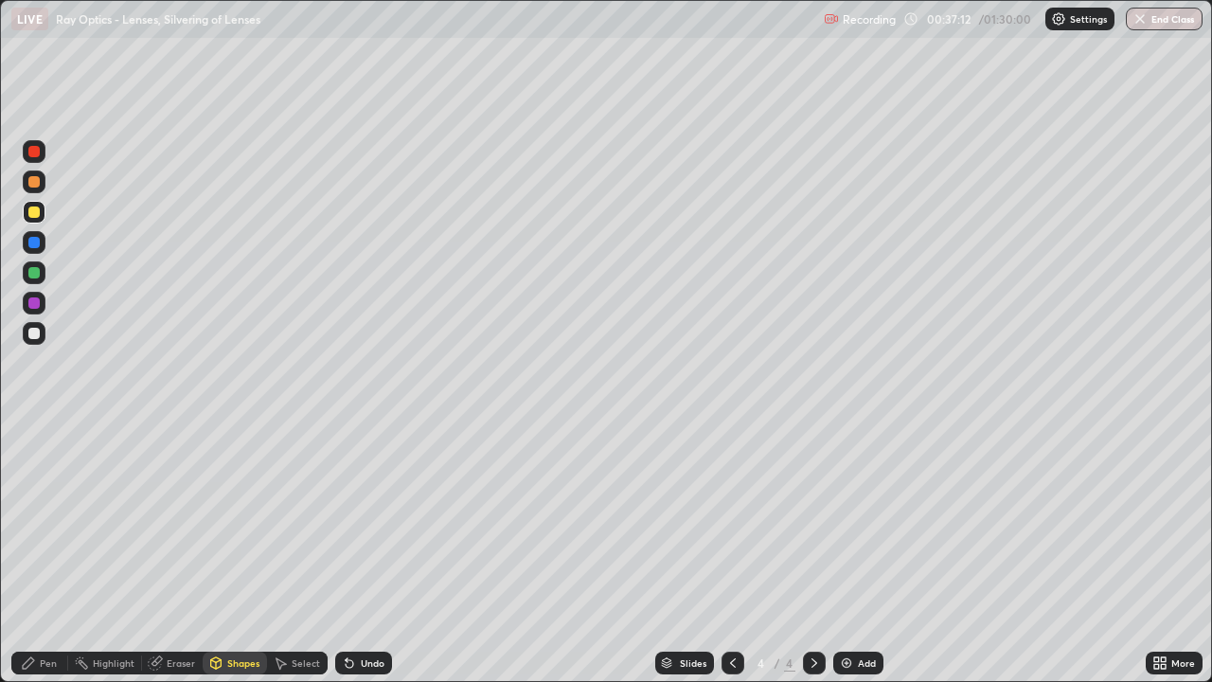
click at [32, 331] on div at bounding box center [33, 333] width 11 height 11
click at [354, 553] on div "Undo" at bounding box center [363, 662] width 57 height 23
click at [352, 553] on icon at bounding box center [349, 662] width 15 height 15
click at [39, 553] on div "Pen" at bounding box center [39, 662] width 57 height 23
click at [35, 271] on div at bounding box center [33, 272] width 11 height 11
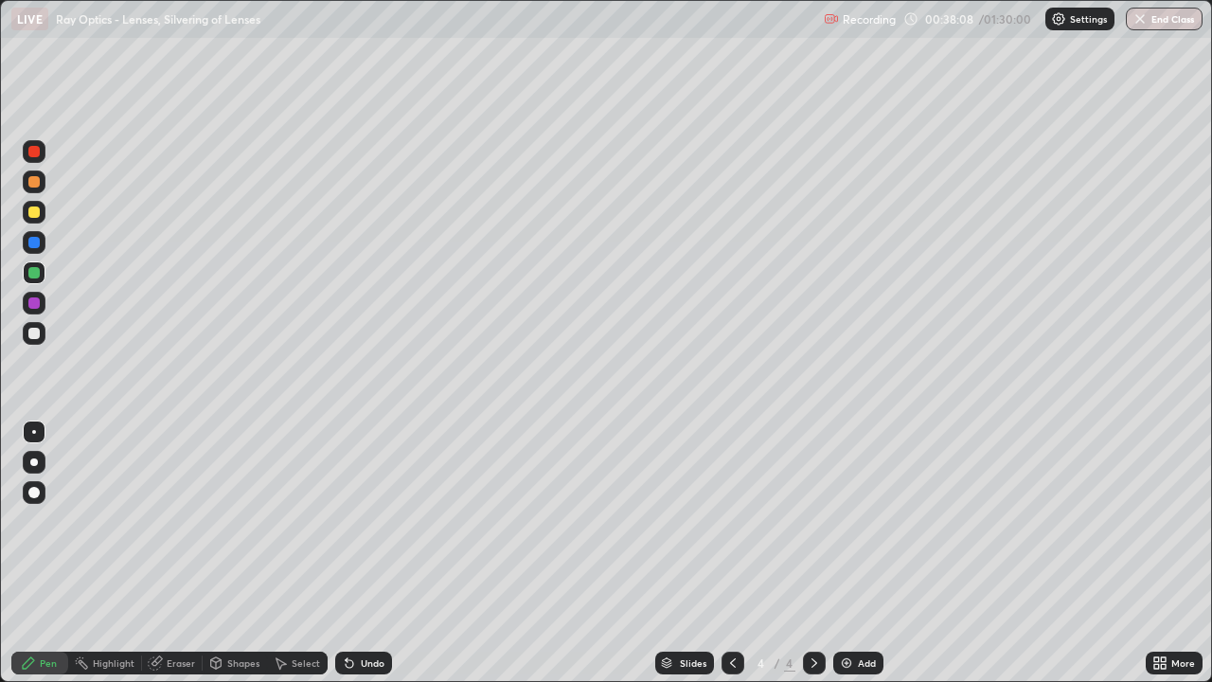
click at [297, 553] on div "Select" at bounding box center [306, 662] width 28 height 9
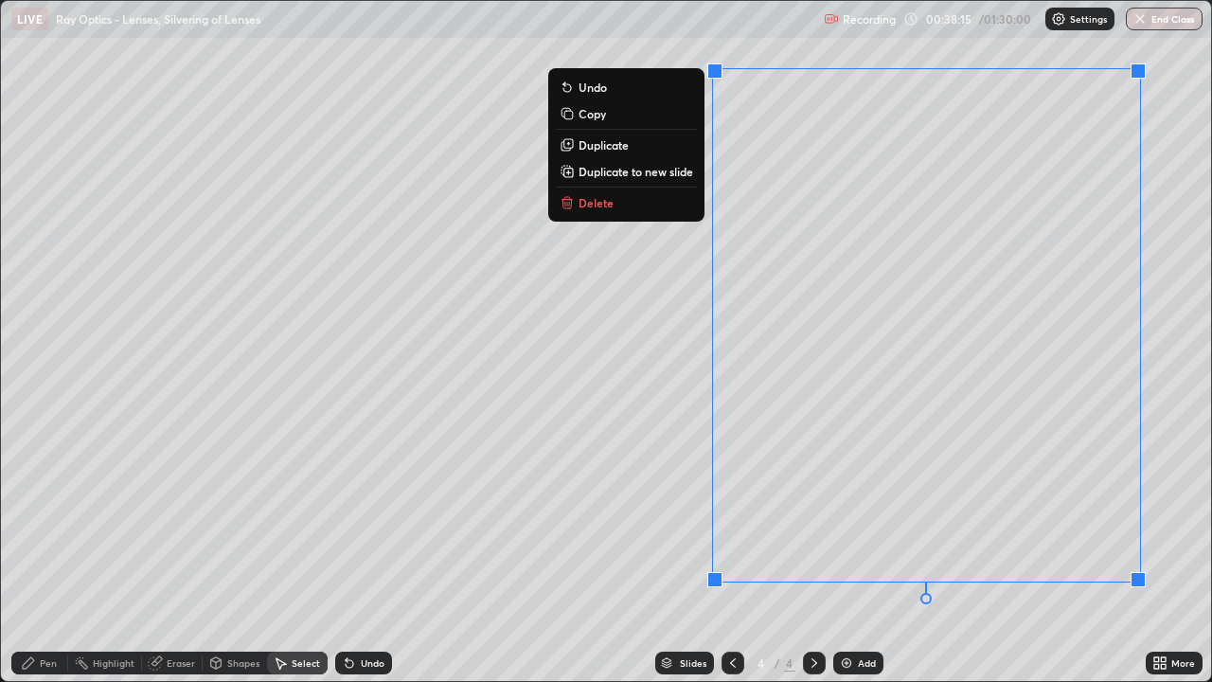
click at [604, 205] on p "Delete" at bounding box center [595, 202] width 35 height 15
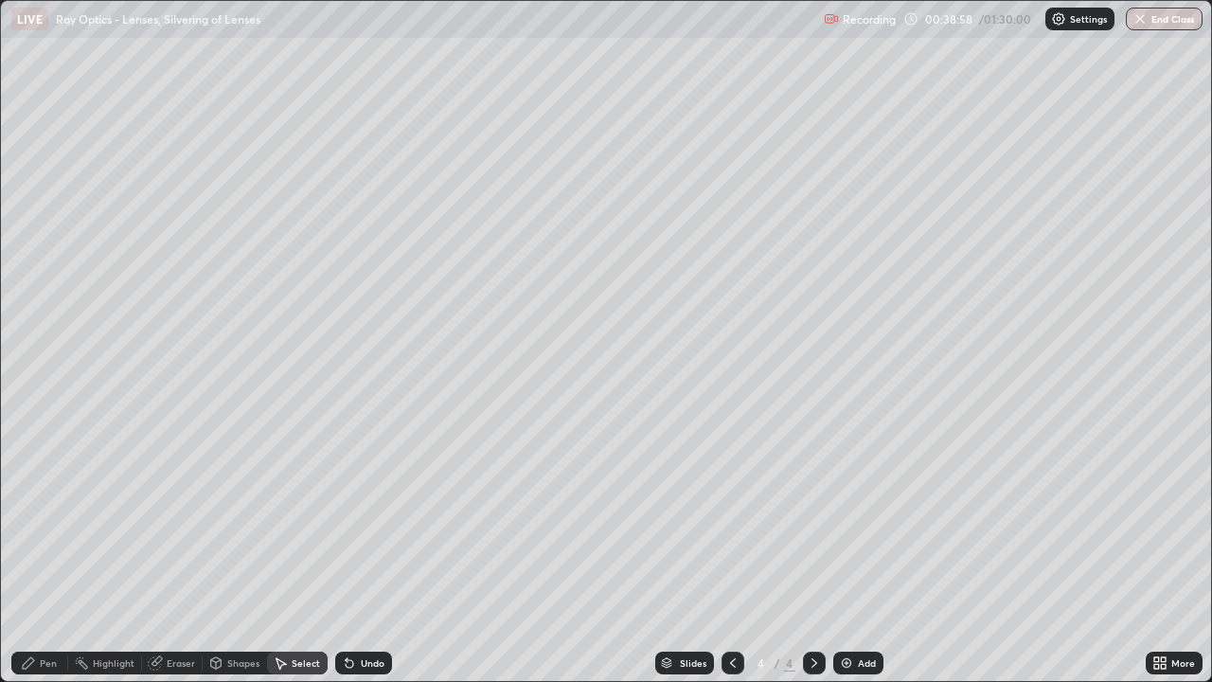
click at [53, 553] on div "Pen" at bounding box center [48, 662] width 17 height 9
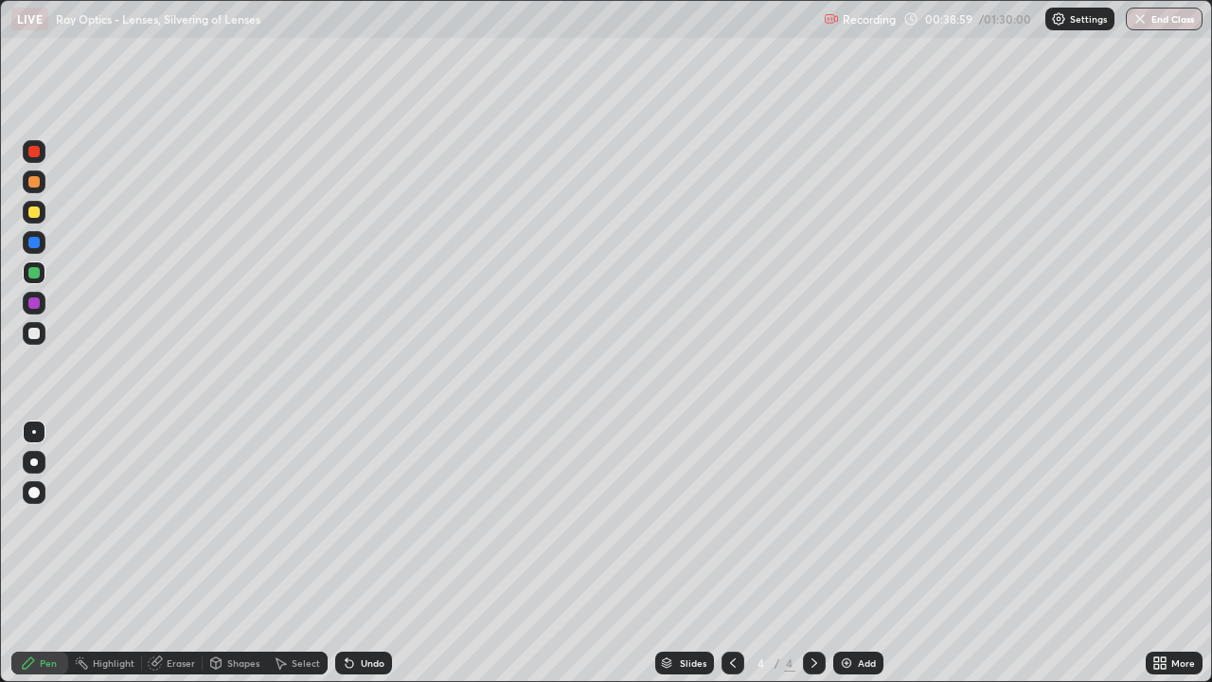
click at [44, 328] on div at bounding box center [34, 333] width 23 height 23
click at [35, 273] on div at bounding box center [33, 272] width 11 height 11
click at [36, 334] on div at bounding box center [33, 333] width 11 height 11
click at [35, 333] on div at bounding box center [33, 333] width 11 height 11
click at [35, 275] on div at bounding box center [33, 272] width 11 height 11
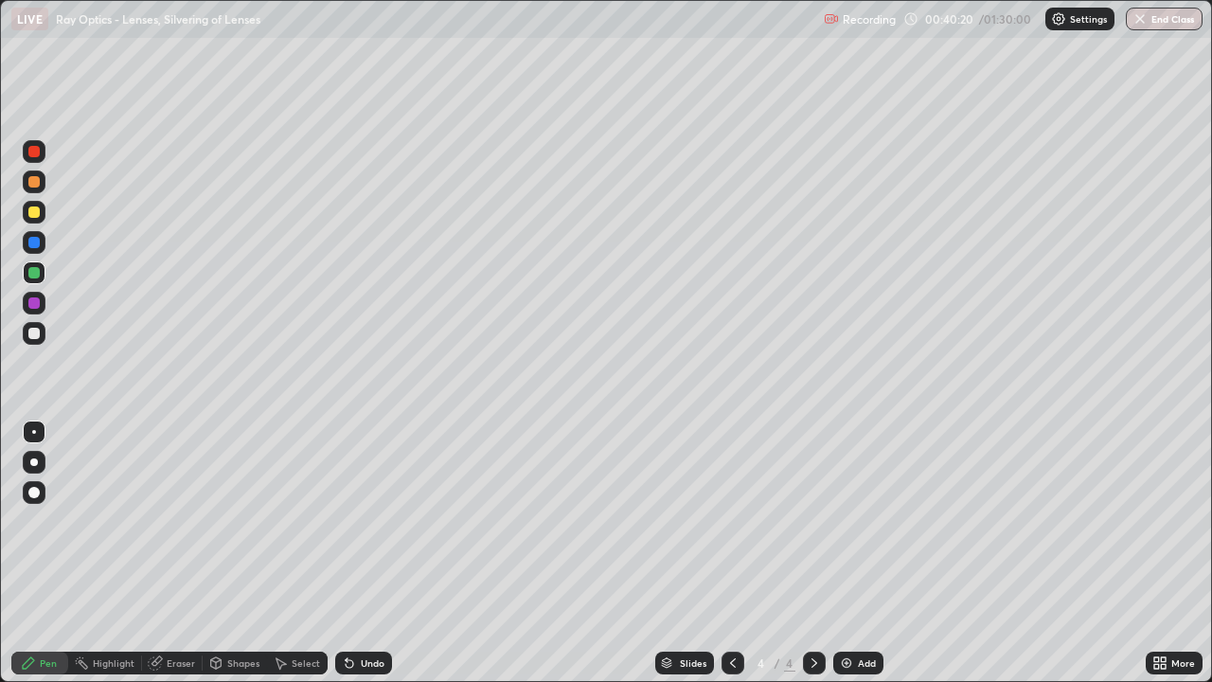
click at [35, 334] on div at bounding box center [33, 333] width 11 height 11
click at [38, 271] on div at bounding box center [33, 272] width 11 height 11
click at [37, 336] on div at bounding box center [33, 333] width 11 height 11
click at [36, 276] on div at bounding box center [33, 272] width 11 height 11
click at [38, 332] on div at bounding box center [33, 333] width 11 height 11
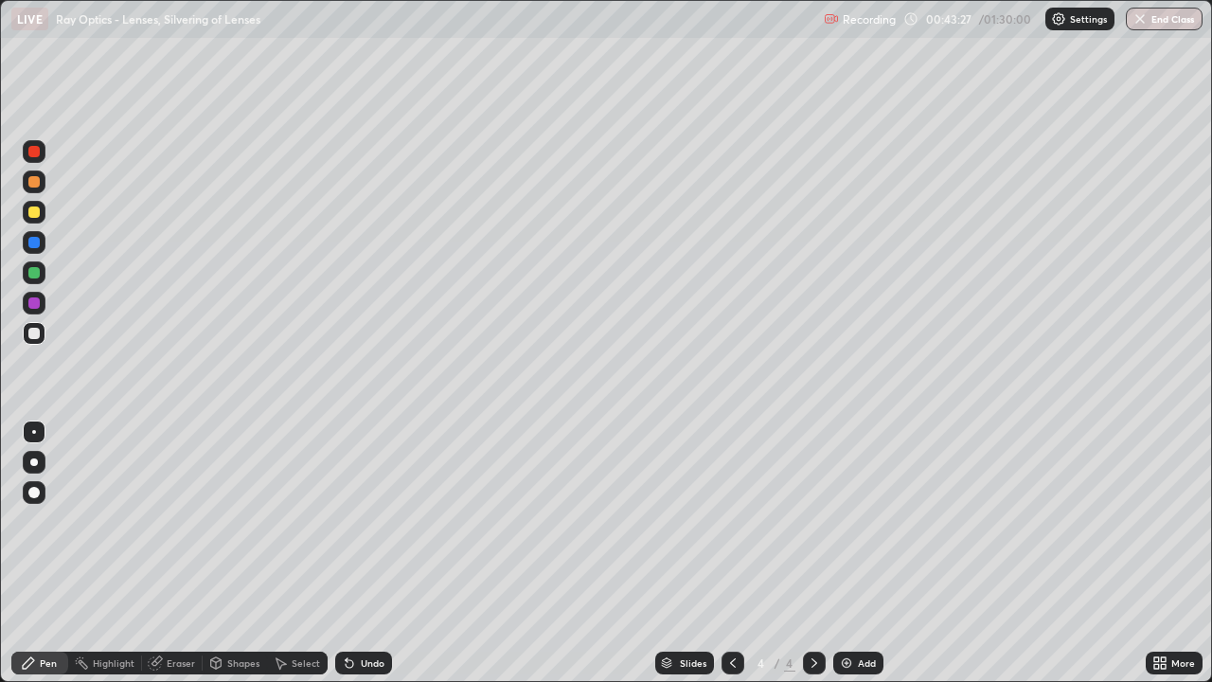
click at [38, 277] on div at bounding box center [34, 272] width 23 height 23
click at [814, 553] on icon at bounding box center [813, 662] width 15 height 15
click at [848, 553] on img at bounding box center [846, 662] width 15 height 15
click at [35, 212] on div at bounding box center [33, 211] width 11 height 11
click at [239, 553] on div "Shapes" at bounding box center [243, 662] width 32 height 9
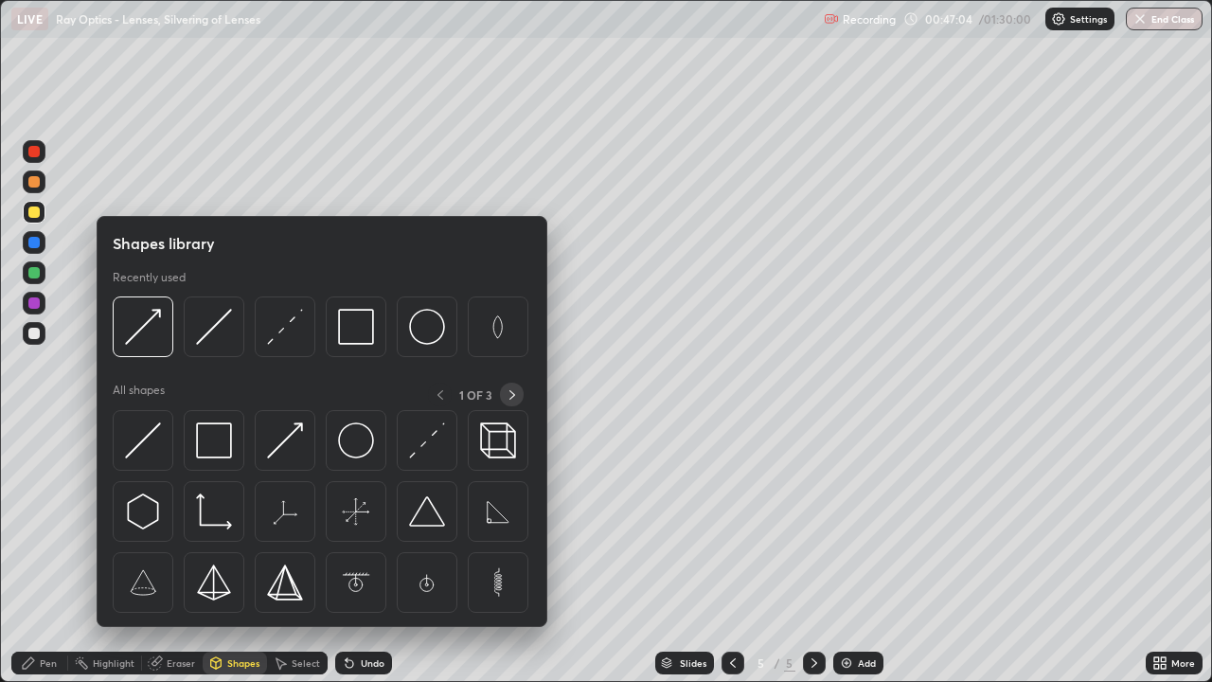
click at [510, 390] on icon at bounding box center [512, 394] width 15 height 15
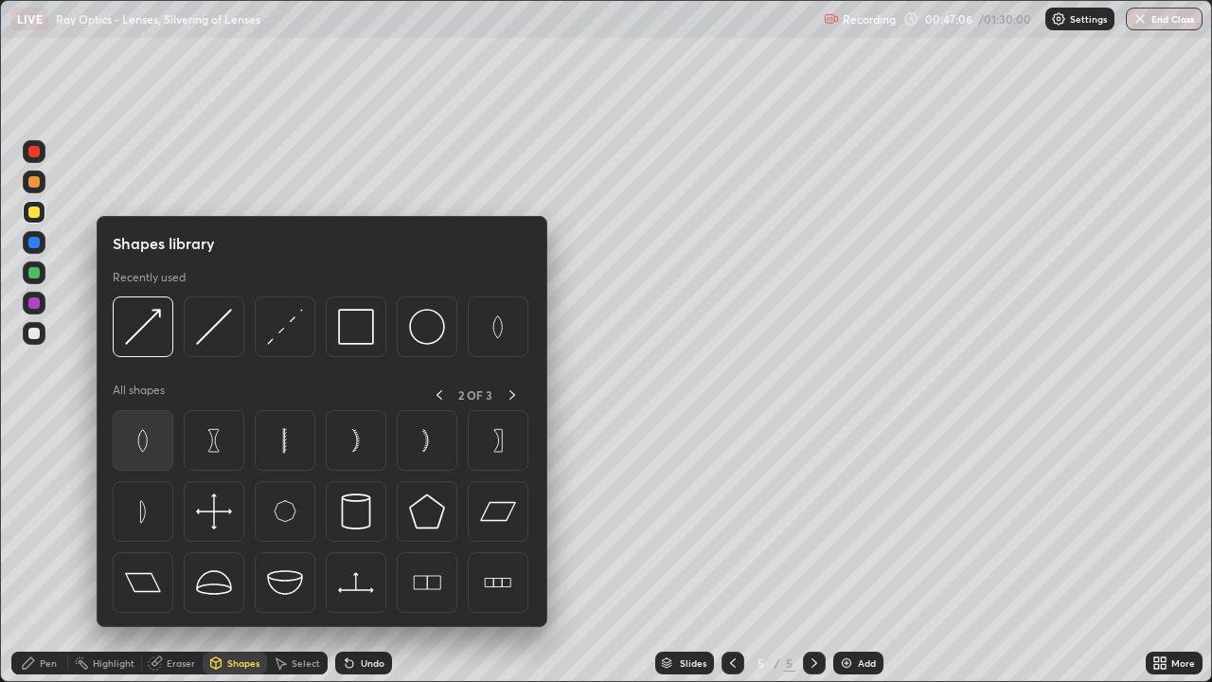
click at [144, 443] on img at bounding box center [143, 440] width 36 height 36
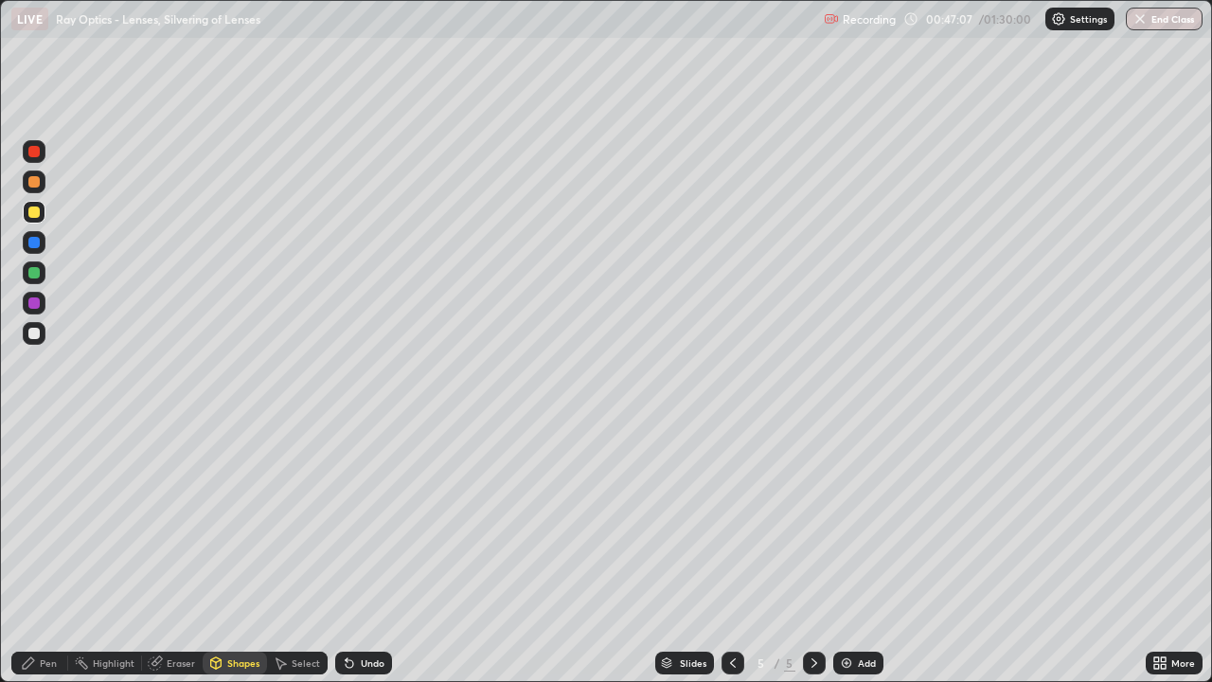
click at [34, 240] on div at bounding box center [33, 242] width 11 height 11
click at [242, 553] on div "Shapes" at bounding box center [243, 662] width 32 height 9
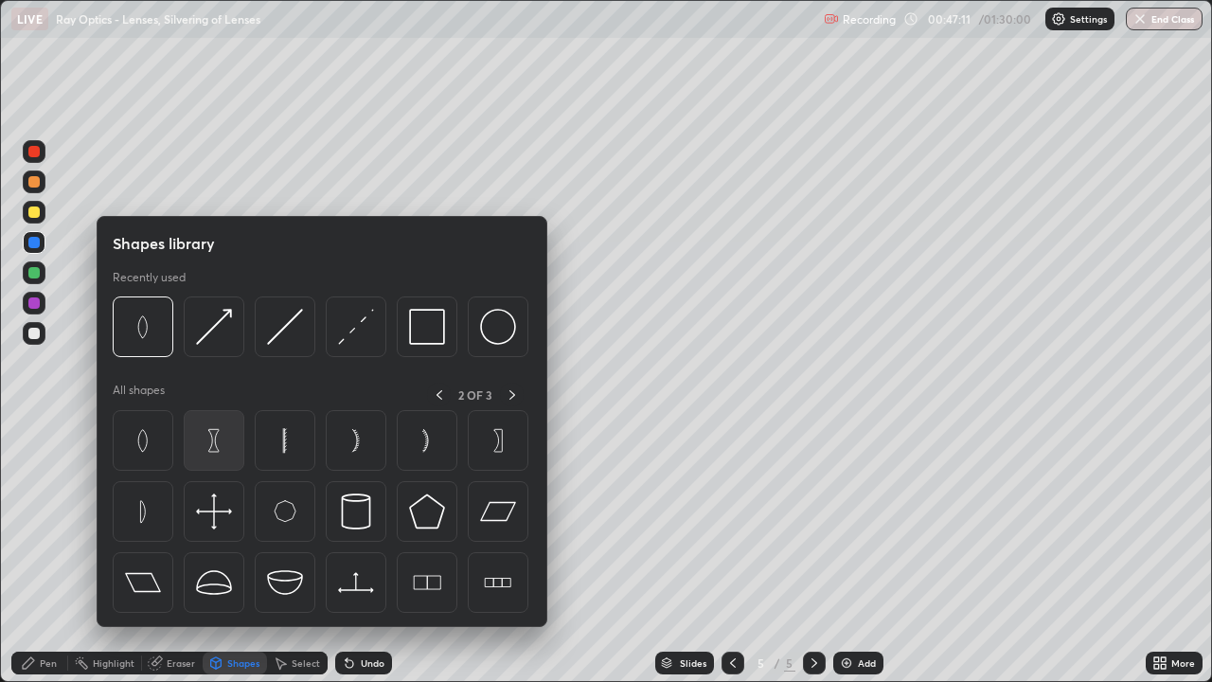
click at [212, 443] on img at bounding box center [214, 440] width 36 height 36
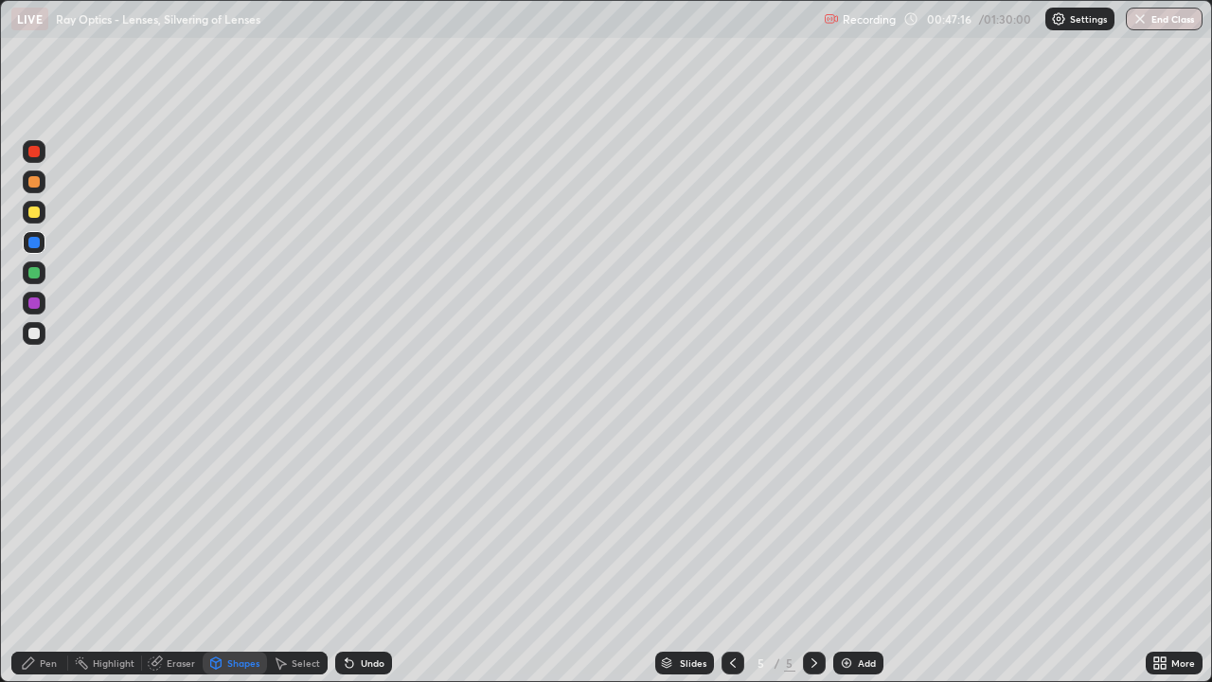
click at [238, 553] on div "Shapes" at bounding box center [243, 662] width 32 height 9
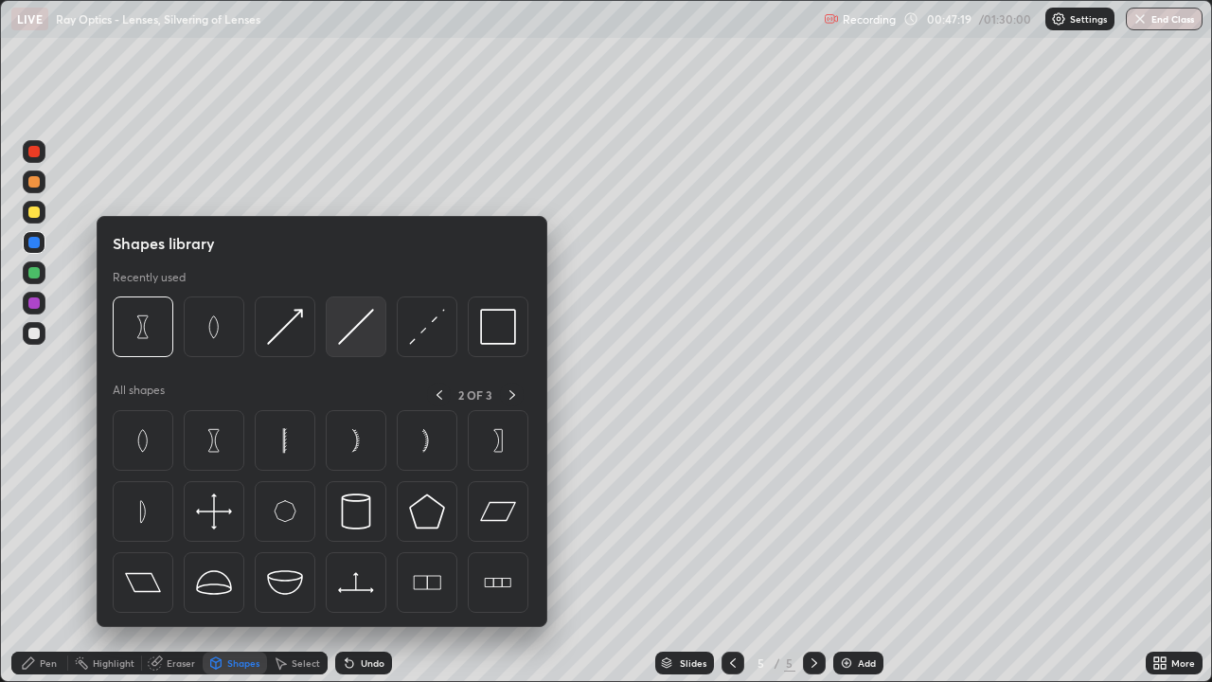
click at [354, 329] on img at bounding box center [356, 327] width 36 height 36
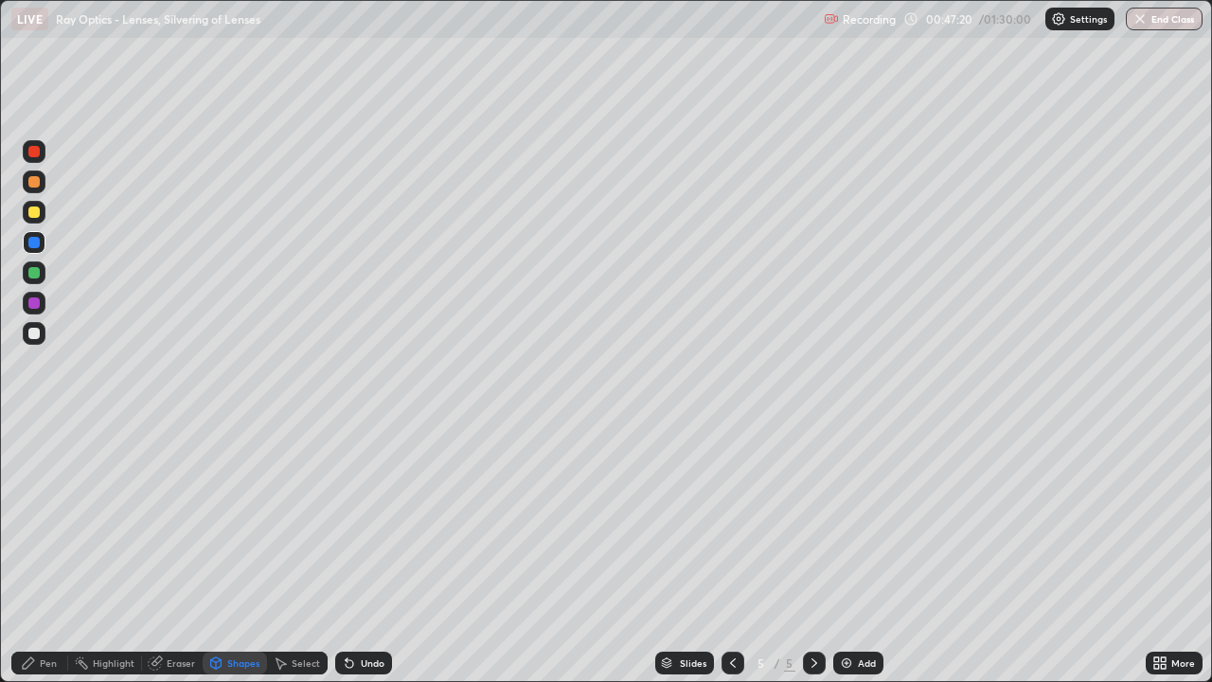
click at [35, 332] on div at bounding box center [33, 333] width 11 height 11
click at [249, 553] on div "Shapes" at bounding box center [243, 662] width 32 height 9
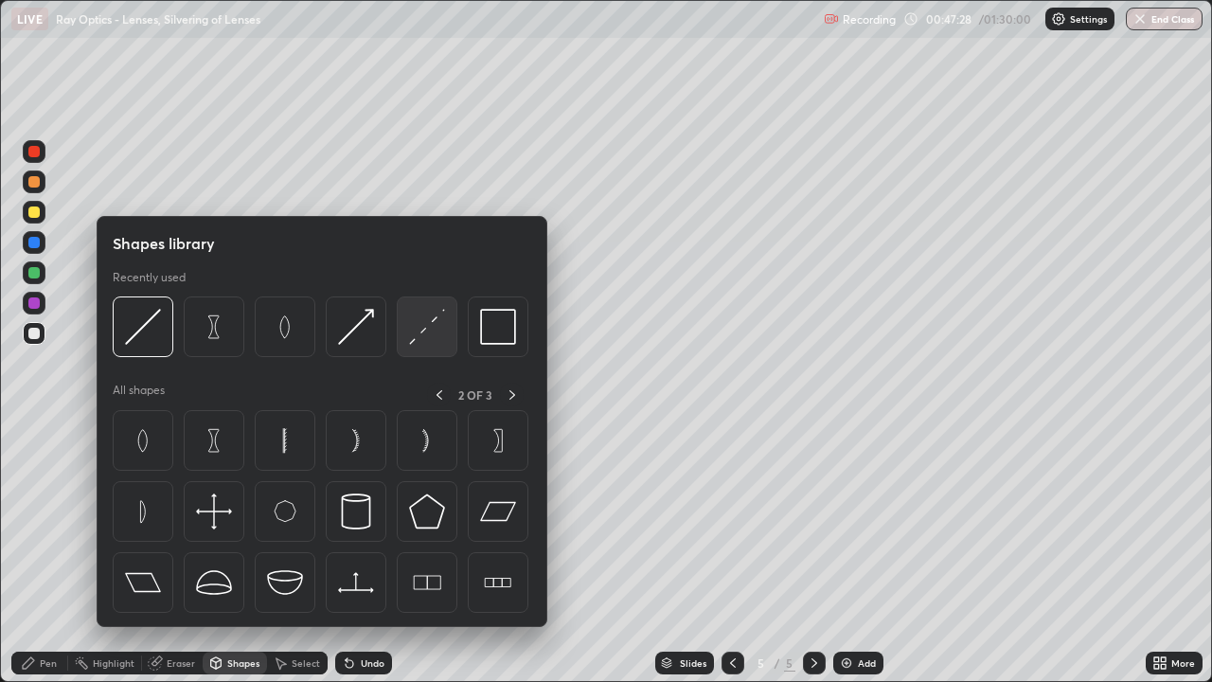
click at [422, 331] on img at bounding box center [427, 327] width 36 height 36
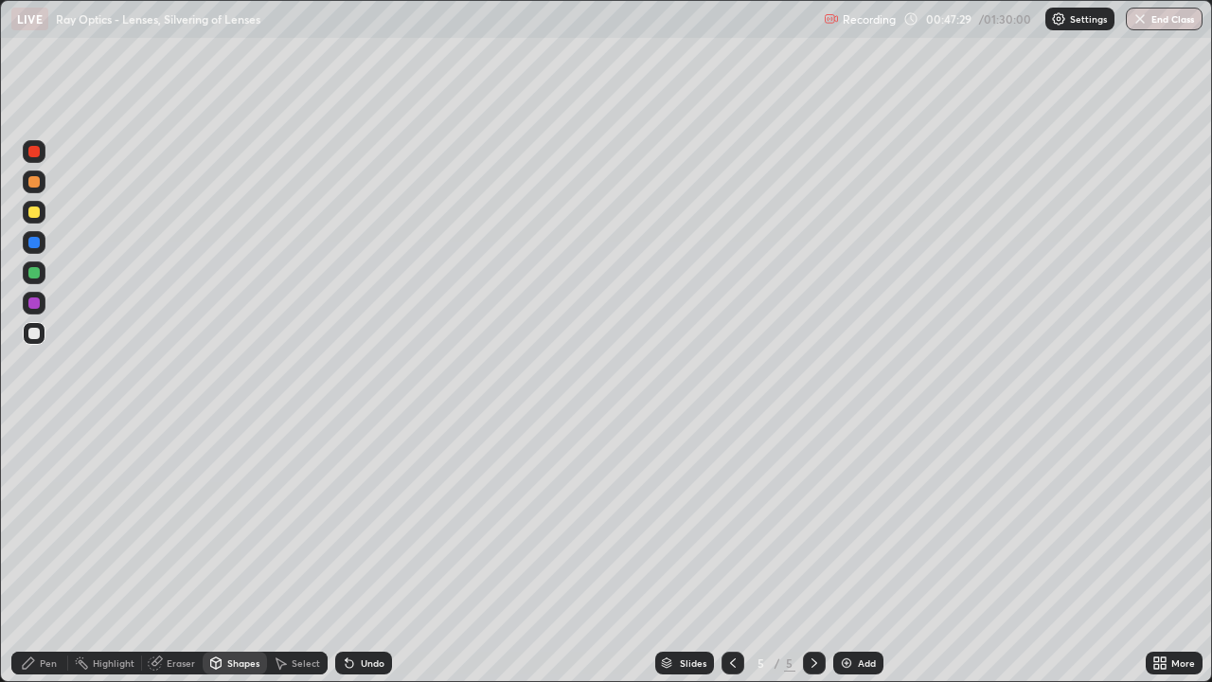
click at [34, 152] on div at bounding box center [33, 151] width 11 height 11
click at [48, 553] on div "Pen" at bounding box center [48, 662] width 17 height 9
click at [1172, 18] on button "End Class" at bounding box center [1163, 19] width 77 height 23
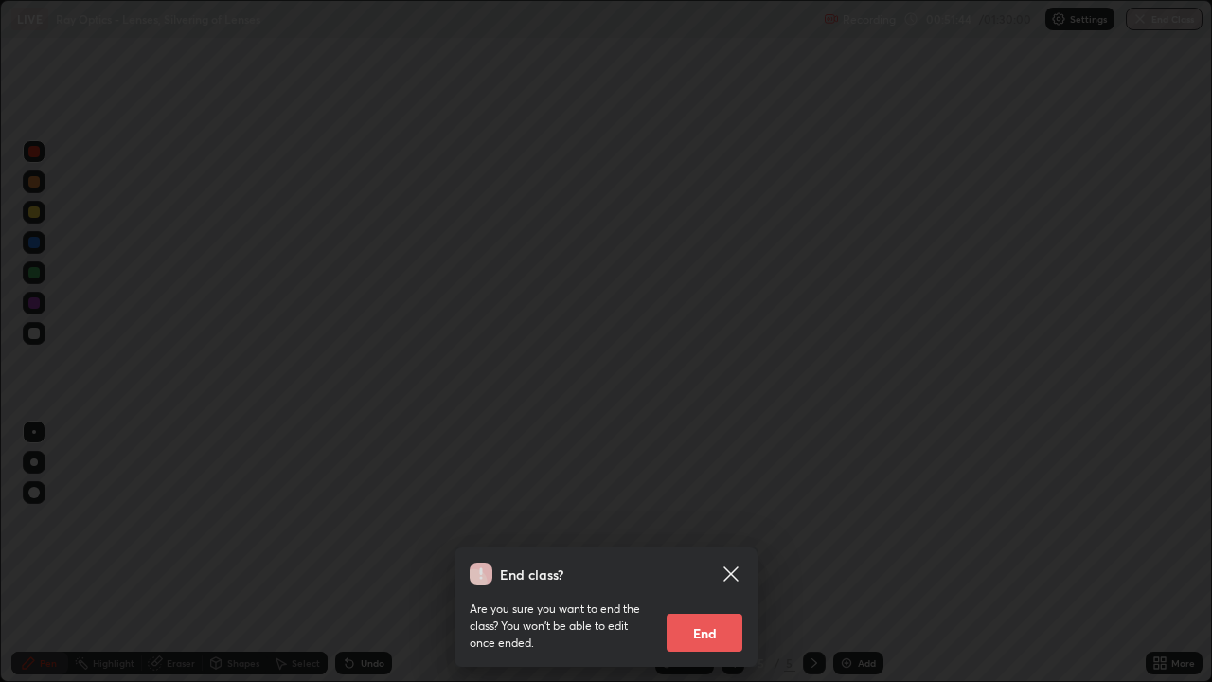
click at [717, 553] on button "End" at bounding box center [704, 632] width 76 height 38
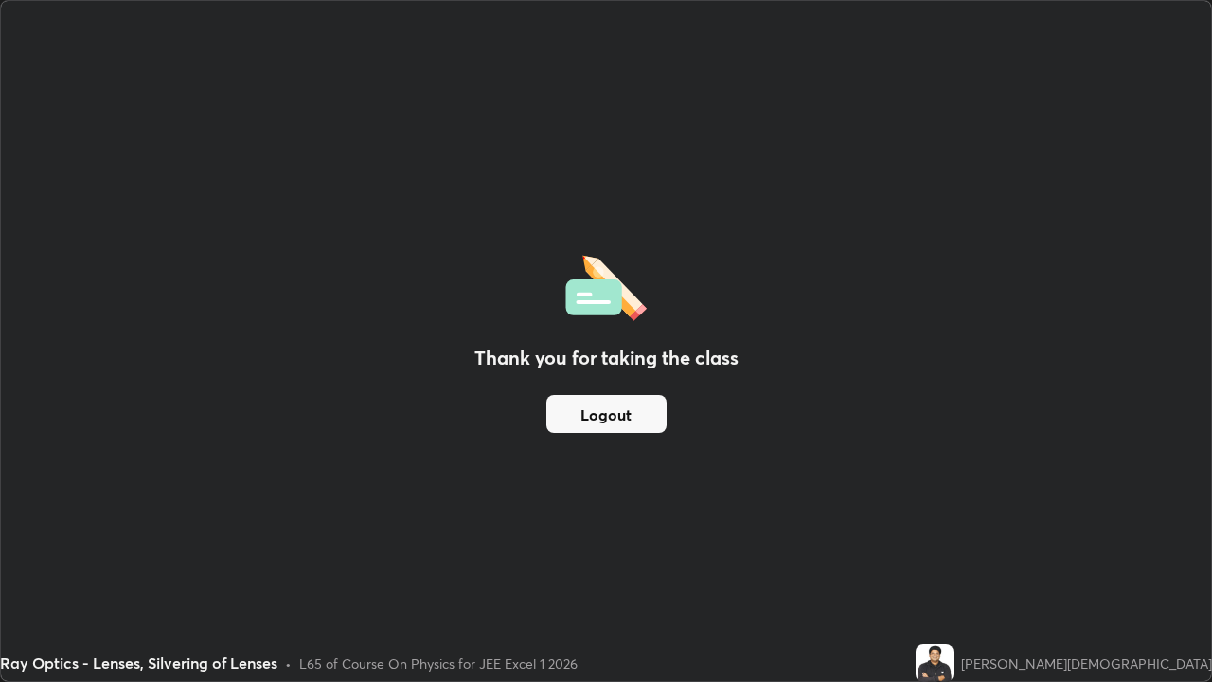
click at [645, 411] on button "Logout" at bounding box center [606, 414] width 120 height 38
